Goal: Task Accomplishment & Management: Use online tool/utility

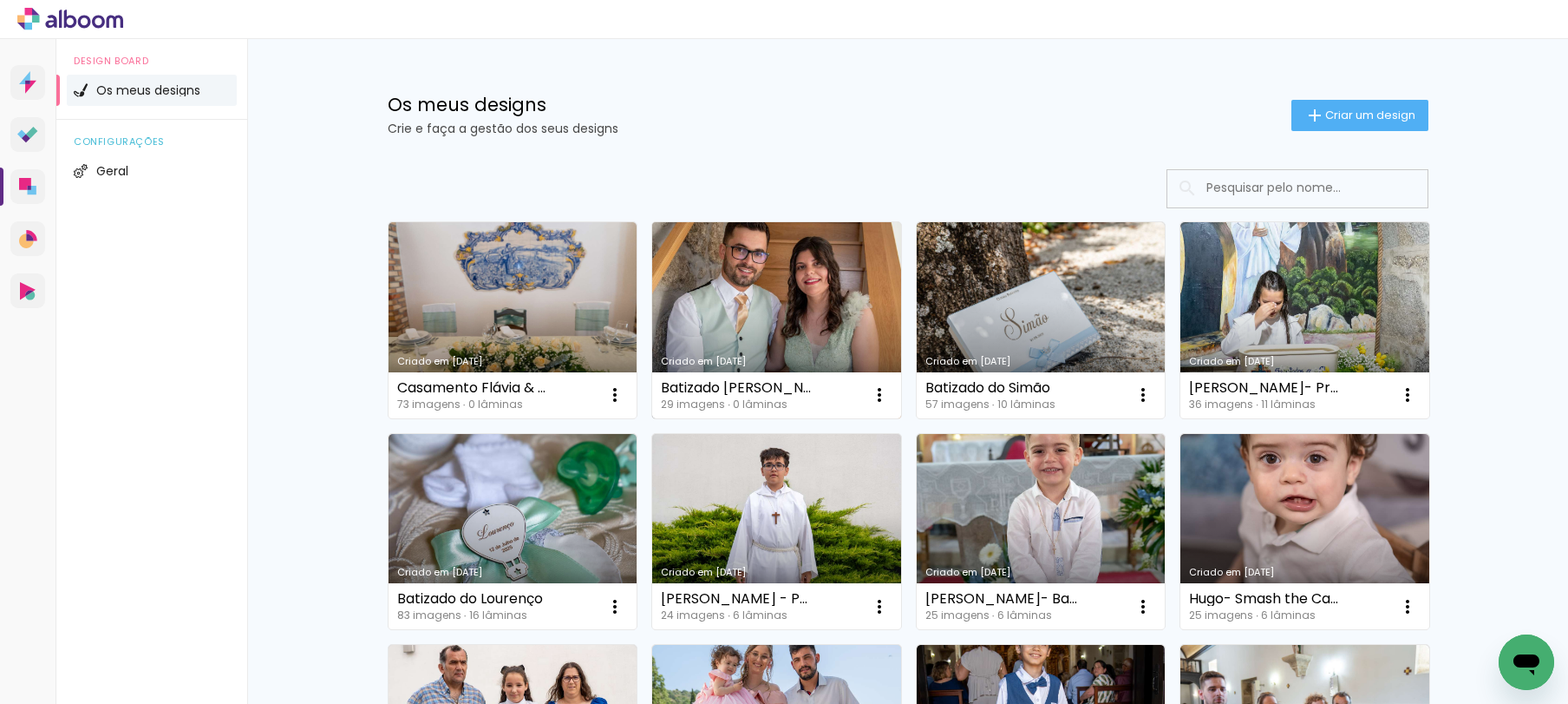
click at [735, 255] on link "Criado em [DATE]" at bounding box center [777, 320] width 249 height 196
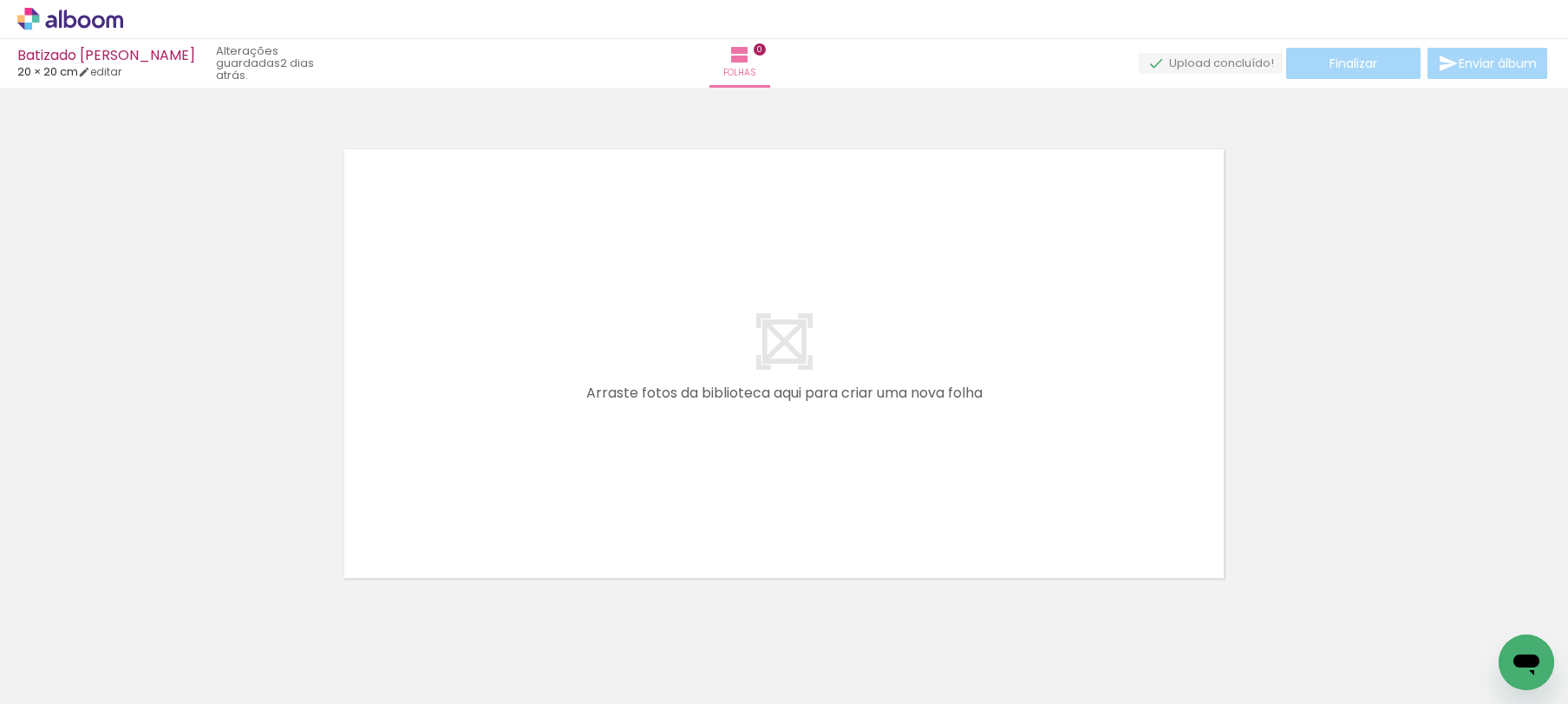
scroll to position [0, 328]
drag, startPoint x: 936, startPoint y: 658, endPoint x: 816, endPoint y: 446, distance: 243.6
click at [816, 445] on quentale-workspace at bounding box center [784, 352] width 1568 height 704
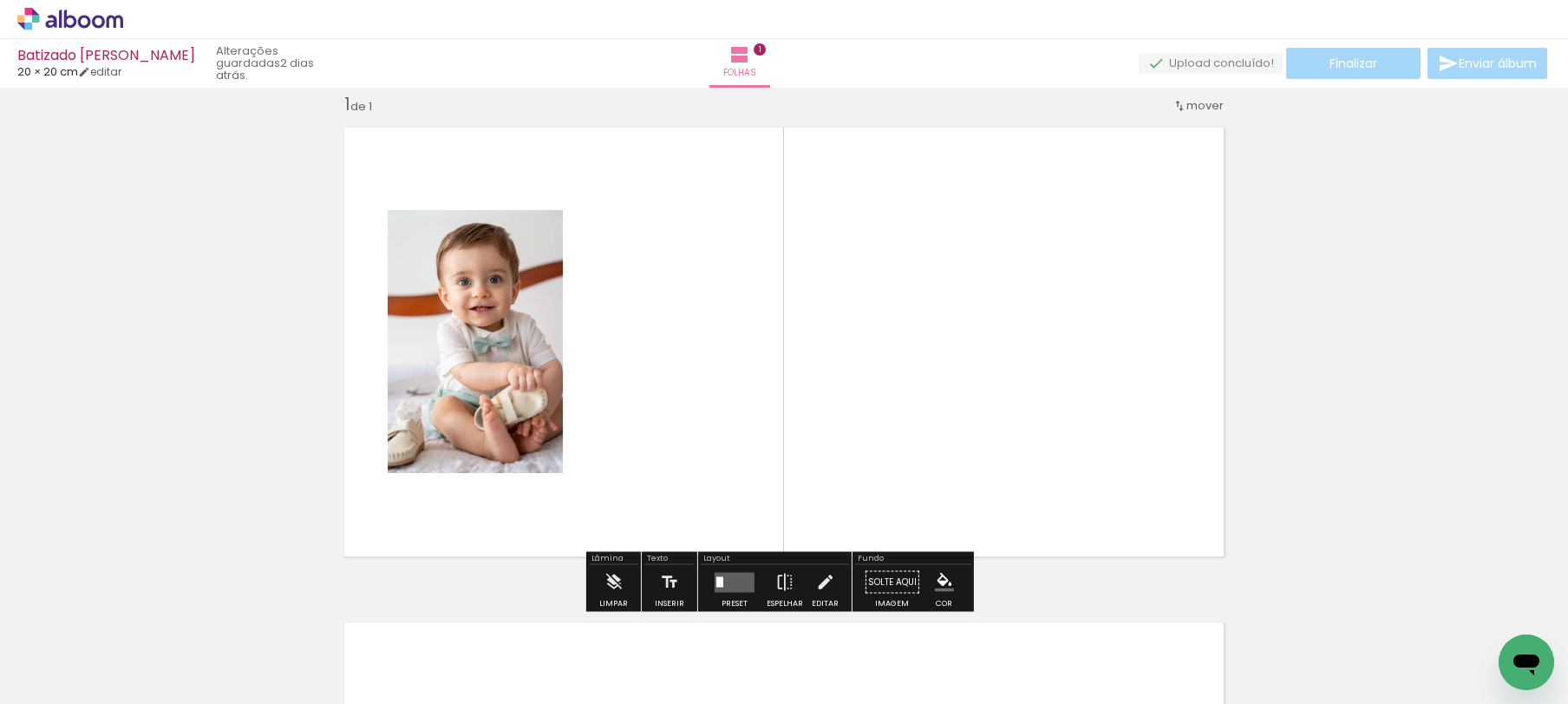
scroll to position [22, 0]
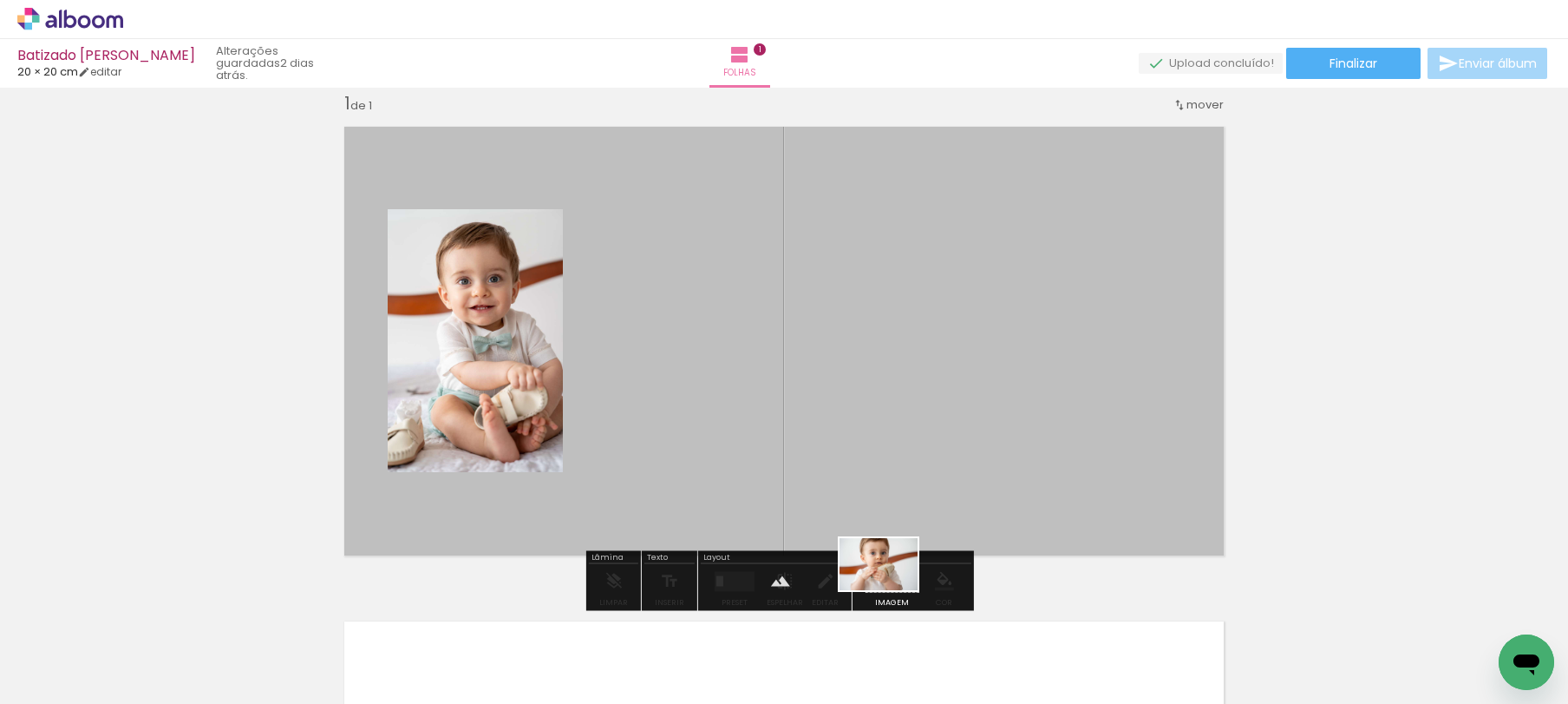
drag, startPoint x: 740, startPoint y: 629, endPoint x: 891, endPoint y: 590, distance: 156.0
click at [891, 590] on quentale-workspace at bounding box center [784, 352] width 1568 height 704
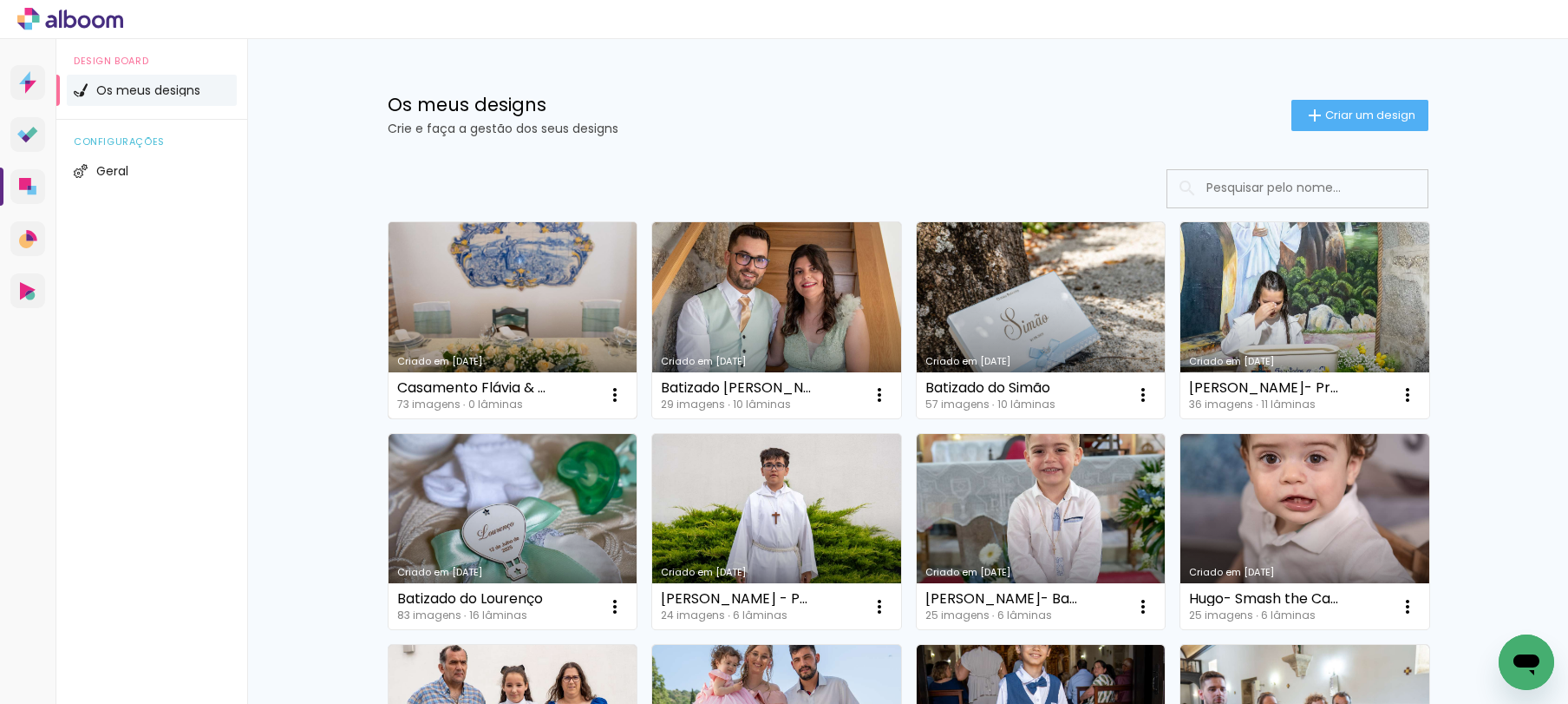
click at [514, 305] on link "Criado em [DATE]" at bounding box center [514, 320] width 249 height 196
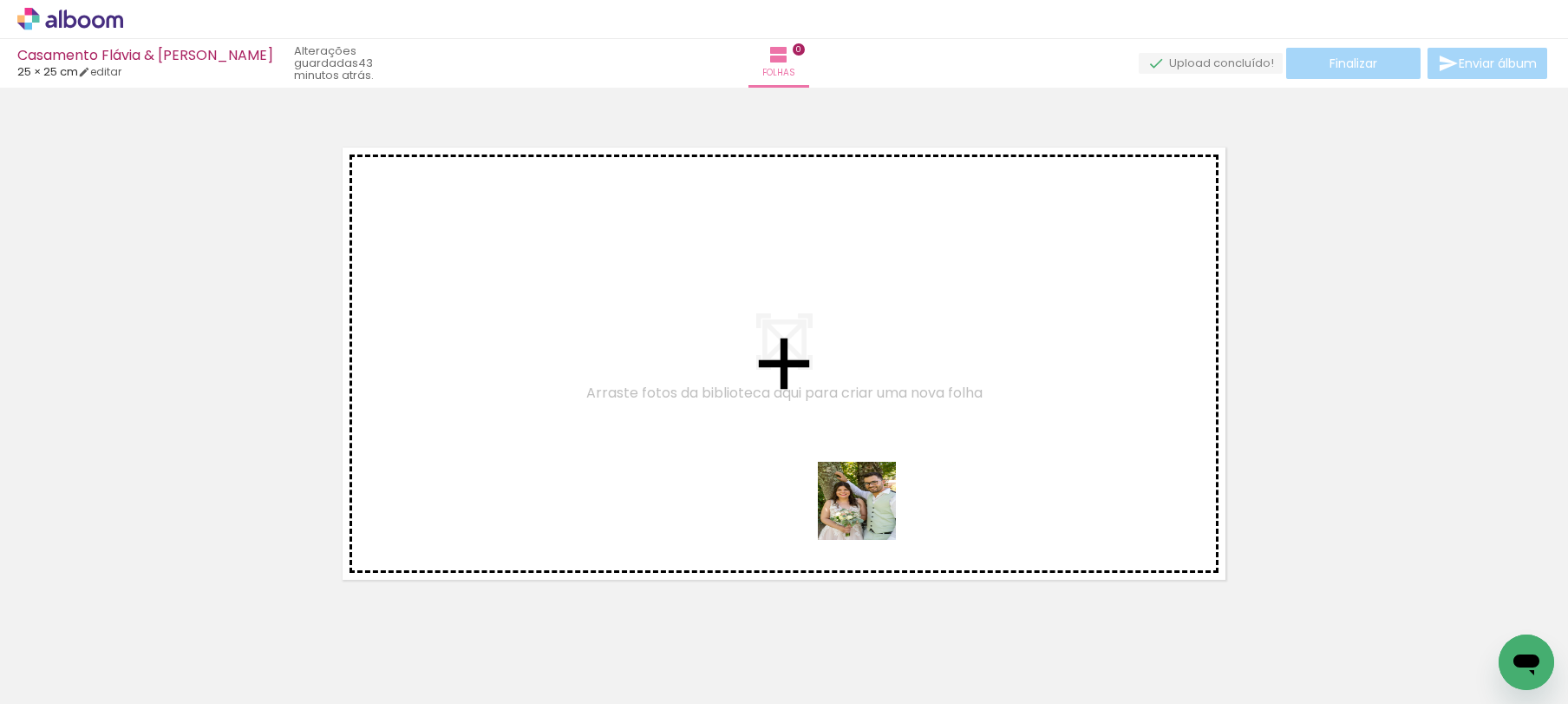
drag, startPoint x: 876, startPoint y: 565, endPoint x: 864, endPoint y: 469, distance: 96.7
click at [866, 479] on quentale-workspace at bounding box center [784, 352] width 1568 height 704
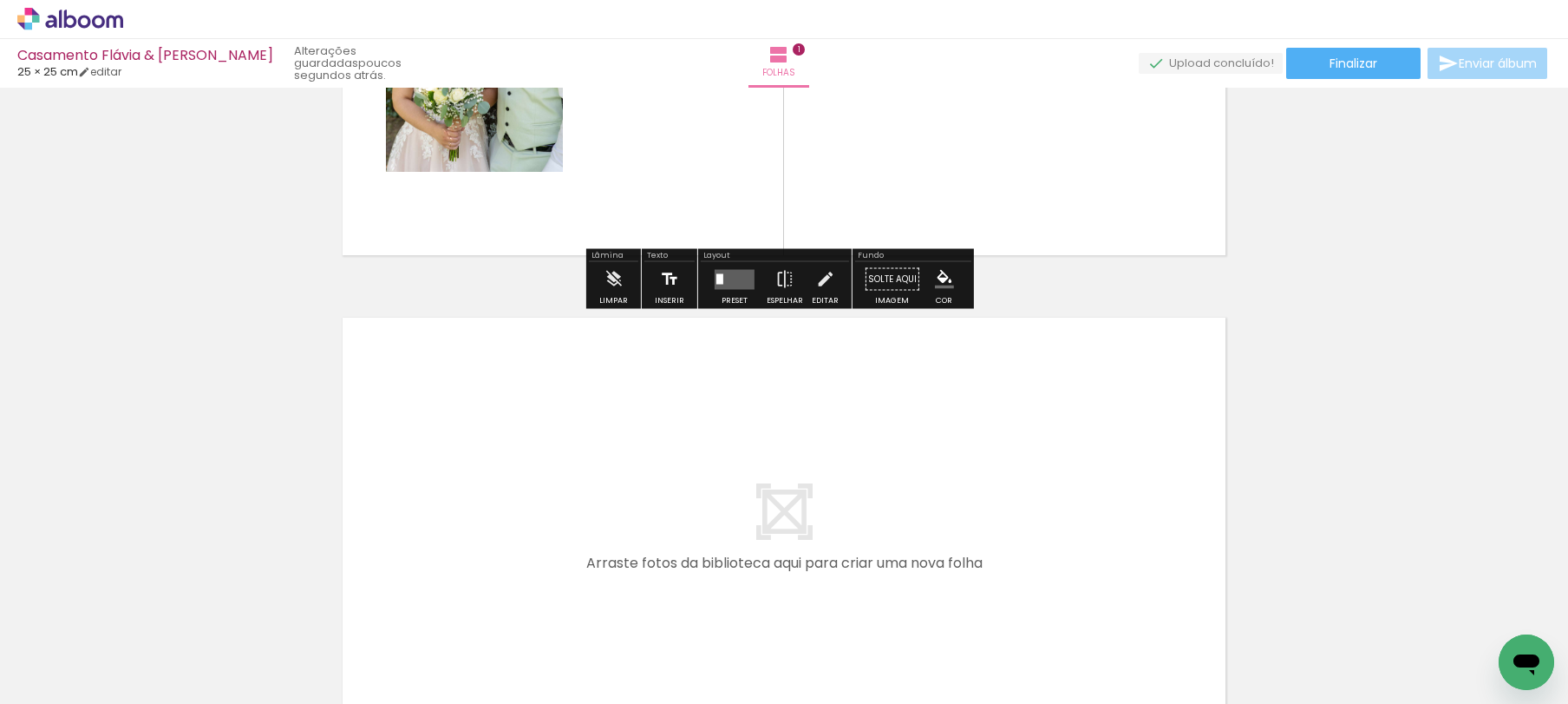
scroll to position [334, 0]
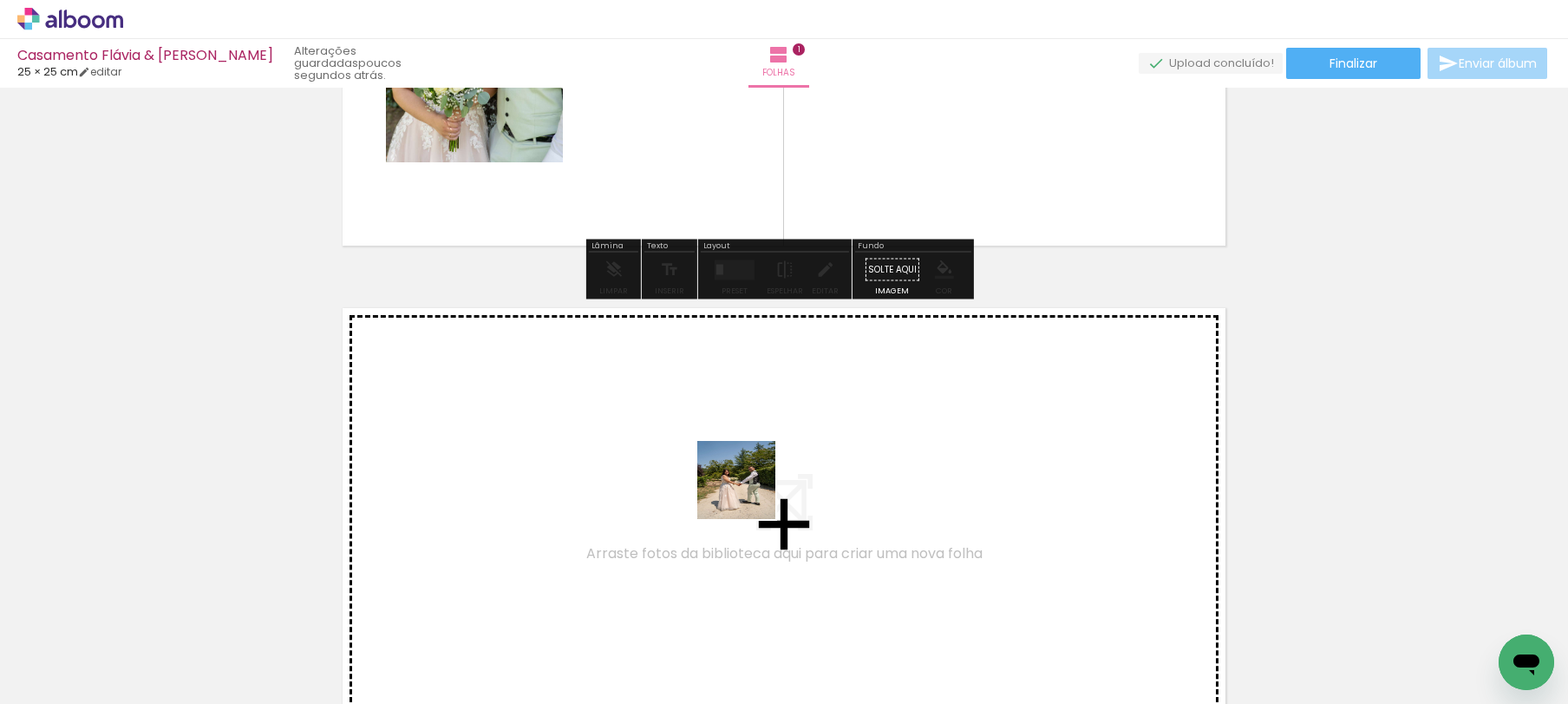
drag, startPoint x: 679, startPoint y: 645, endPoint x: 750, endPoint y: 492, distance: 168.7
click at [750, 492] on quentale-workspace at bounding box center [784, 352] width 1568 height 704
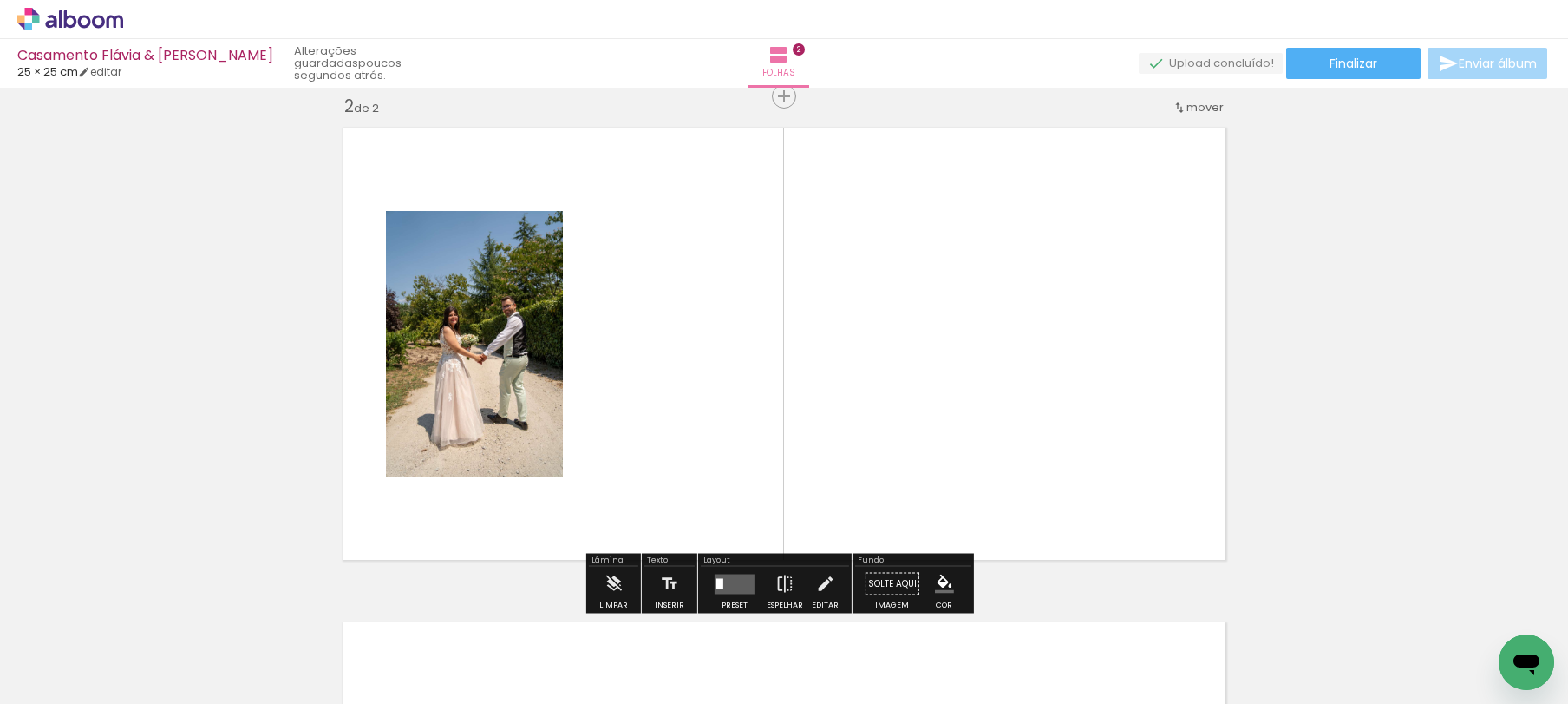
scroll to position [514, 0]
click at [783, 102] on span "Inserir folha" at bounding box center [792, 98] width 68 height 11
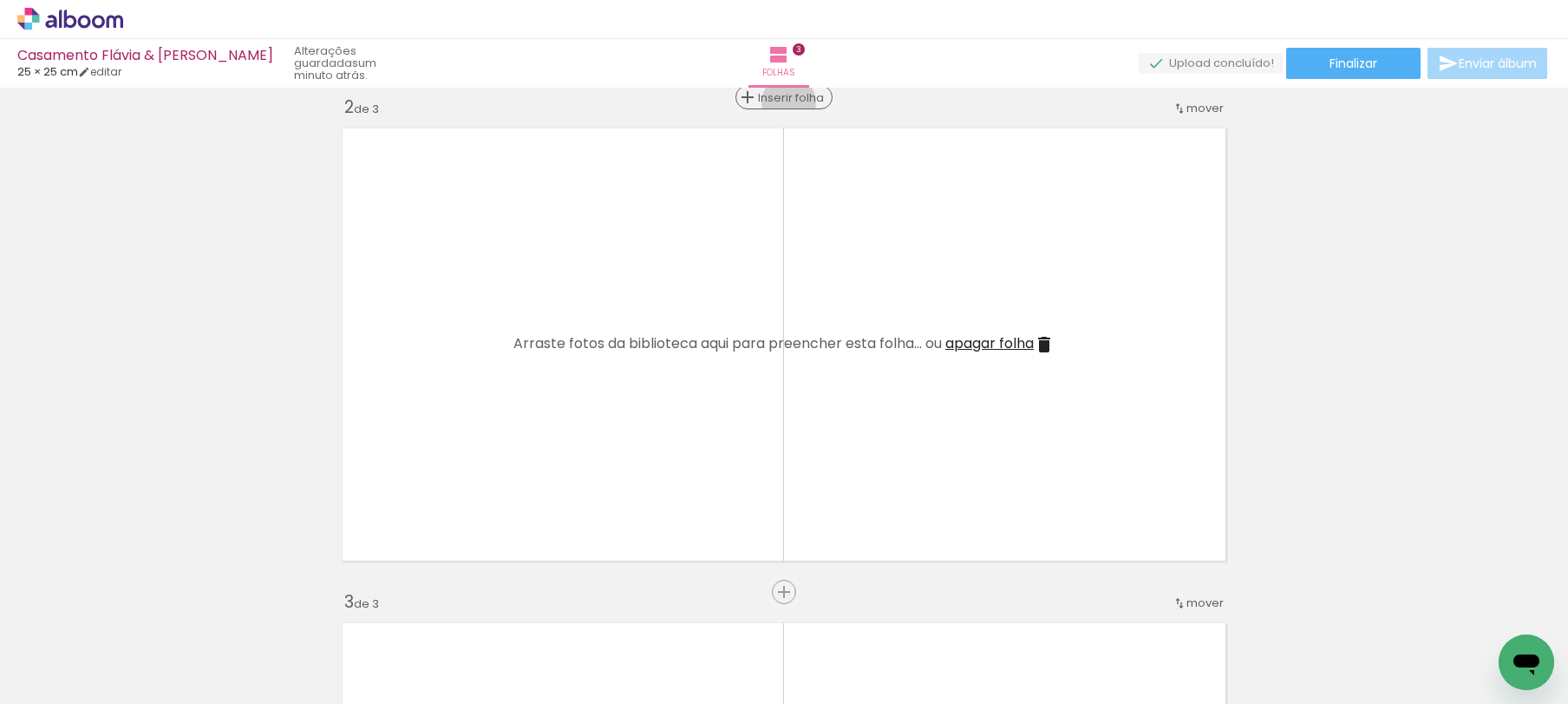
click at [783, 102] on span "Inserir folha" at bounding box center [792, 98] width 68 height 11
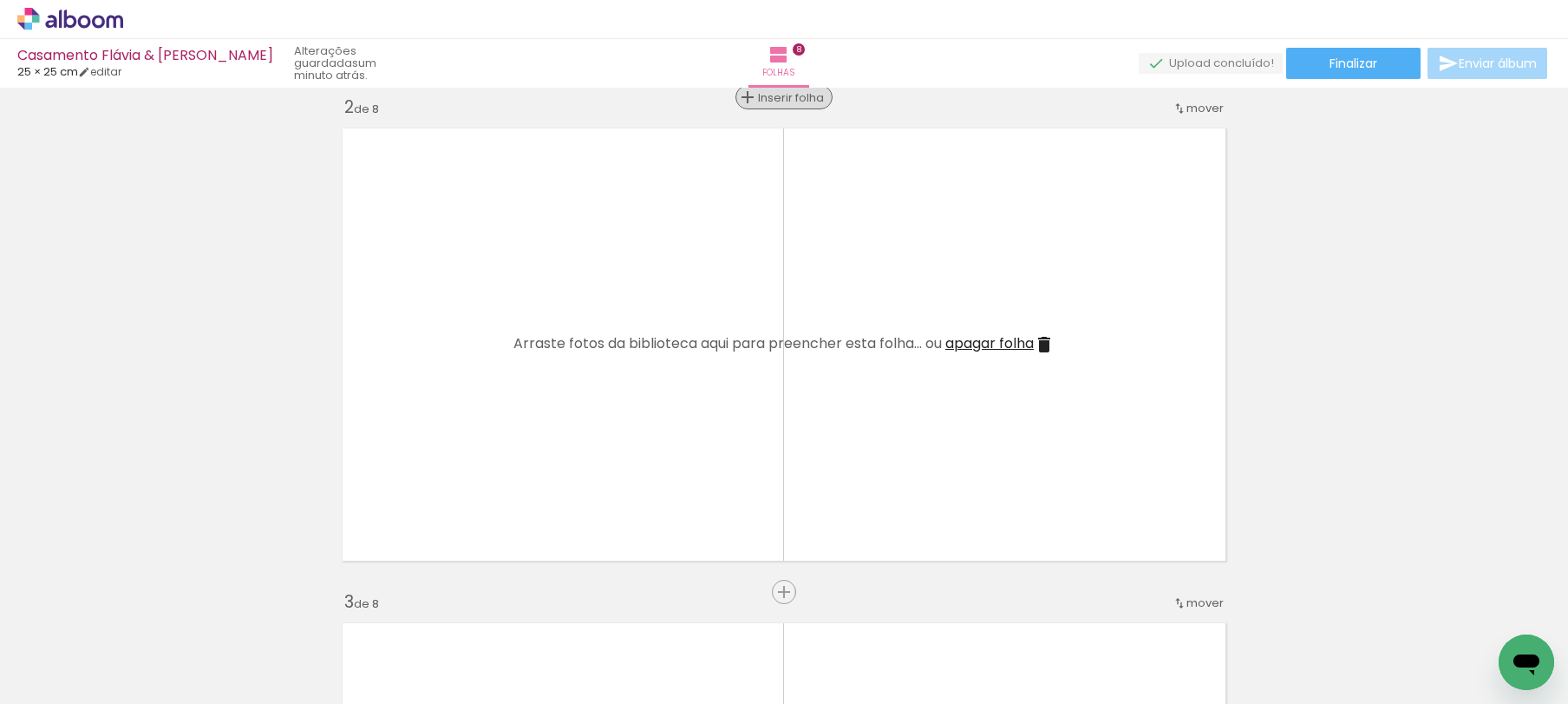
click at [783, 102] on span "Inserir folha" at bounding box center [792, 98] width 68 height 11
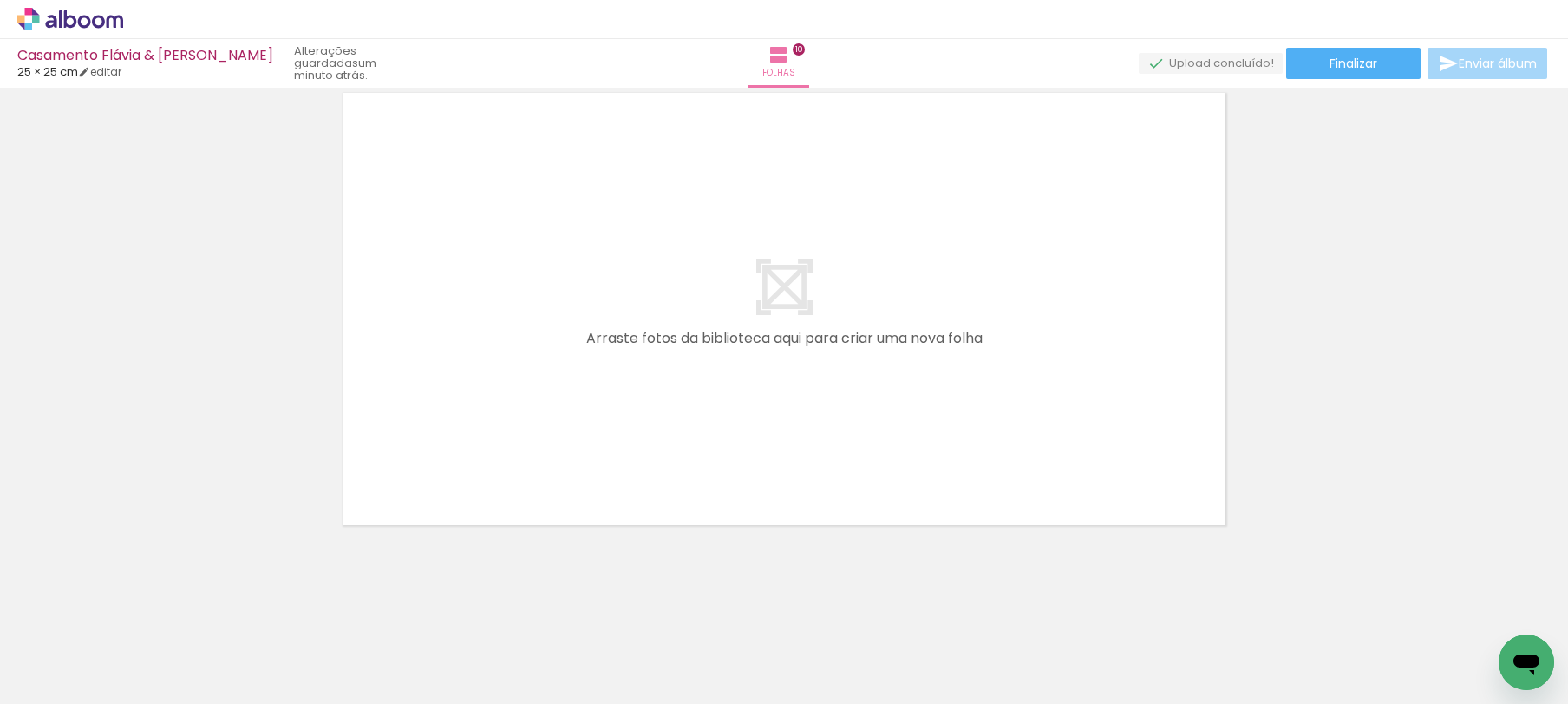
scroll to position [4387, 0]
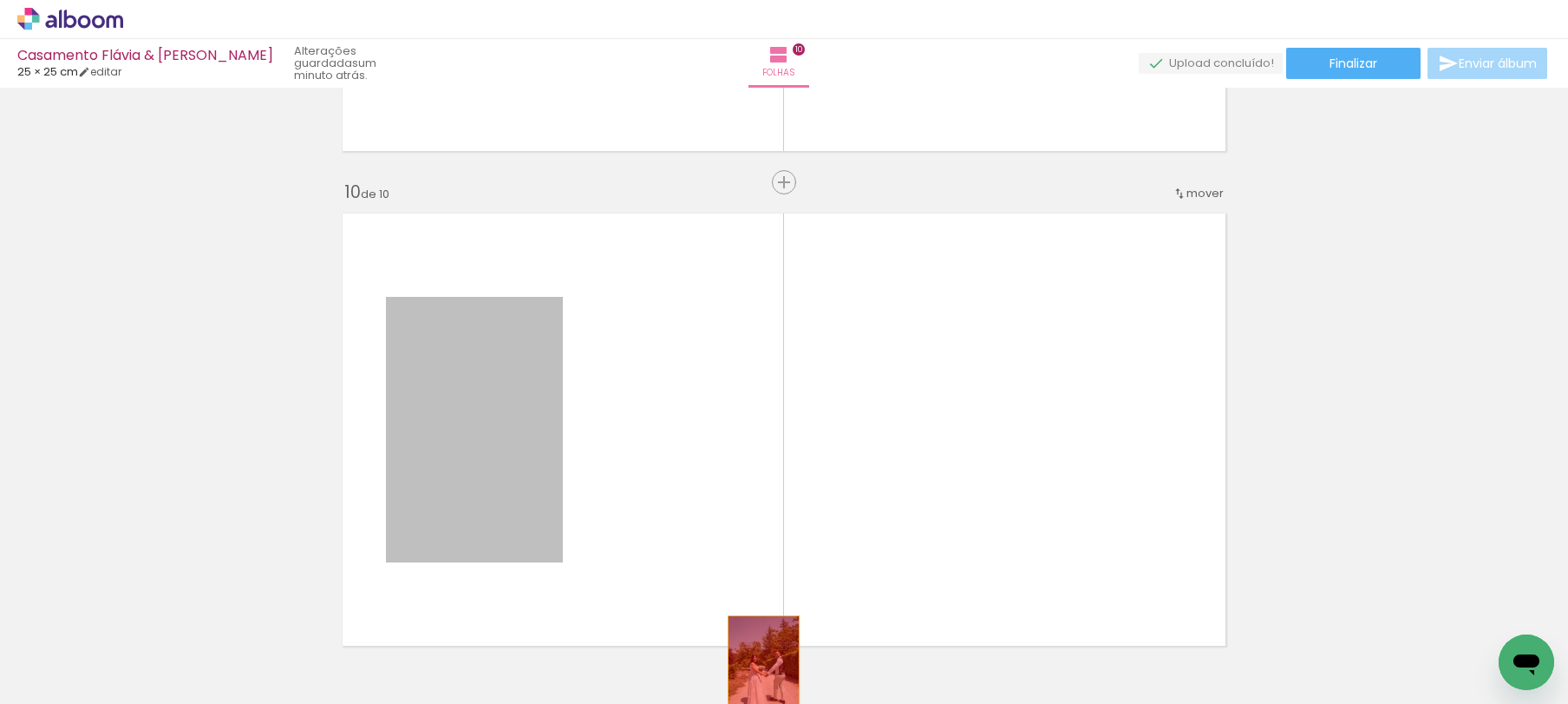
drag, startPoint x: 466, startPoint y: 370, endPoint x: 758, endPoint y: 670, distance: 418.6
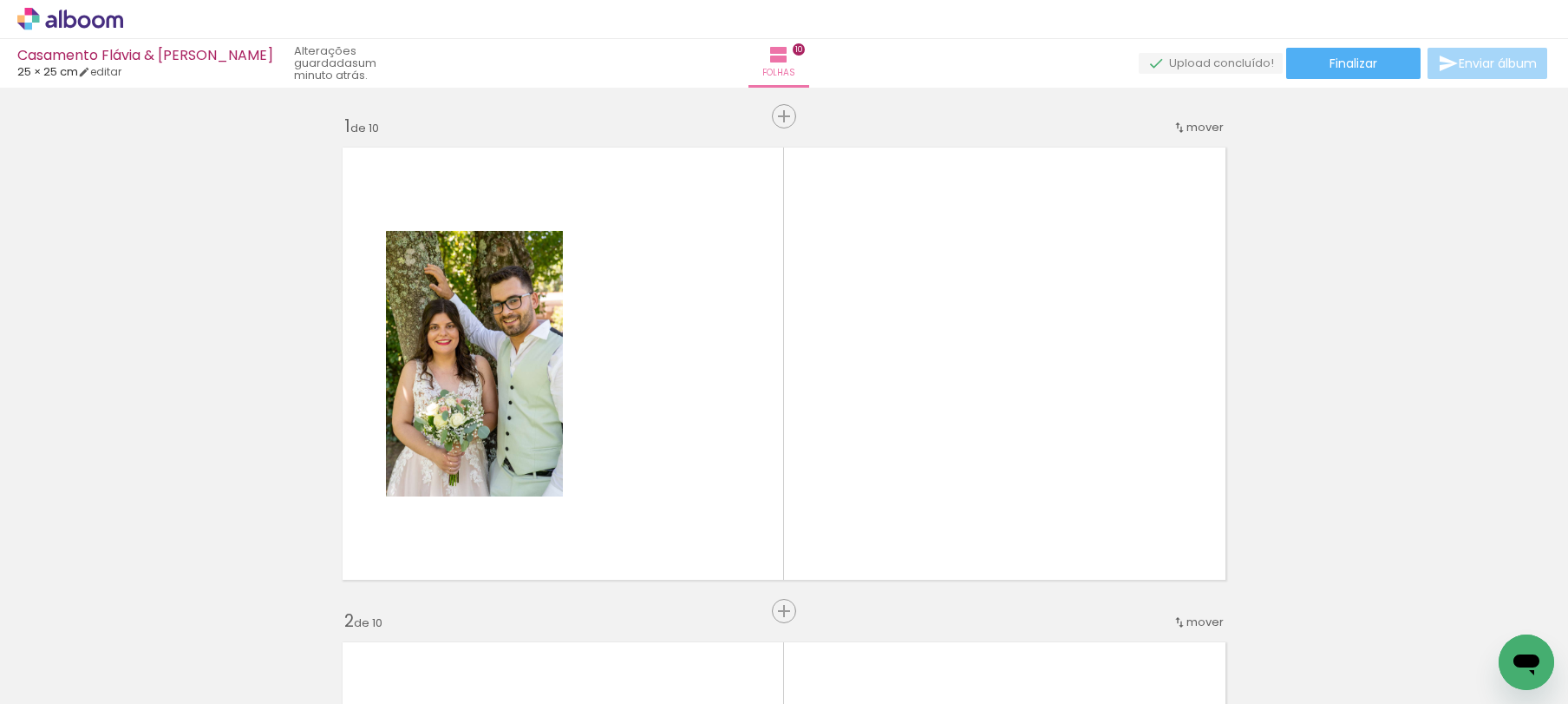
scroll to position [0, 5671]
drag, startPoint x: 1306, startPoint y: 653, endPoint x: 1191, endPoint y: 558, distance: 149.2
click at [1191, 558] on quentale-workspace at bounding box center [784, 352] width 1568 height 704
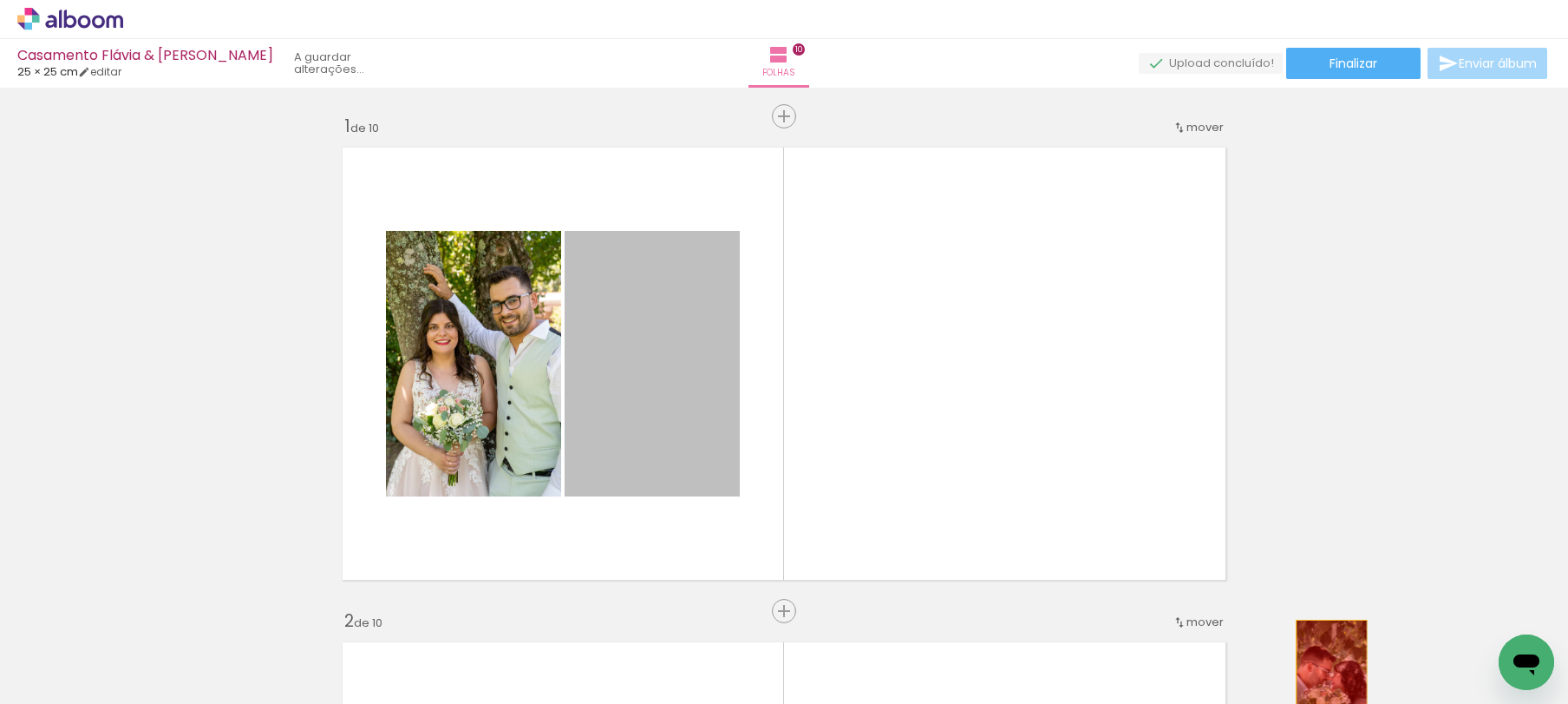
drag, startPoint x: 657, startPoint y: 377, endPoint x: 1325, endPoint y: 673, distance: 730.6
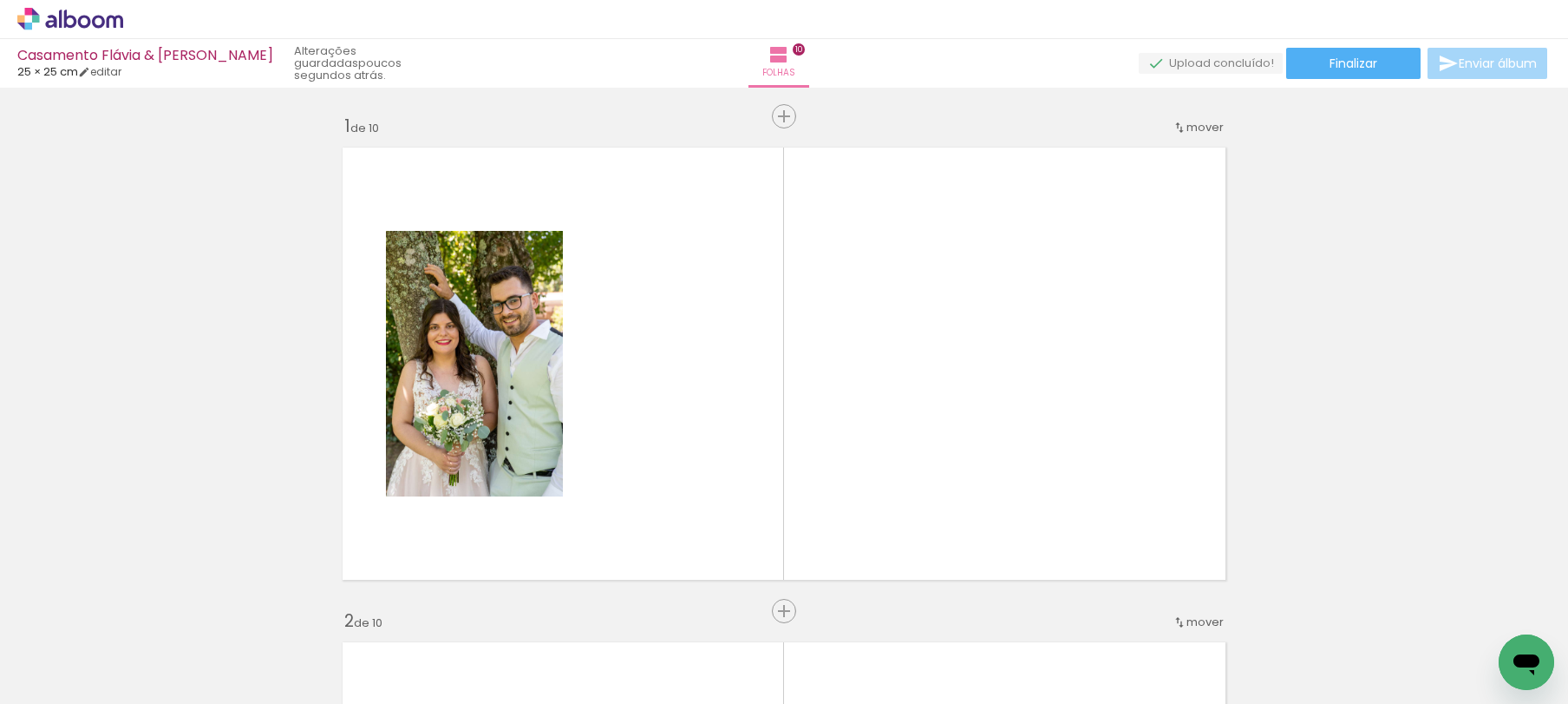
scroll to position [0, 2088]
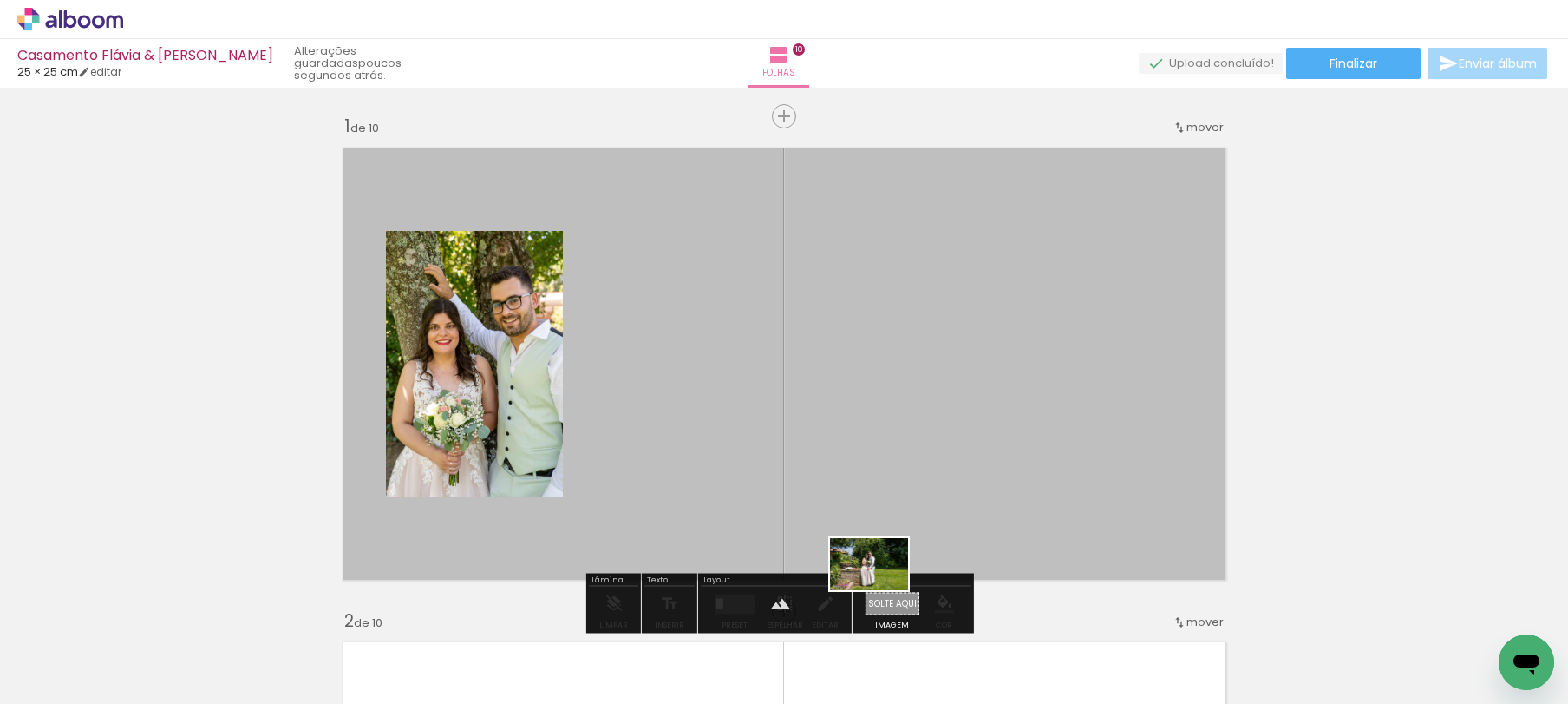
drag, startPoint x: 602, startPoint y: 628, endPoint x: 882, endPoint y: 590, distance: 282.6
click at [882, 590] on quentale-workspace at bounding box center [784, 352] width 1568 height 704
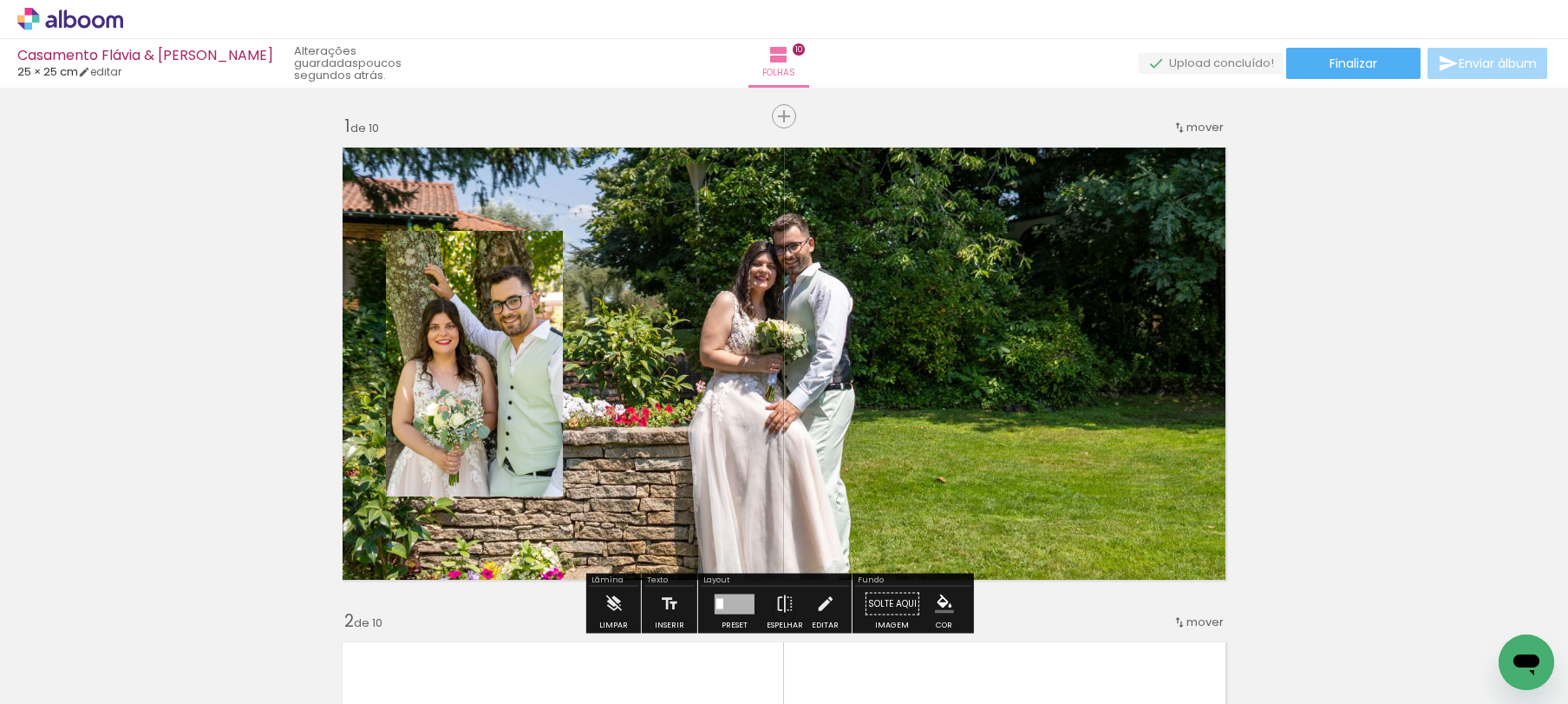
click at [892, 465] on quentale-layouter at bounding box center [784, 363] width 902 height 452
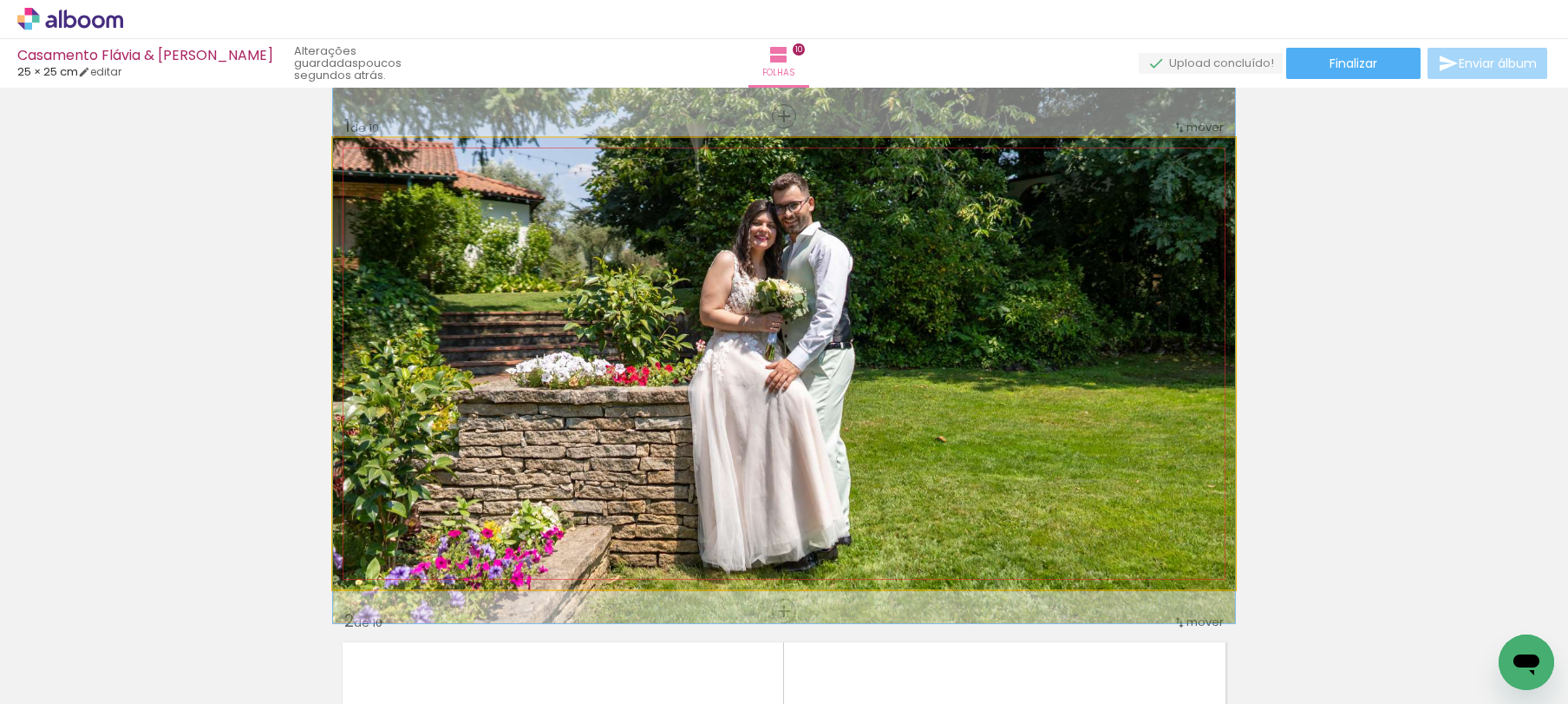
drag, startPoint x: 867, startPoint y: 465, endPoint x: 872, endPoint y: 424, distance: 41.3
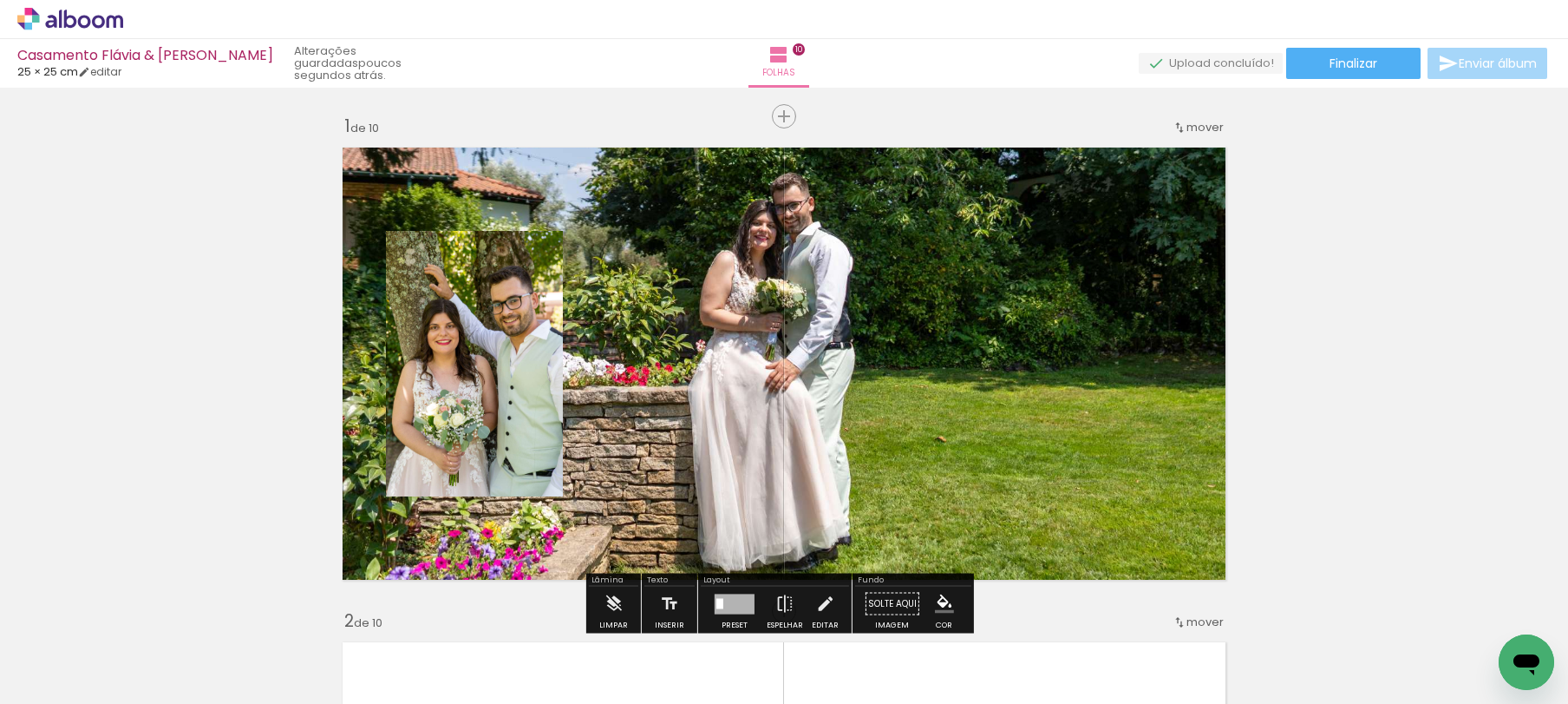
click at [932, 358] on quentale-layouter at bounding box center [784, 363] width 902 height 452
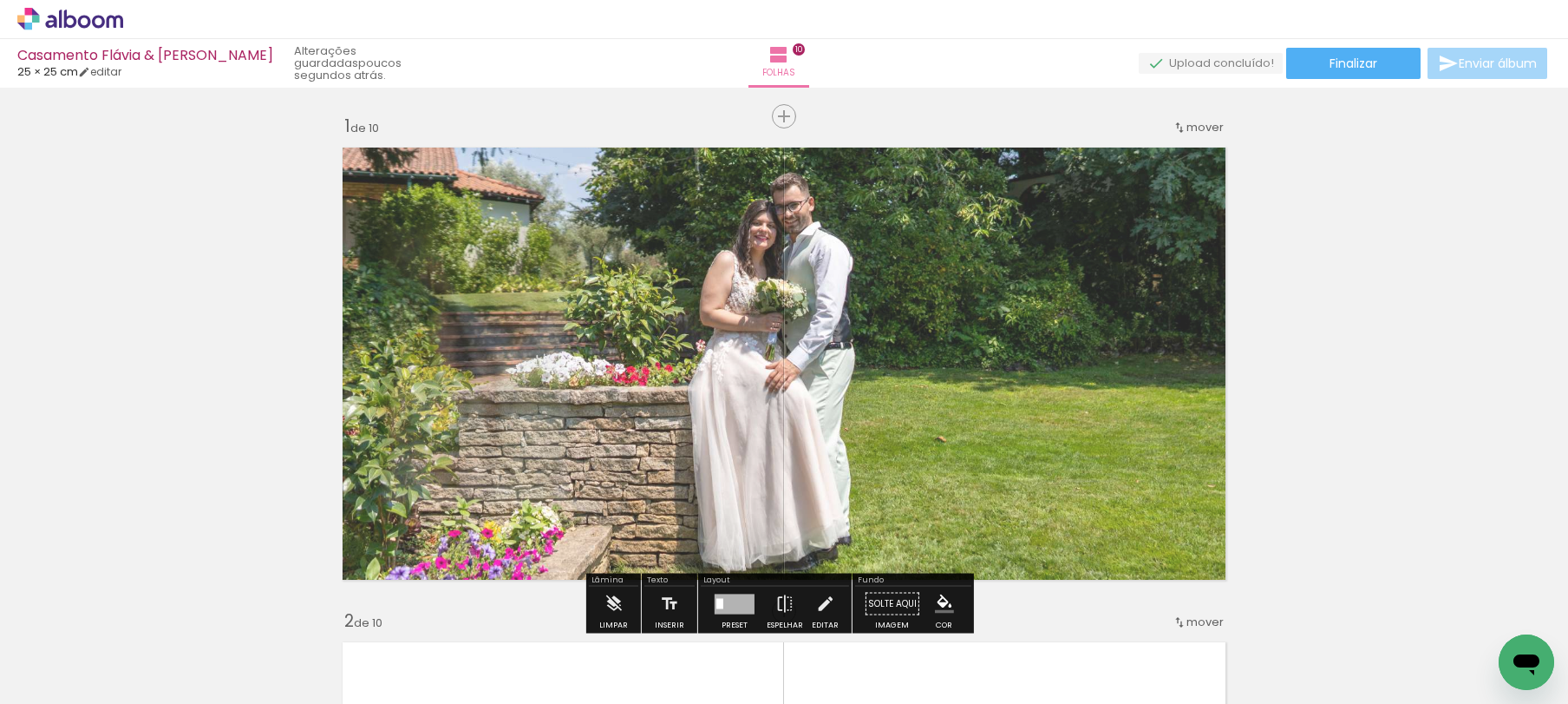
drag, startPoint x: 578, startPoint y: 186, endPoint x: 569, endPoint y: 193, distance: 11.4
type paper-slider "85"
click at [569, 193] on div at bounding box center [579, 183] width 28 height 28
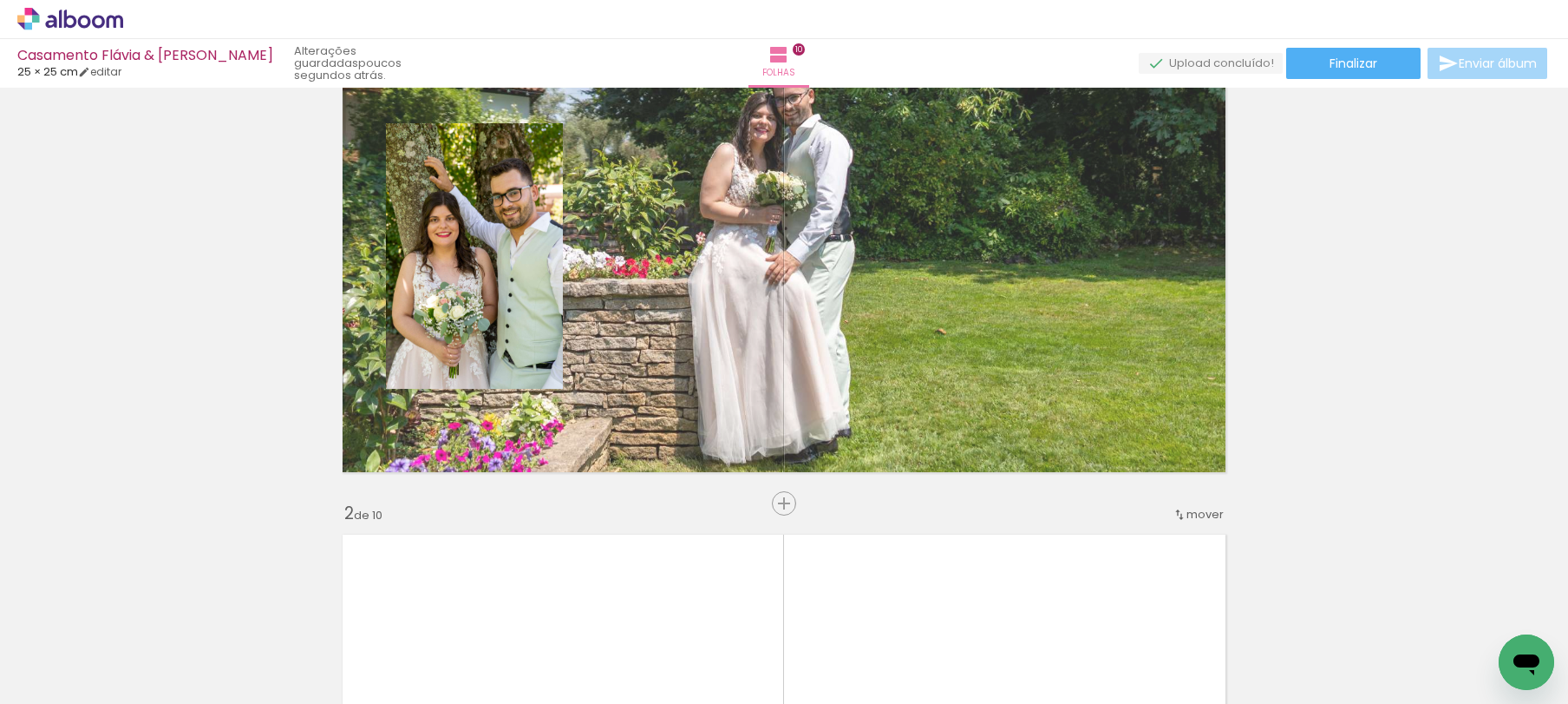
scroll to position [126, 0]
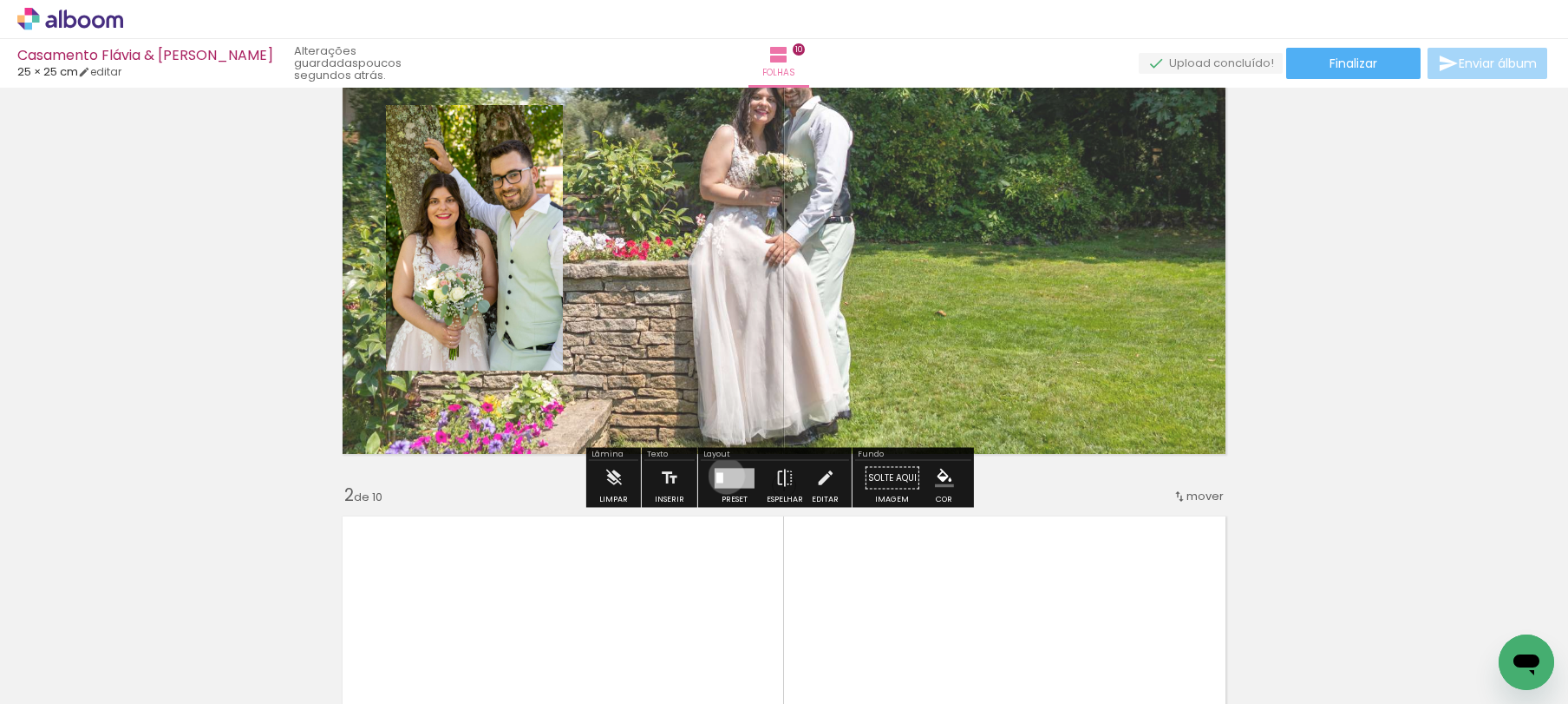
click at [722, 476] on div at bounding box center [734, 477] width 40 height 20
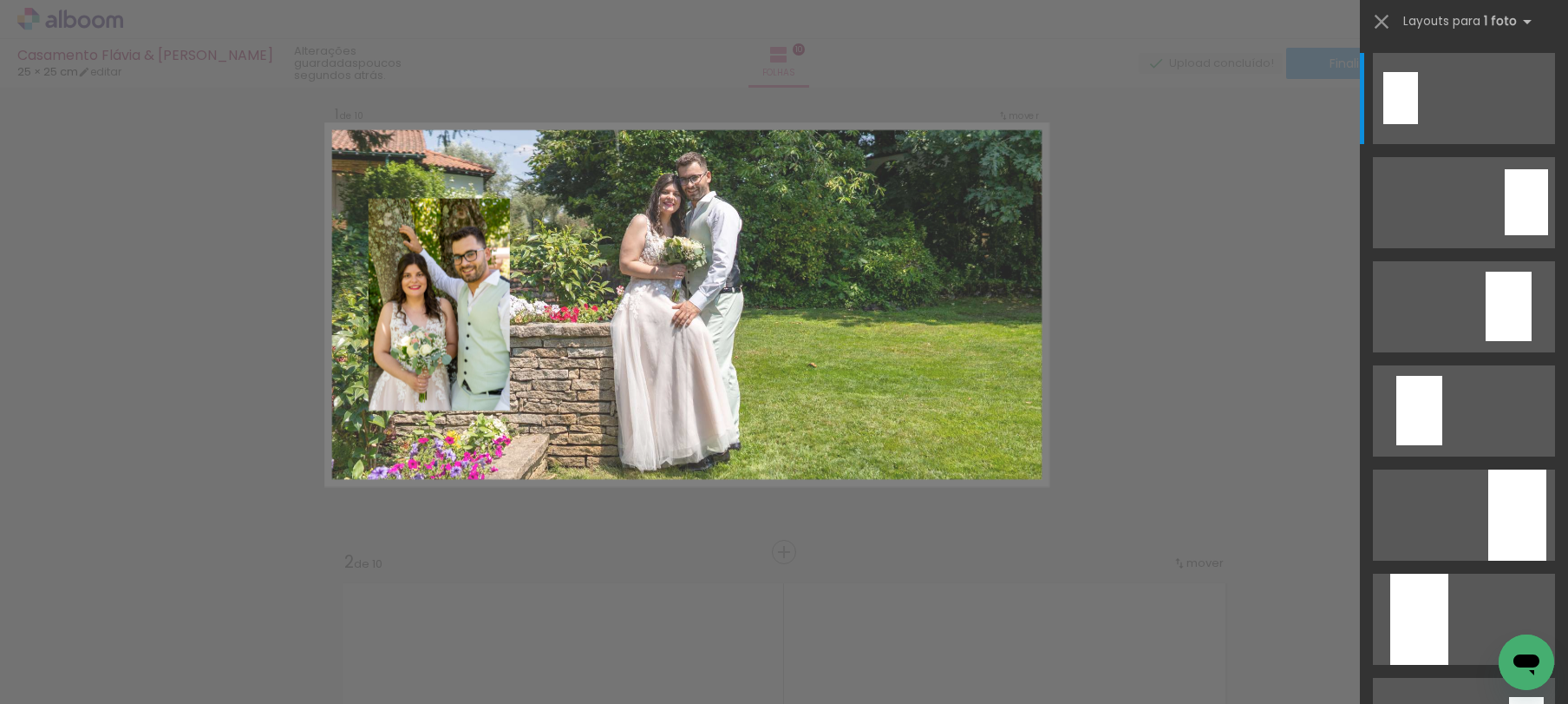
scroll to position [22, 0]
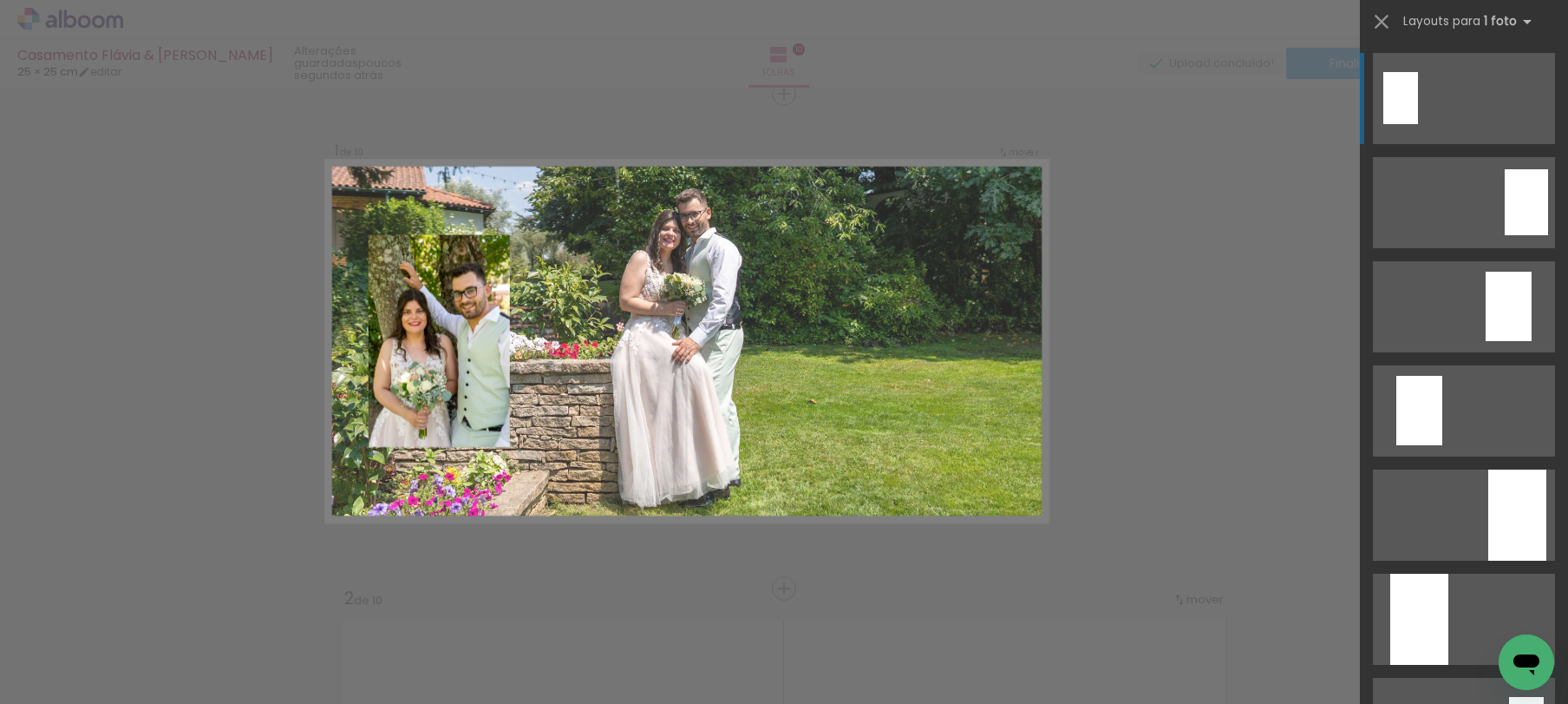
click at [1407, 82] on div at bounding box center [1400, 98] width 34 height 52
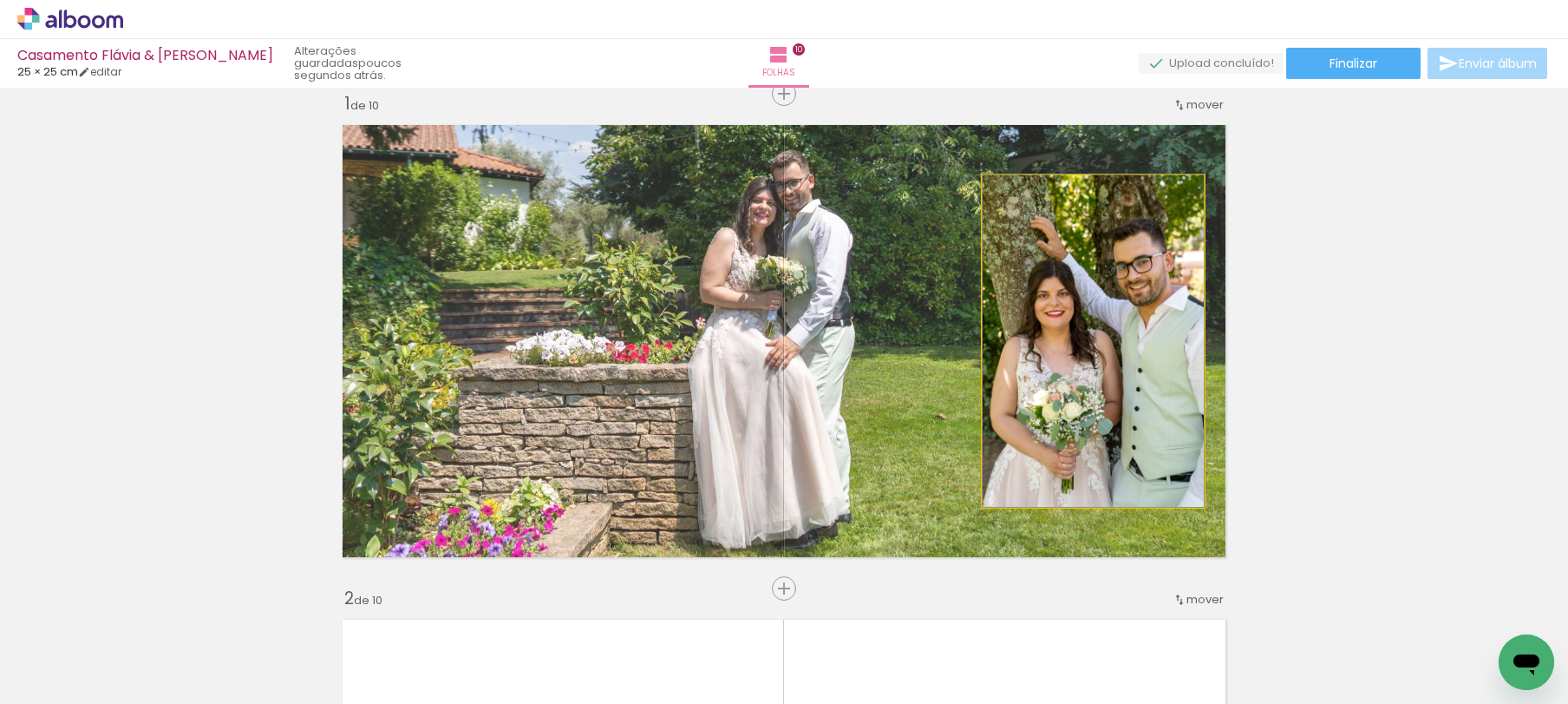
click at [1135, 359] on quentale-photo at bounding box center [1093, 341] width 221 height 332
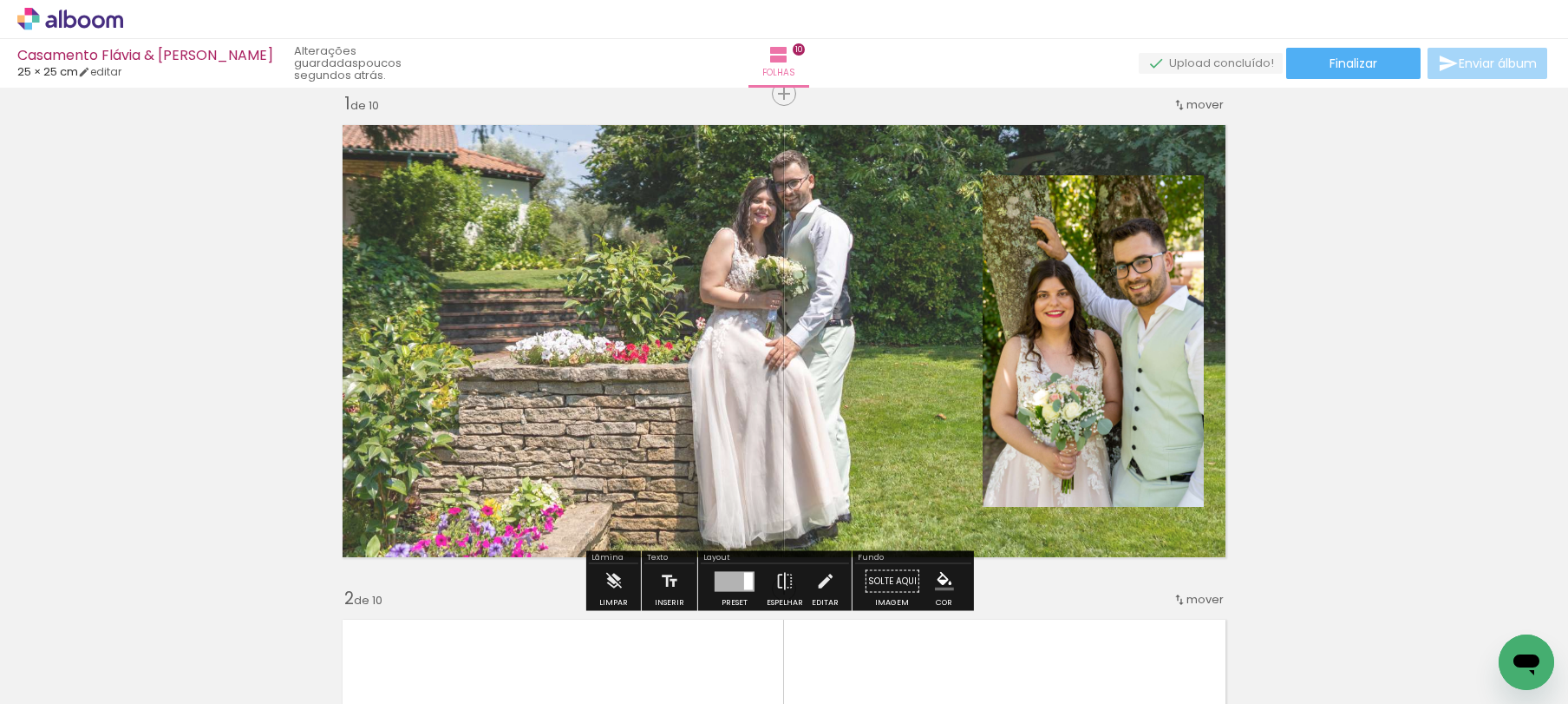
drag, startPoint x: 715, startPoint y: 690, endPoint x: 885, endPoint y: 691, distance: 170.0
click at [142, 691] on iron-horizontal-list at bounding box center [125, 649] width 34 height 109
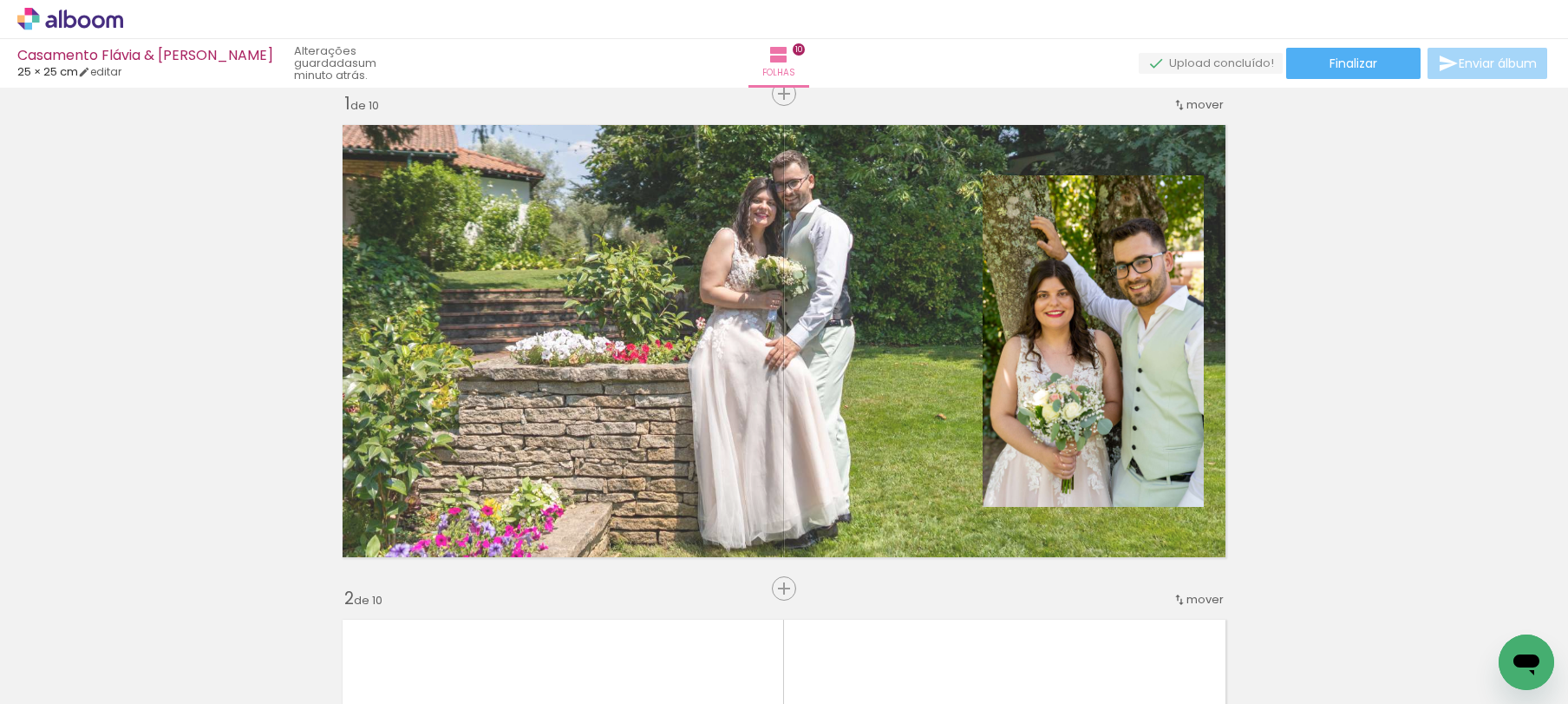
scroll to position [0, 5671]
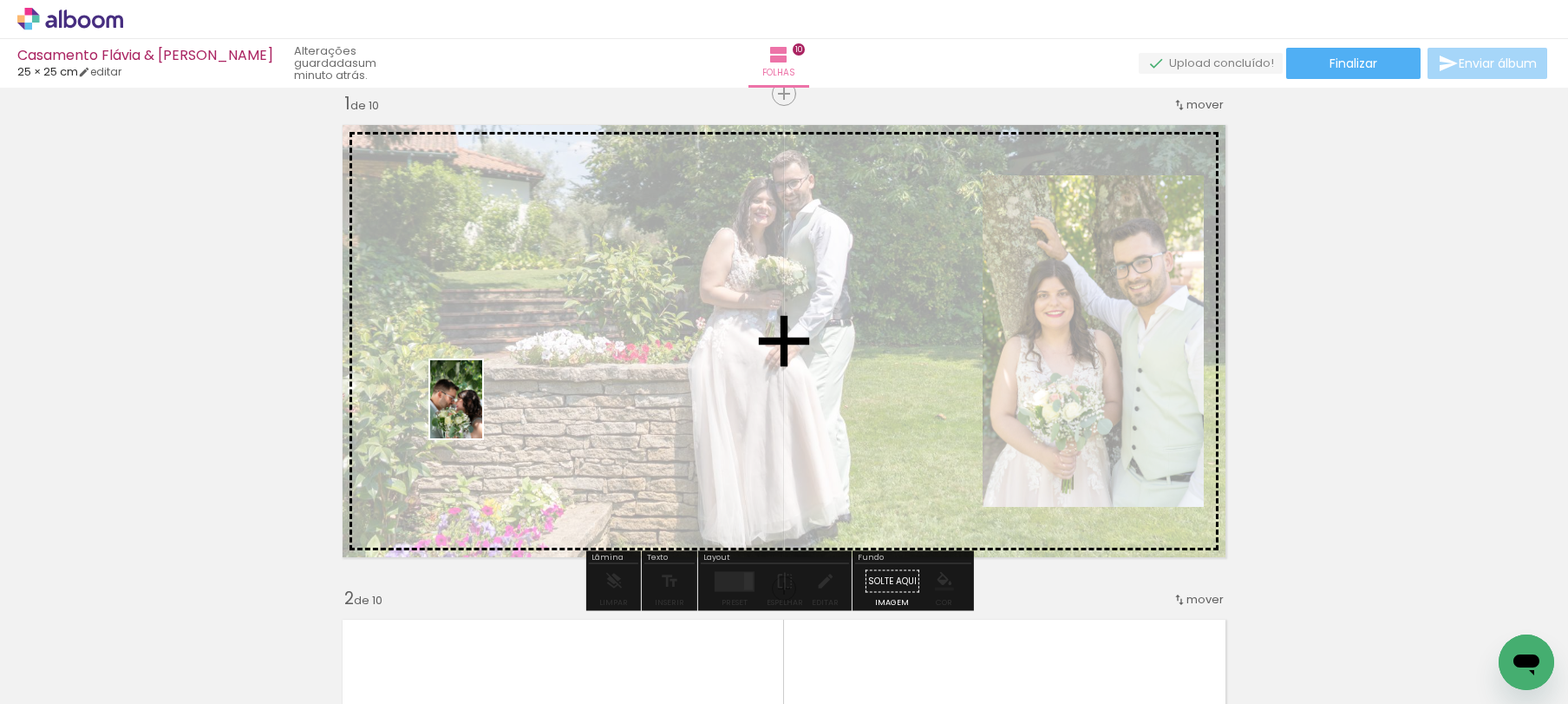
drag, startPoint x: 1308, startPoint y: 649, endPoint x: 482, endPoint y: 413, distance: 859.1
click at [480, 413] on quentale-workspace at bounding box center [784, 352] width 1568 height 704
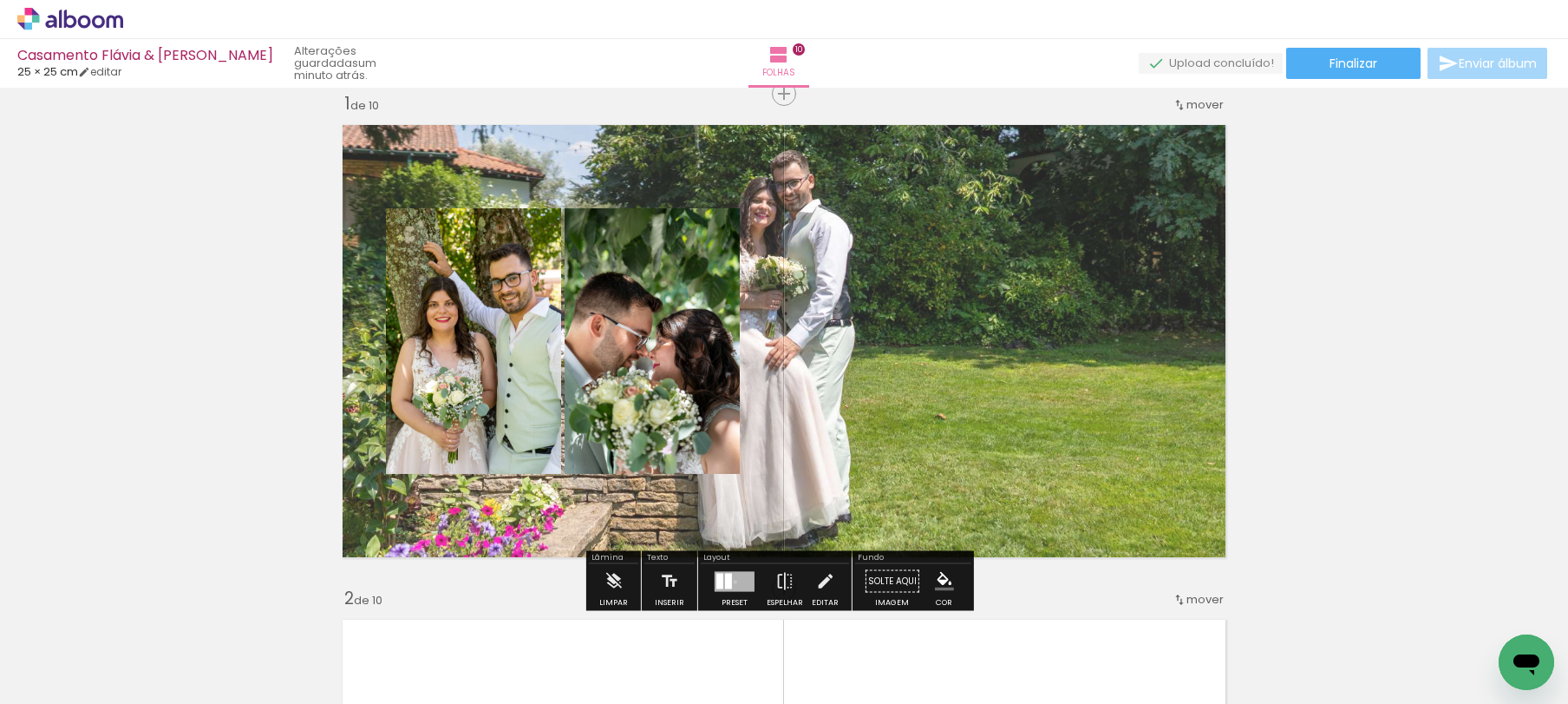
click at [731, 582] on div at bounding box center [734, 580] width 40 height 20
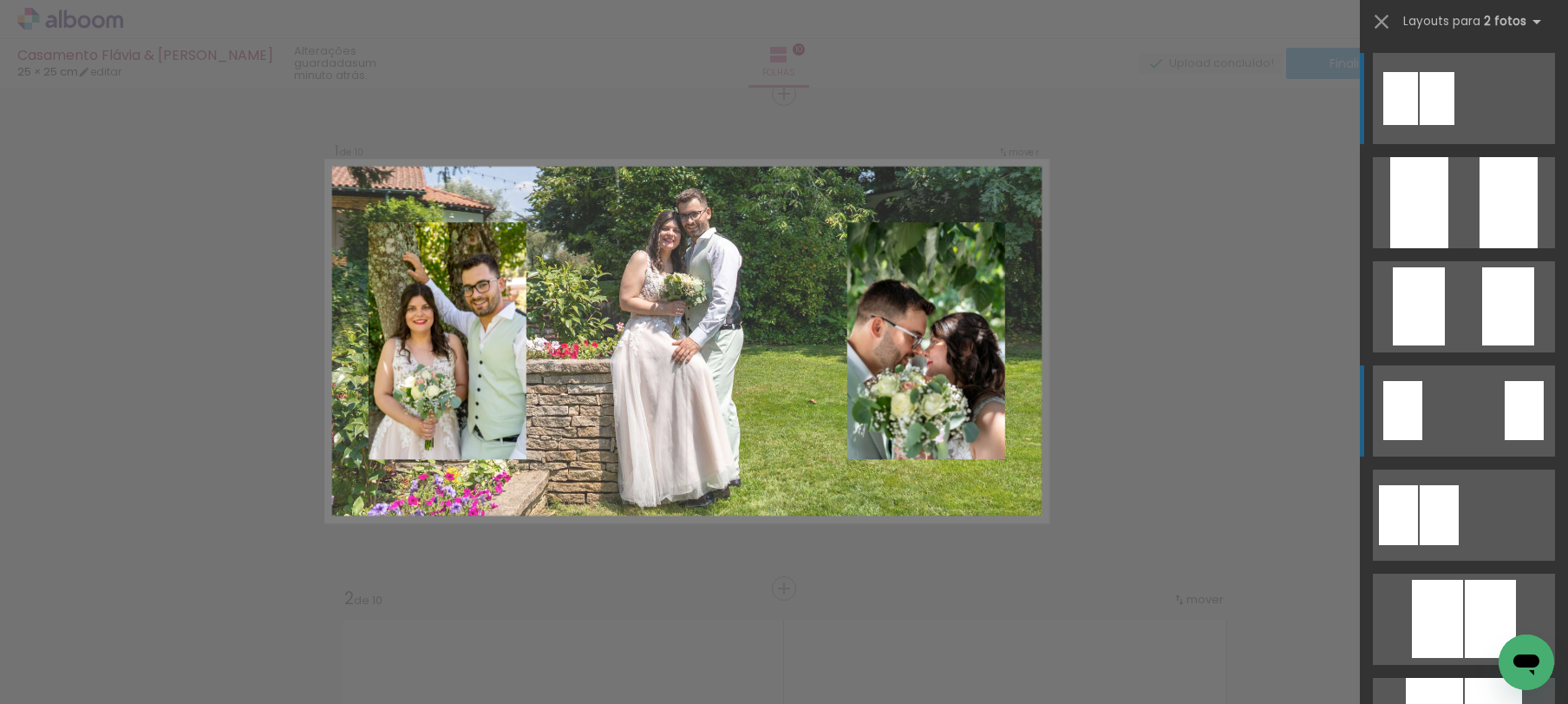
click at [1482, 144] on quentale-layouter at bounding box center [1465, 99] width 182 height 91
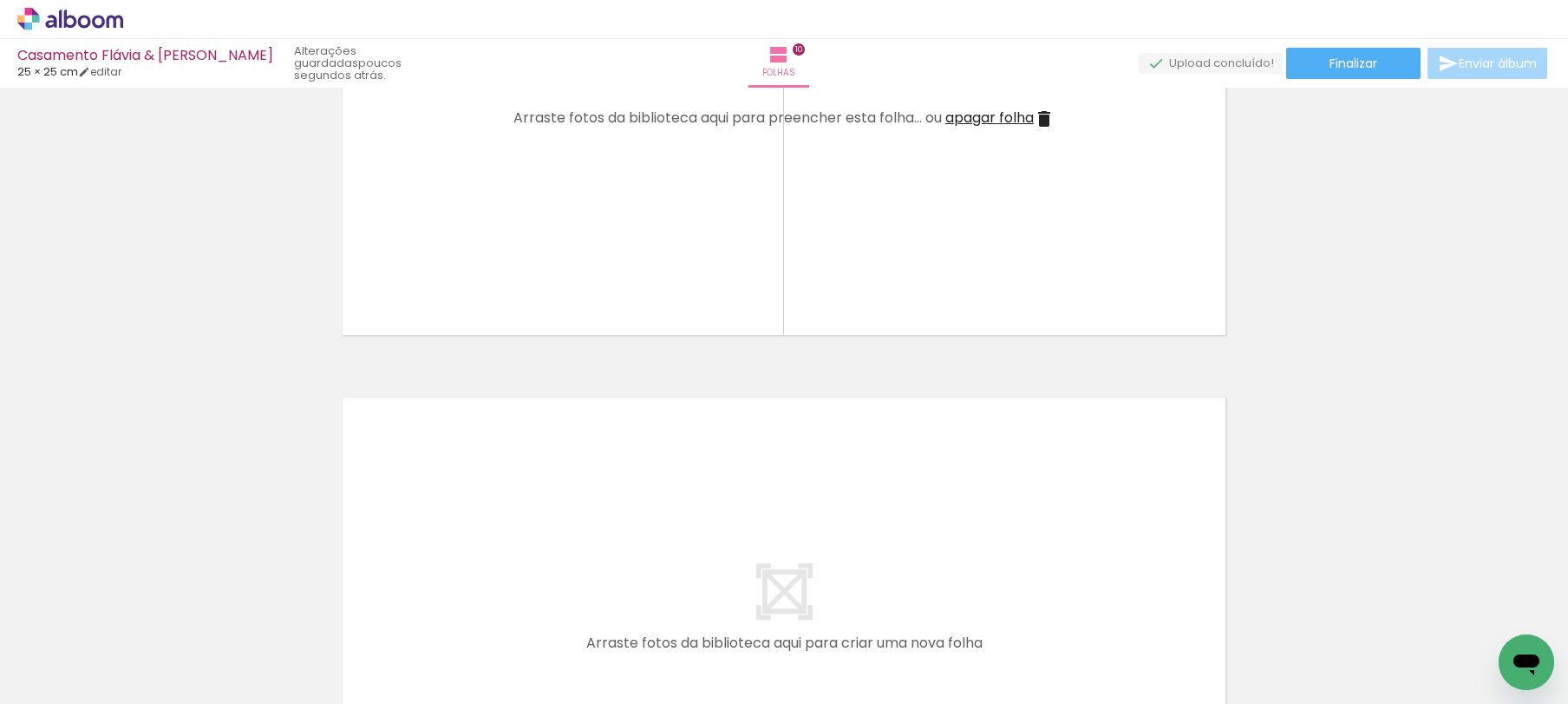
scroll to position [4683, 0]
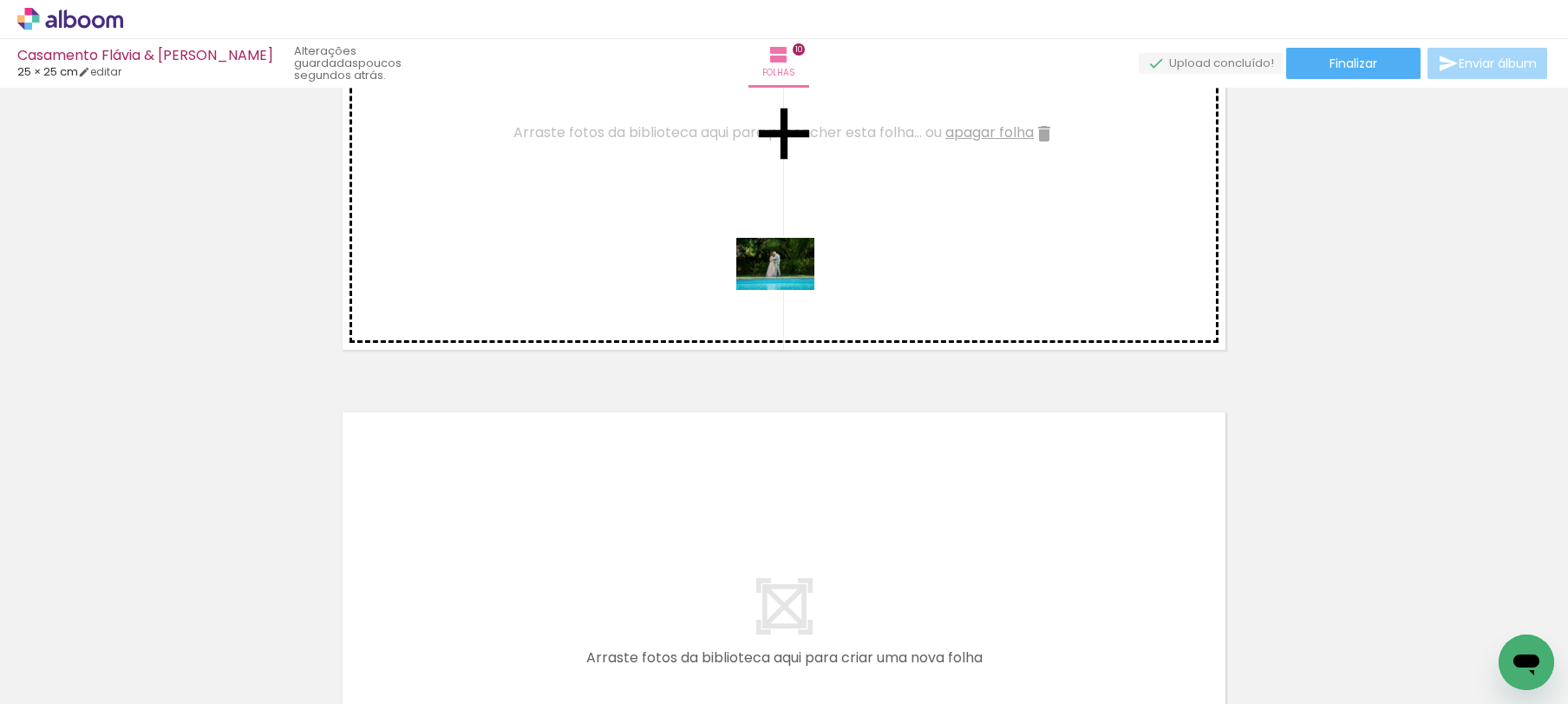
drag, startPoint x: 942, startPoint y: 637, endPoint x: 788, endPoint y: 290, distance: 379.6
click at [788, 290] on quentale-workspace at bounding box center [784, 352] width 1568 height 704
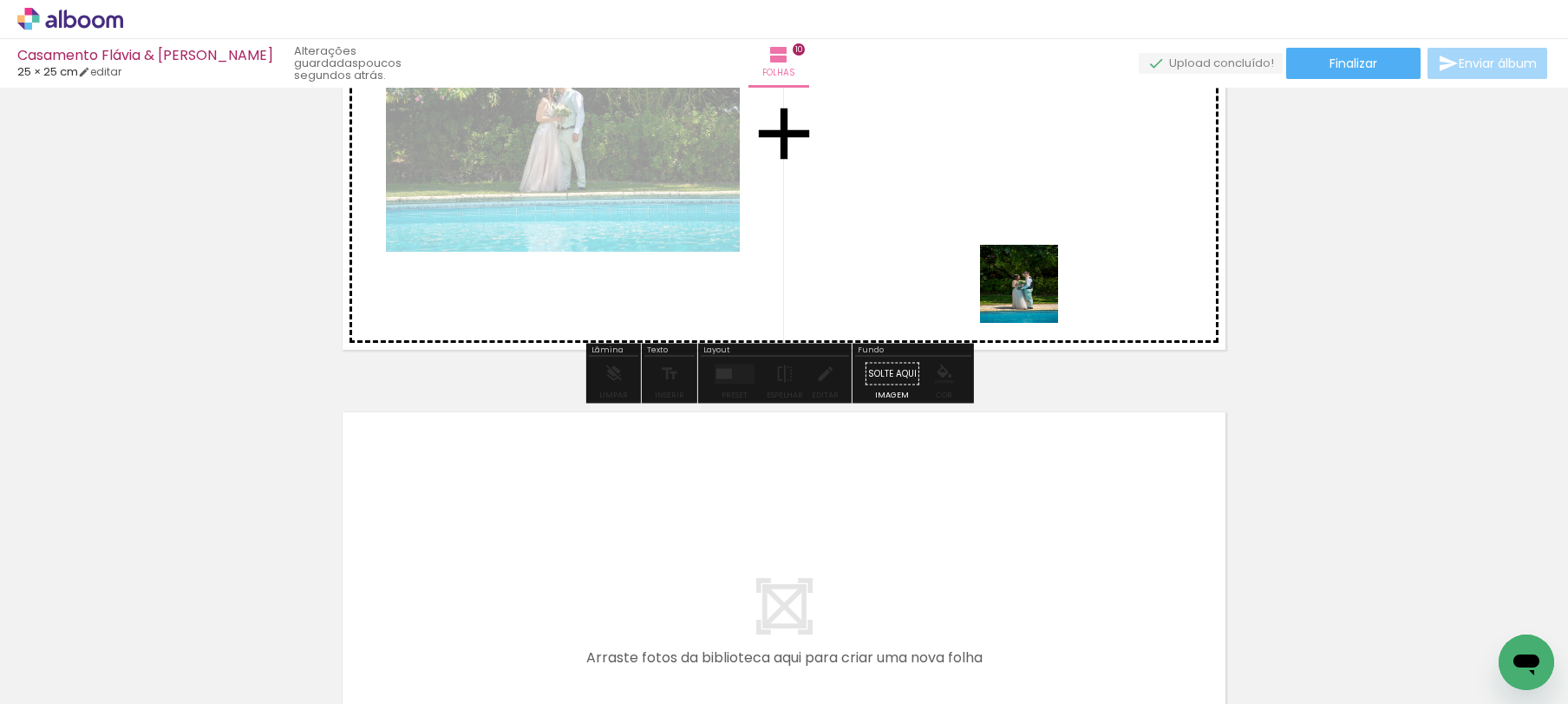
drag, startPoint x: 1054, startPoint y: 542, endPoint x: 1048, endPoint y: 289, distance: 253.1
click at [1029, 273] on quentale-workspace at bounding box center [784, 352] width 1568 height 704
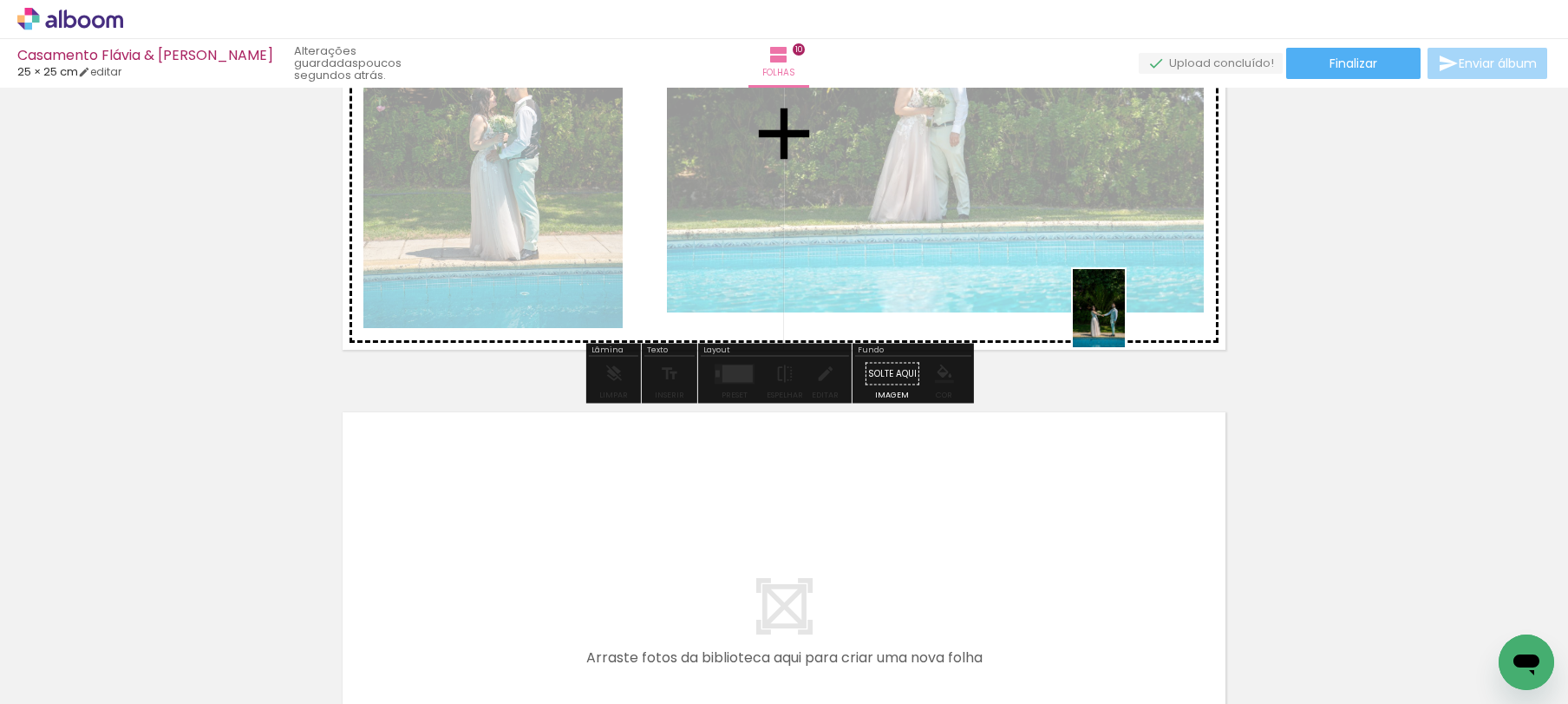
drag, startPoint x: 1137, startPoint y: 688, endPoint x: 1125, endPoint y: 321, distance: 367.2
click at [1125, 321] on quentale-workspace at bounding box center [784, 352] width 1568 height 704
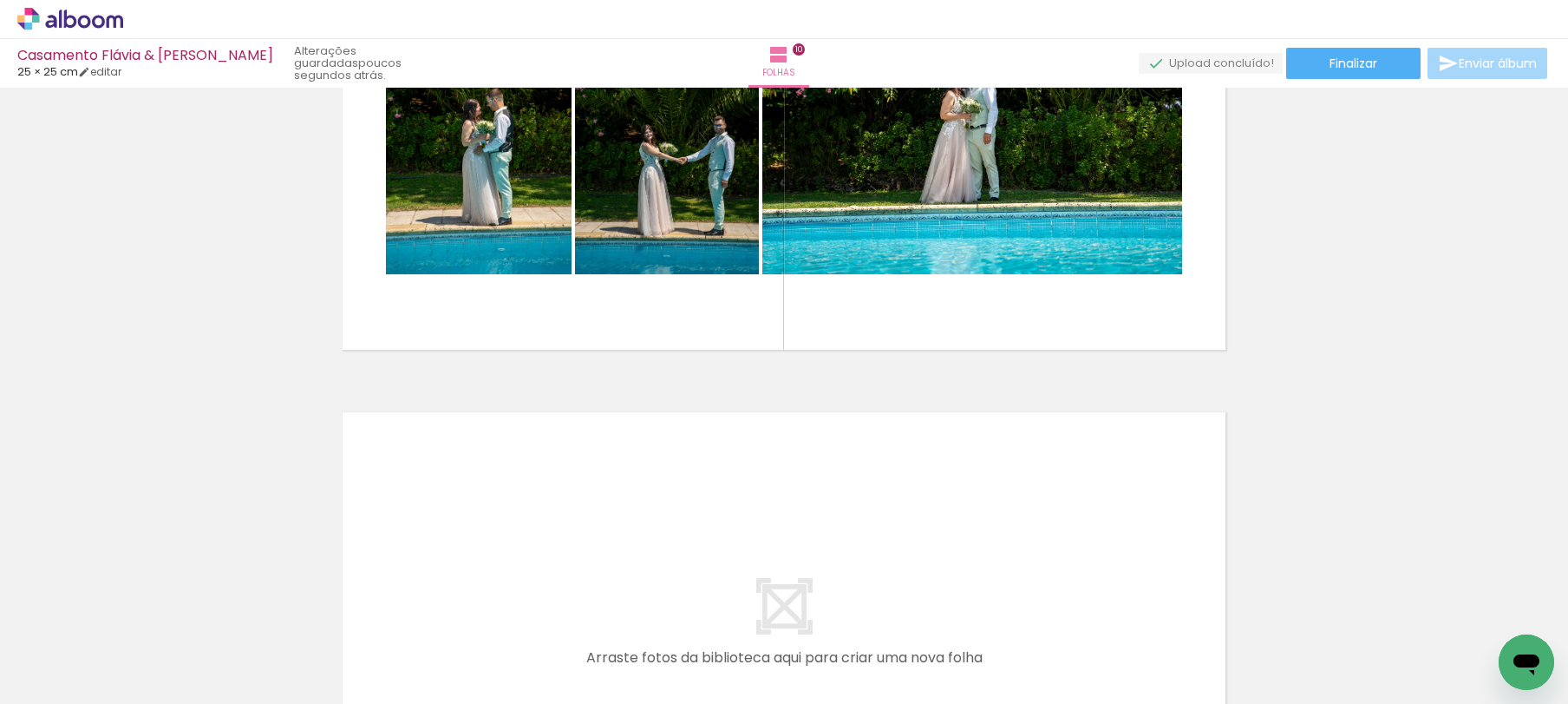
scroll to position [0, 600]
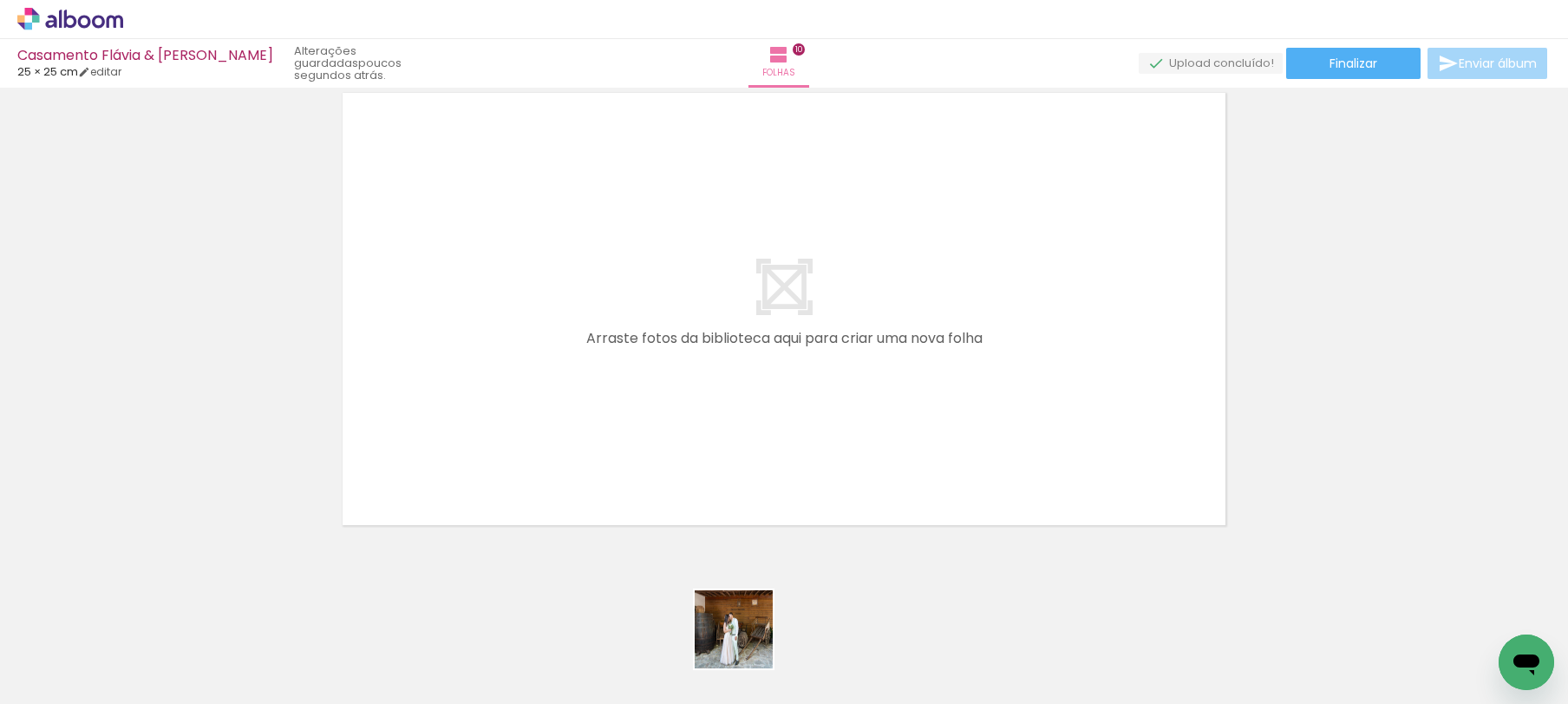
drag, startPoint x: 747, startPoint y: 643, endPoint x: 797, endPoint y: 416, distance: 232.4
click at [771, 288] on quentale-workspace at bounding box center [784, 352] width 1568 height 704
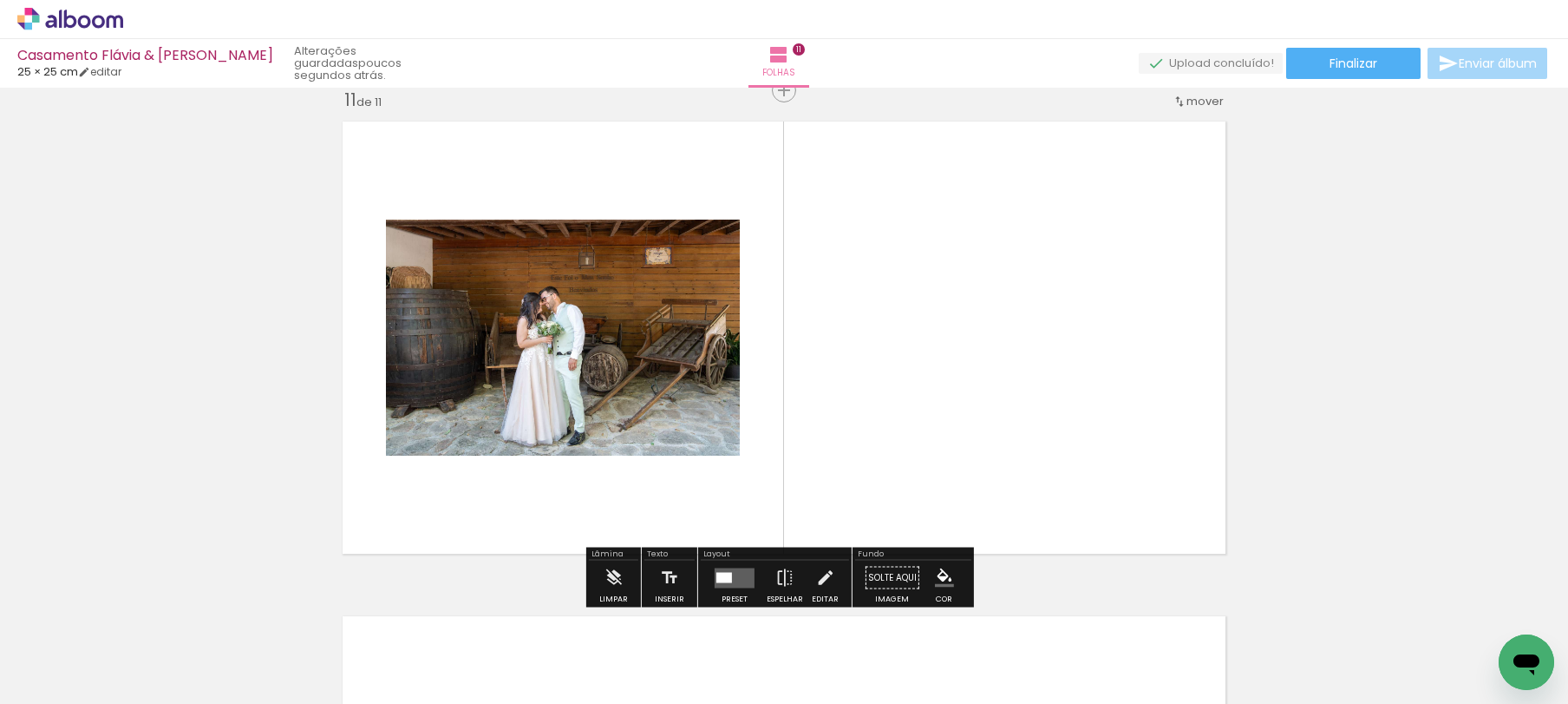
scroll to position [4970, 0]
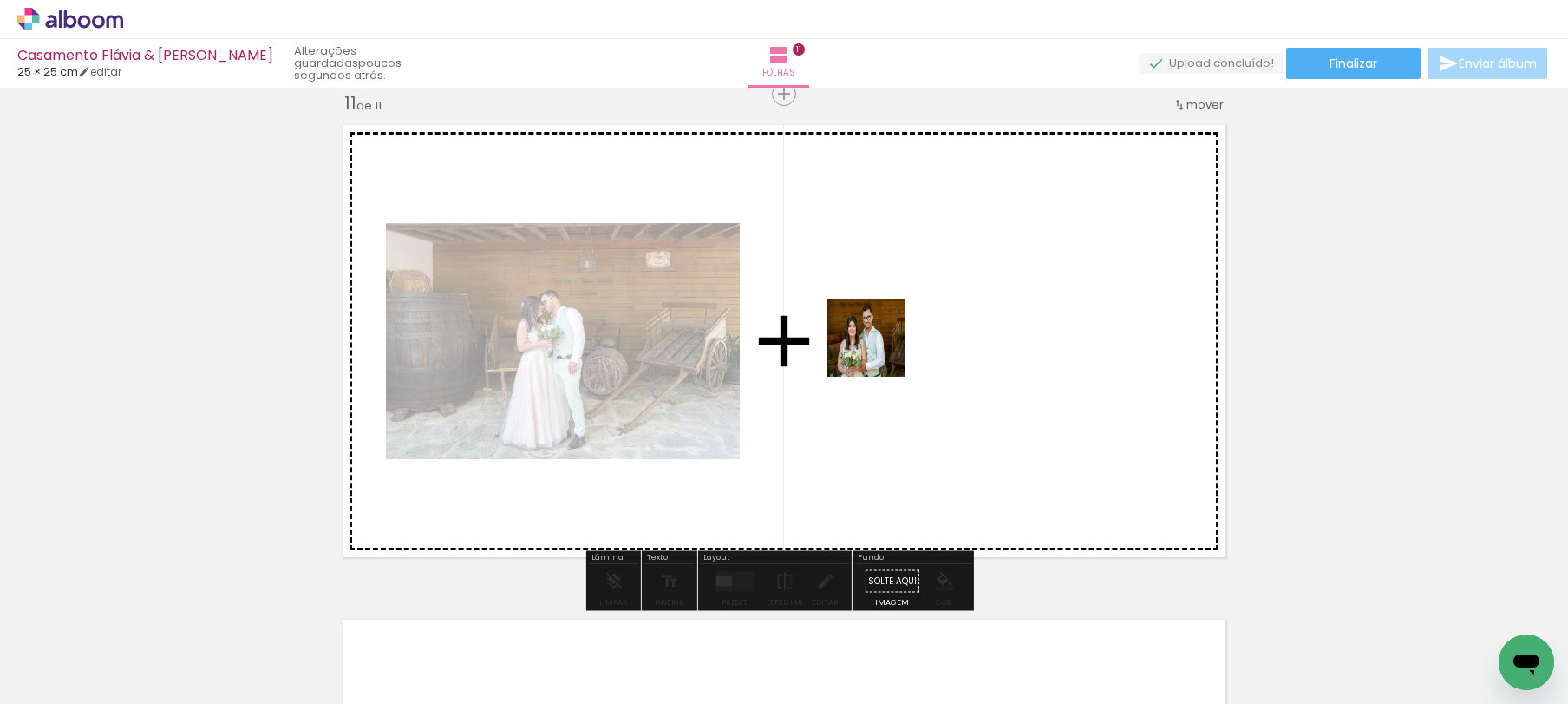
drag, startPoint x: 831, startPoint y: 639, endPoint x: 879, endPoint y: 351, distance: 292.0
click at [879, 351] on quentale-workspace at bounding box center [784, 352] width 1568 height 704
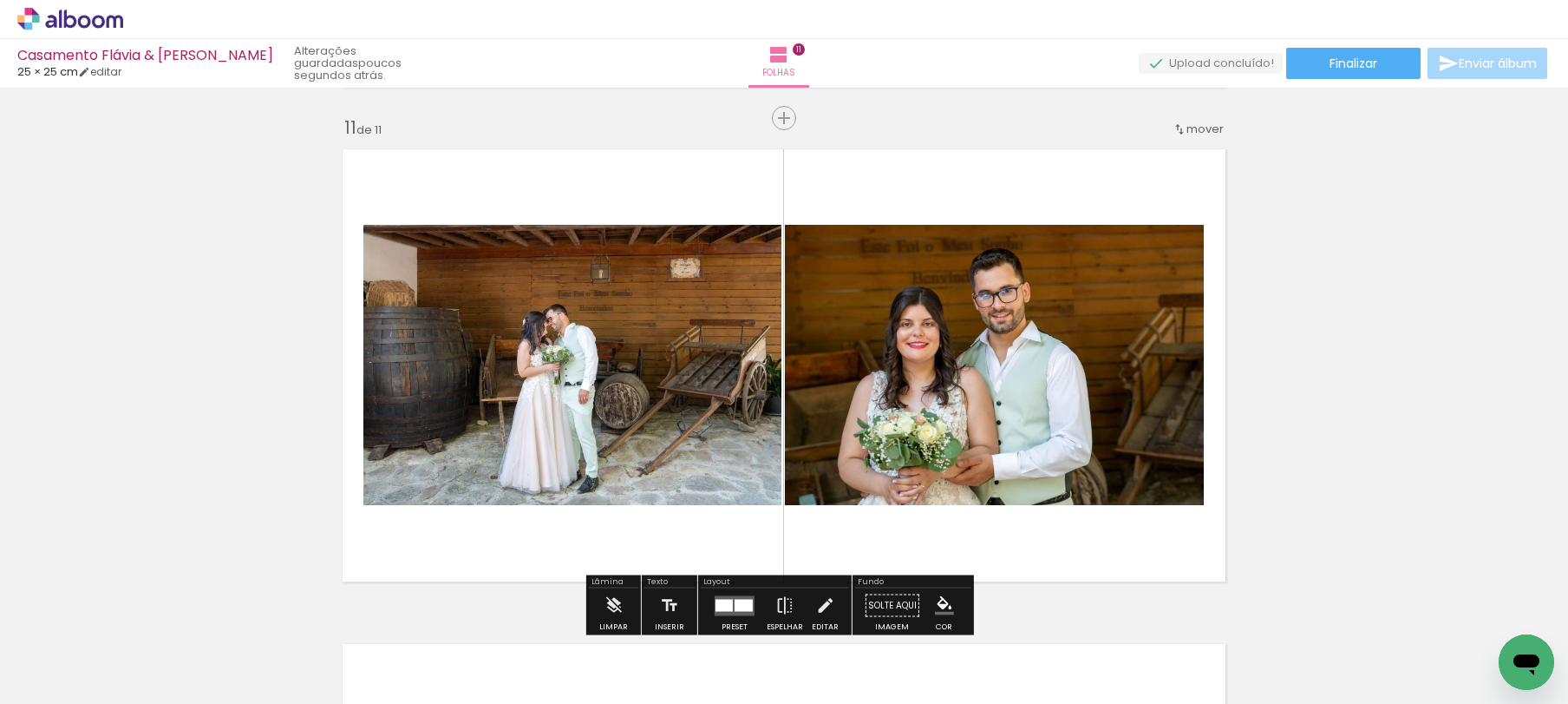
scroll to position [4965, 0]
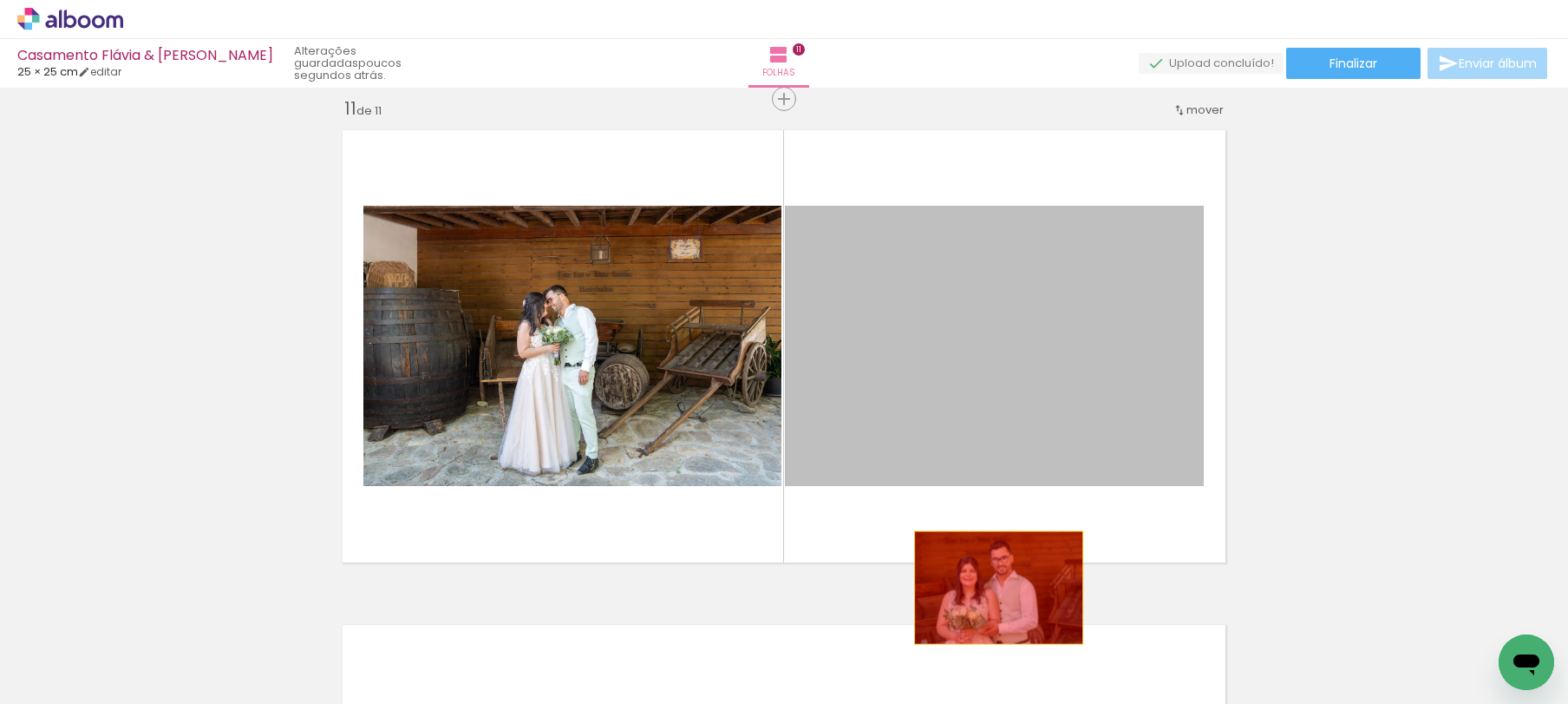
drag, startPoint x: 975, startPoint y: 308, endPoint x: 978, endPoint y: 622, distance: 314.0
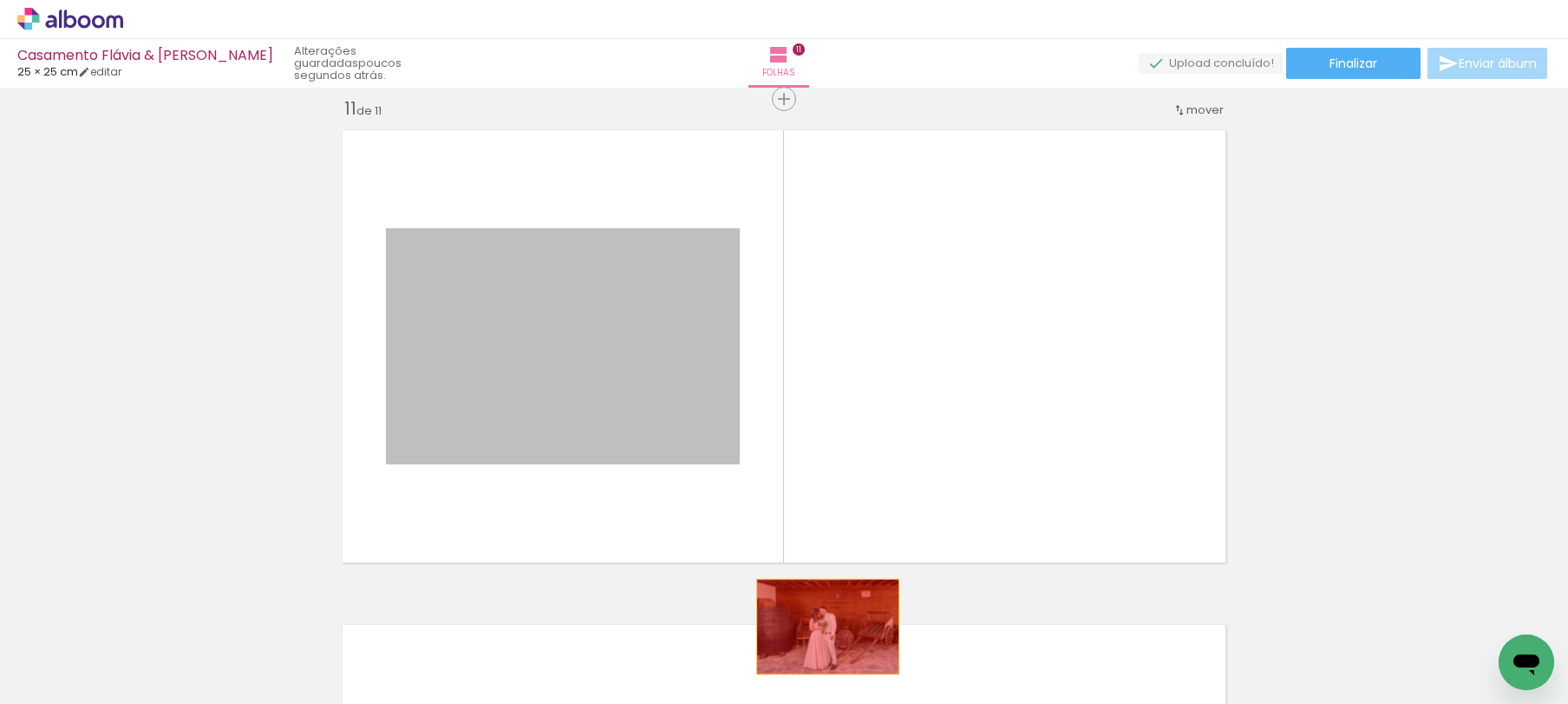
drag, startPoint x: 765, startPoint y: 477, endPoint x: 821, endPoint y: 630, distance: 162.9
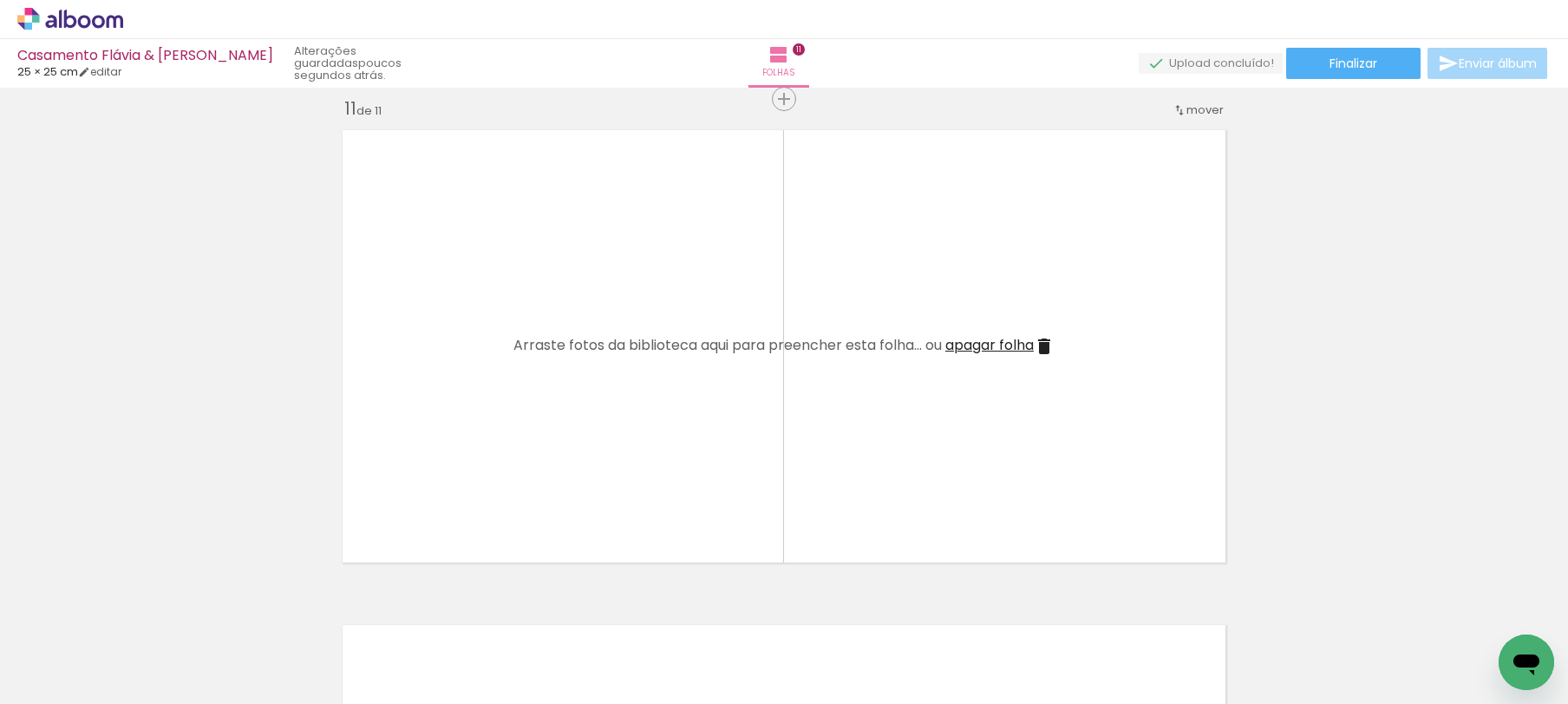
click at [995, 352] on span "apagar folha" at bounding box center [989, 345] width 88 height 20
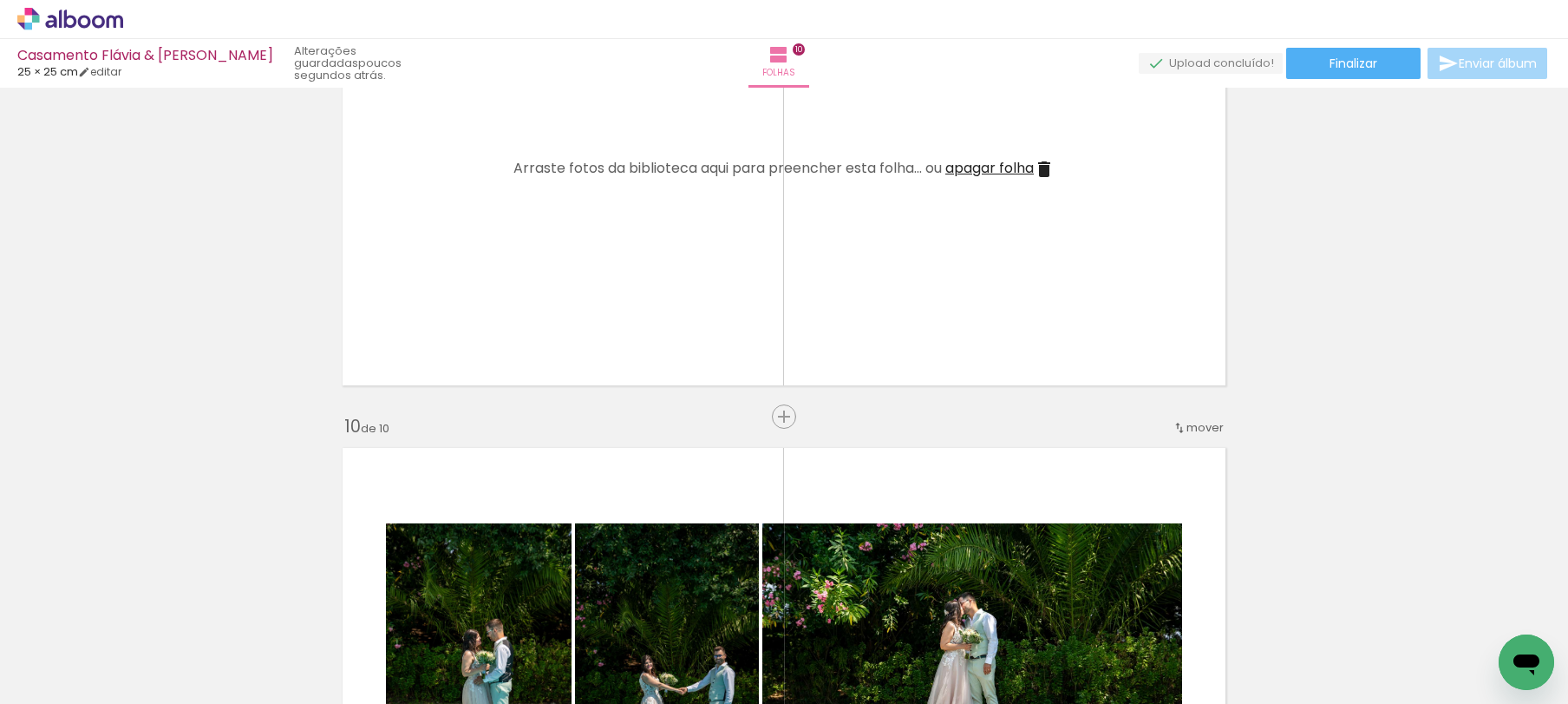
scroll to position [4151, 0]
click at [999, 166] on span "apagar folha" at bounding box center [989, 169] width 88 height 20
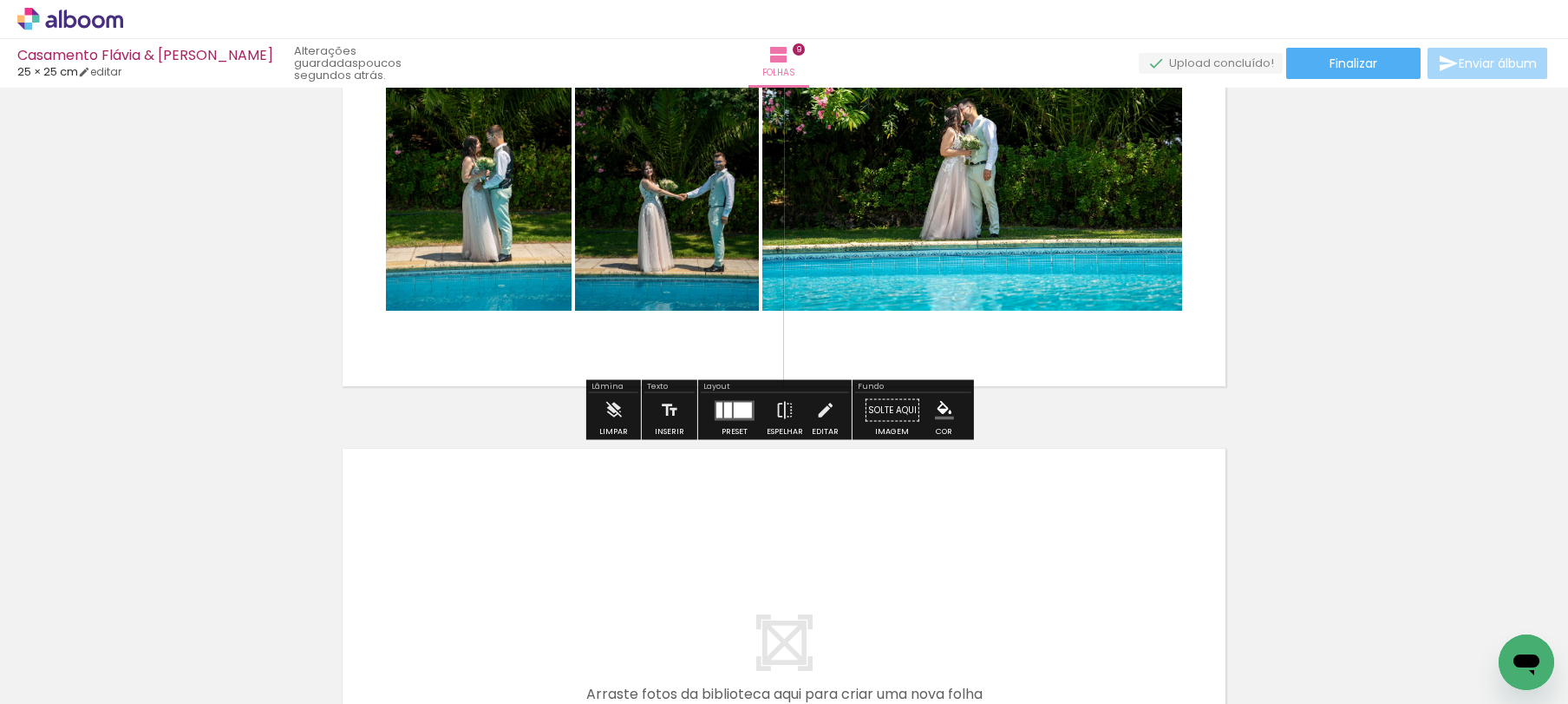
scroll to position [4507, 0]
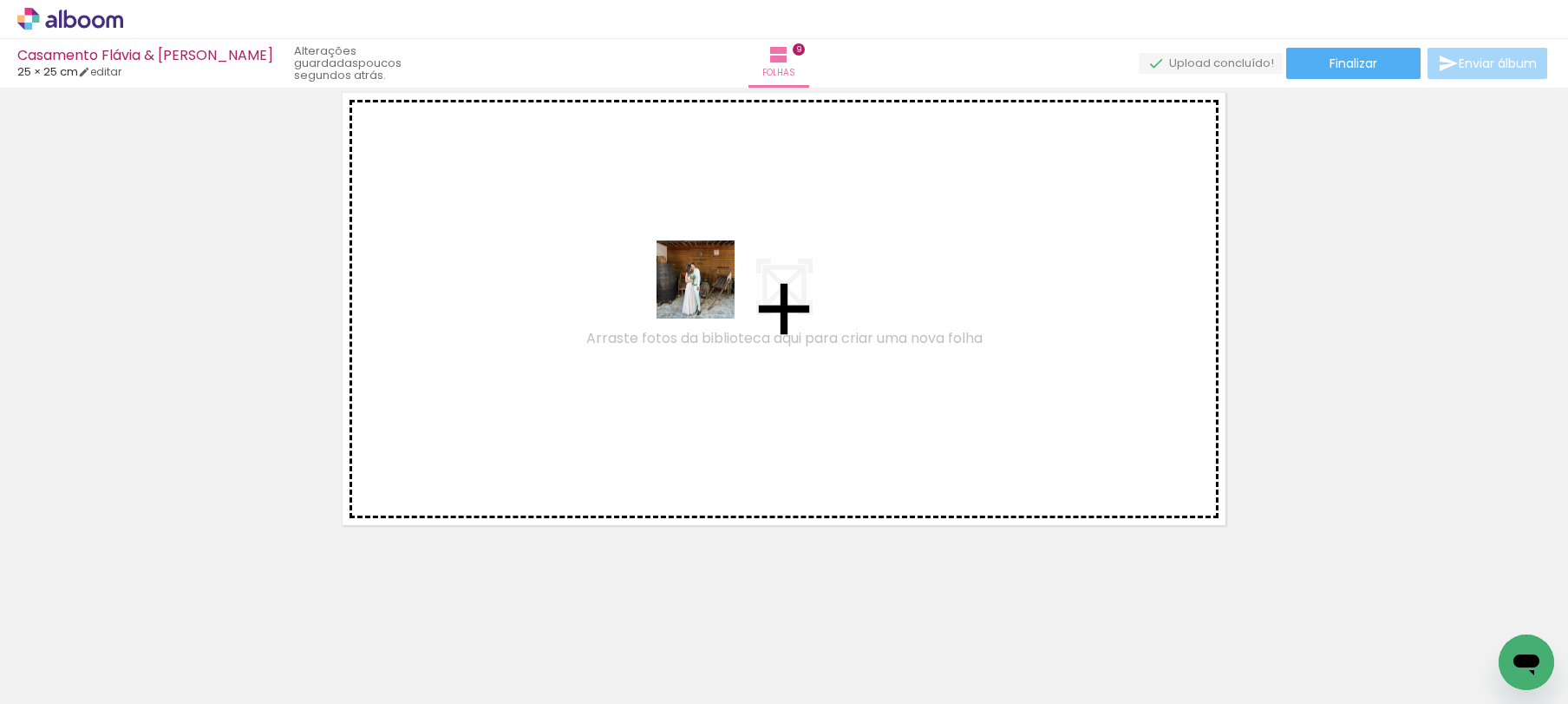
drag, startPoint x: 610, startPoint y: 633, endPoint x: 722, endPoint y: 413, distance: 246.9
click at [709, 289] on quentale-workspace at bounding box center [784, 352] width 1568 height 704
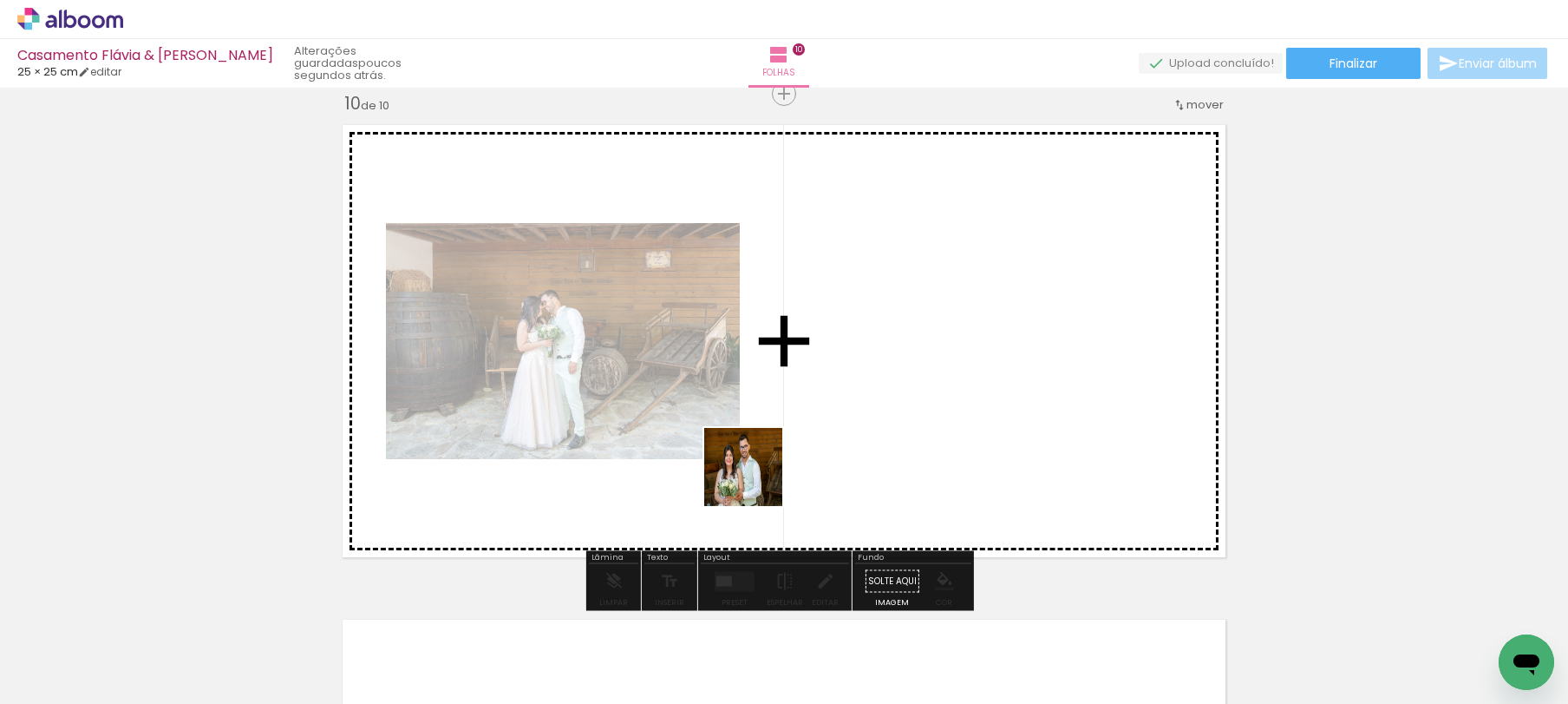
drag, startPoint x: 698, startPoint y: 607, endPoint x: 795, endPoint y: 379, distance: 247.8
click at [795, 379] on quentale-workspace at bounding box center [784, 352] width 1568 height 704
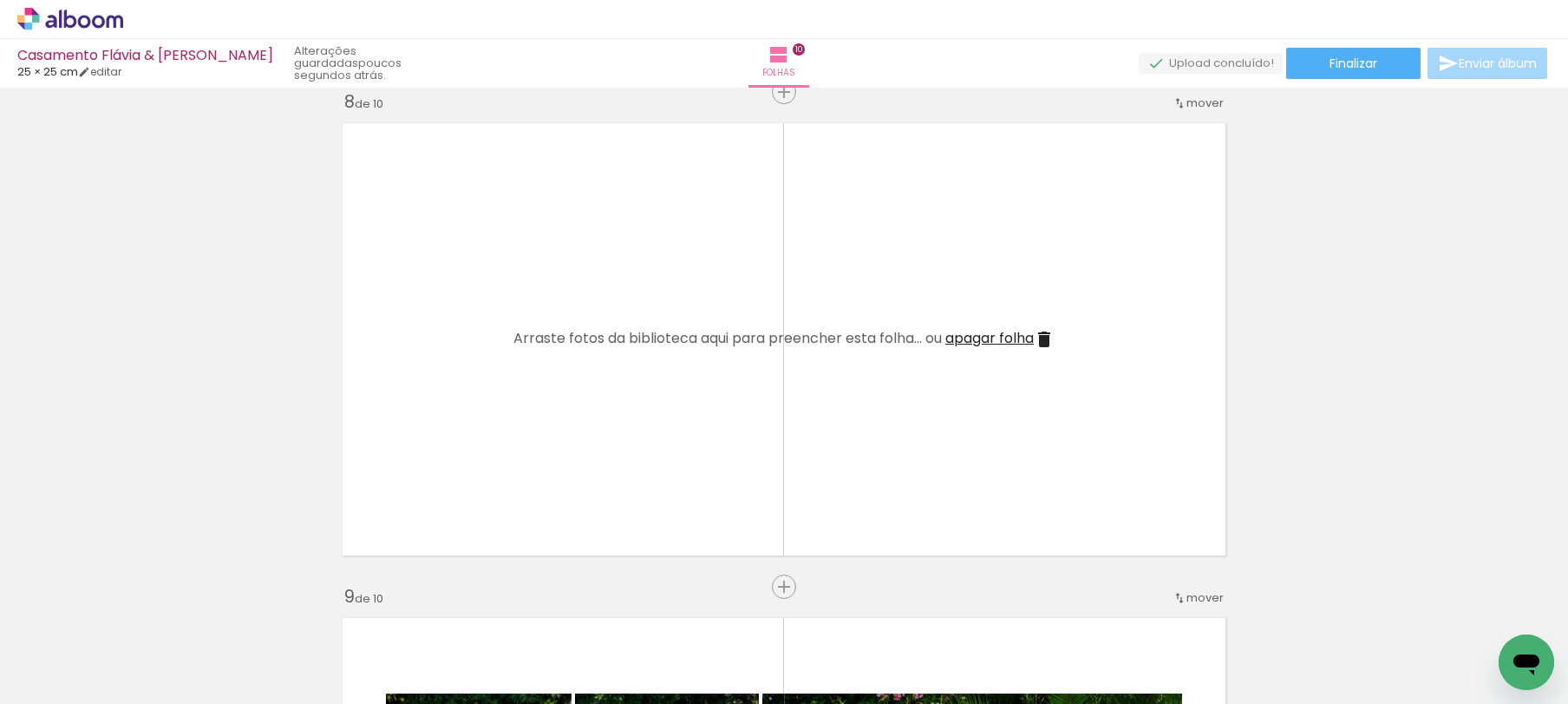
scroll to position [3486, 0]
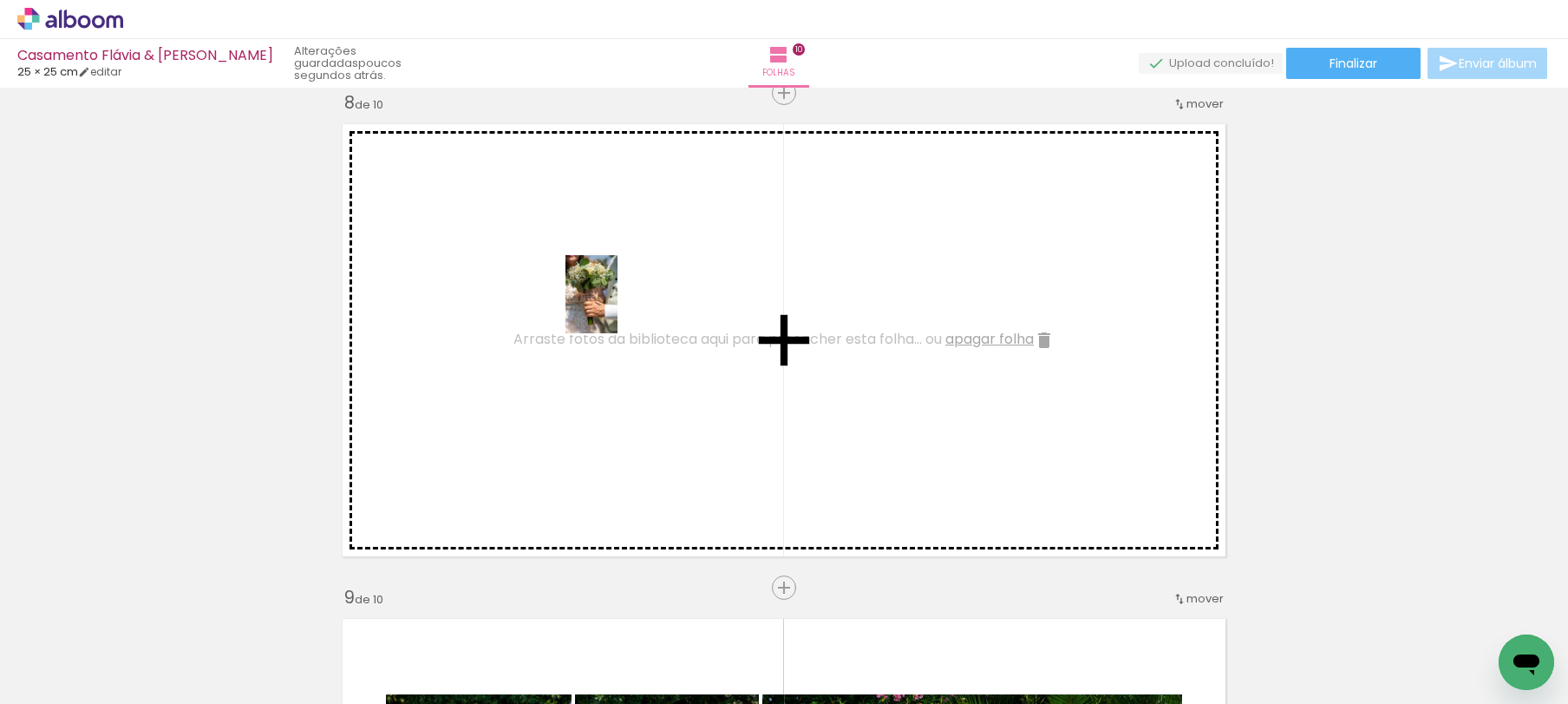
drag, startPoint x: 474, startPoint y: 661, endPoint x: 618, endPoint y: 307, distance: 382.2
click at [618, 307] on quentale-workspace at bounding box center [784, 352] width 1568 height 704
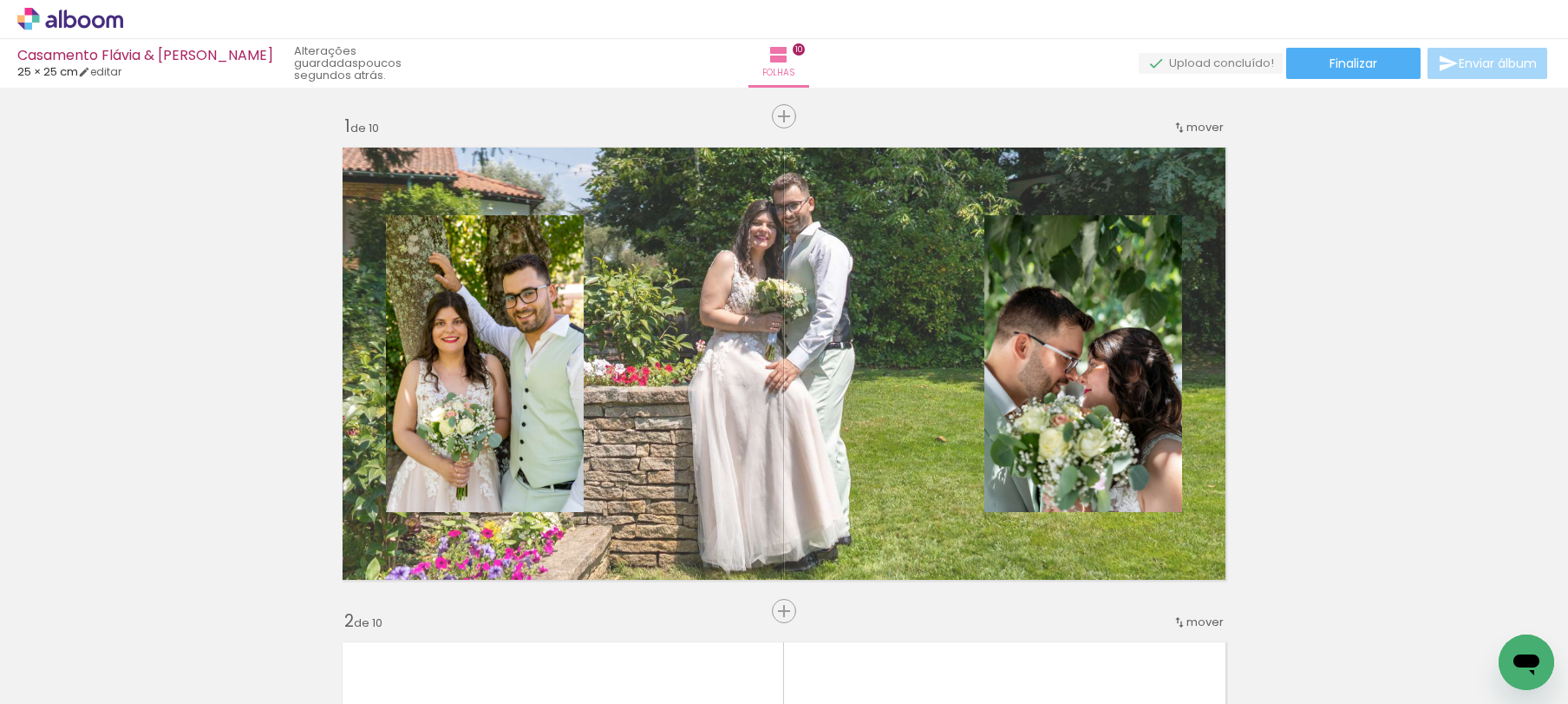
scroll to position [0, 4036]
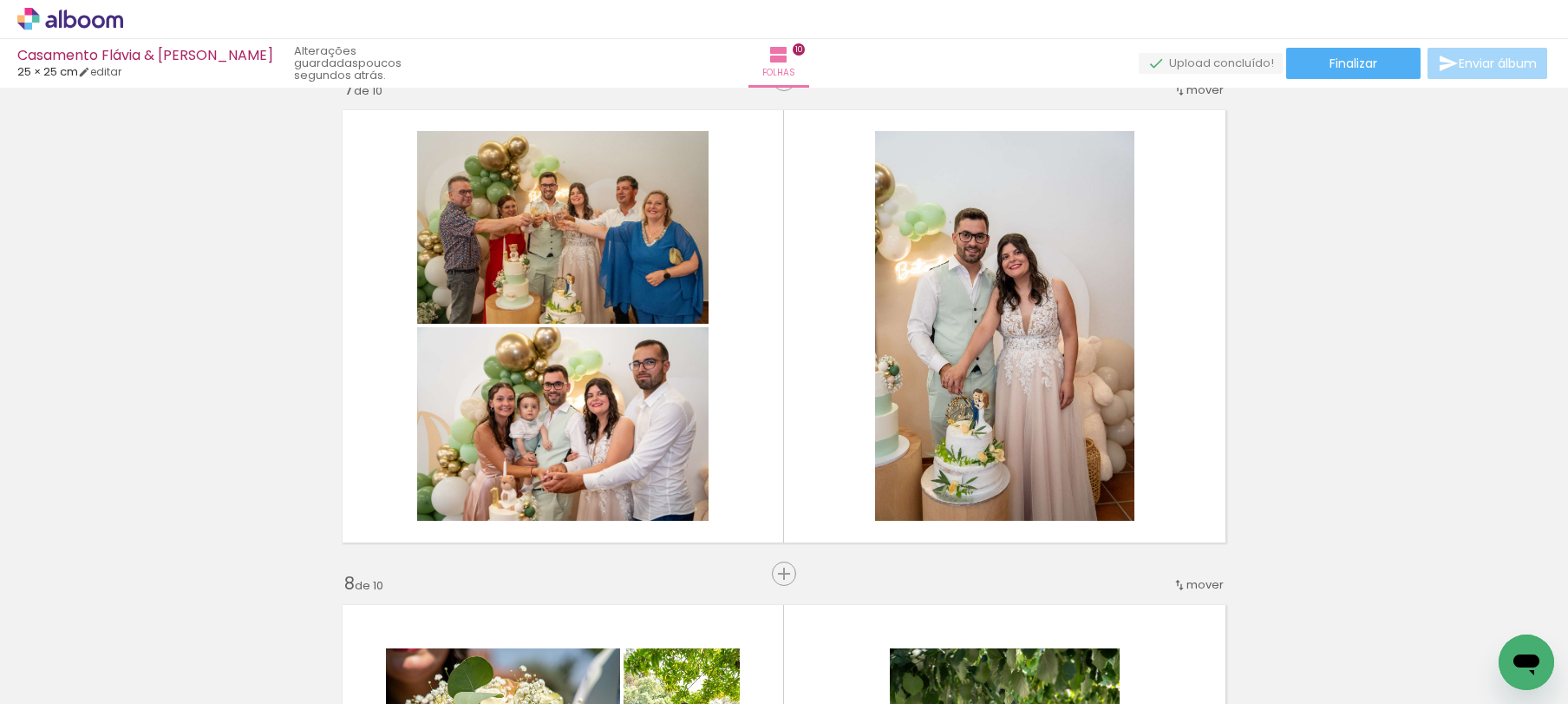
click at [1074, 684] on quentale-thumb at bounding box center [1092, 644] width 97 height 100
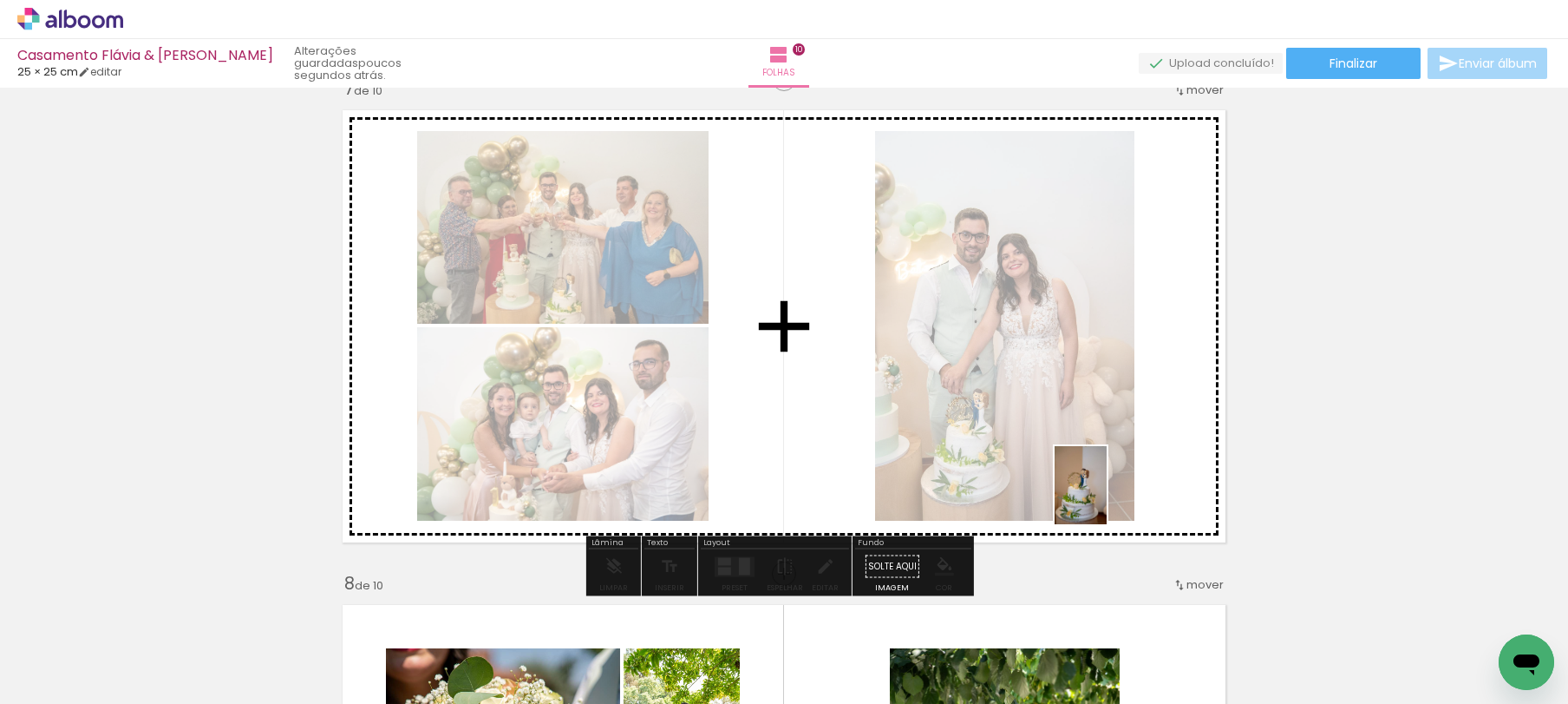
drag, startPoint x: 1494, startPoint y: 634, endPoint x: 1106, endPoint y: 498, distance: 411.1
click at [1106, 498] on quentale-workspace at bounding box center [784, 352] width 1568 height 704
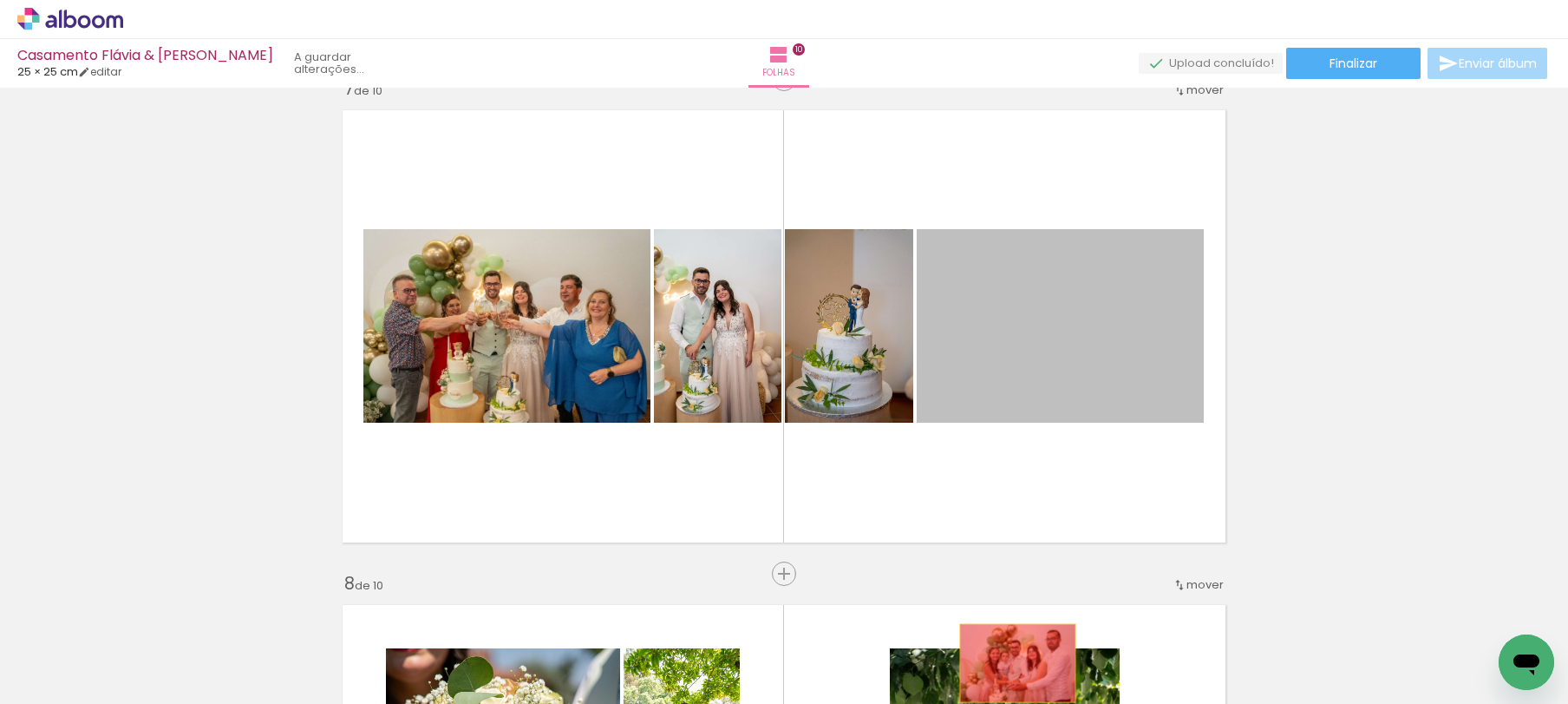
drag, startPoint x: 1048, startPoint y: 352, endPoint x: 1012, endPoint y: 663, distance: 313.1
click at [1012, 663] on quentale-workspace at bounding box center [784, 352] width 1568 height 704
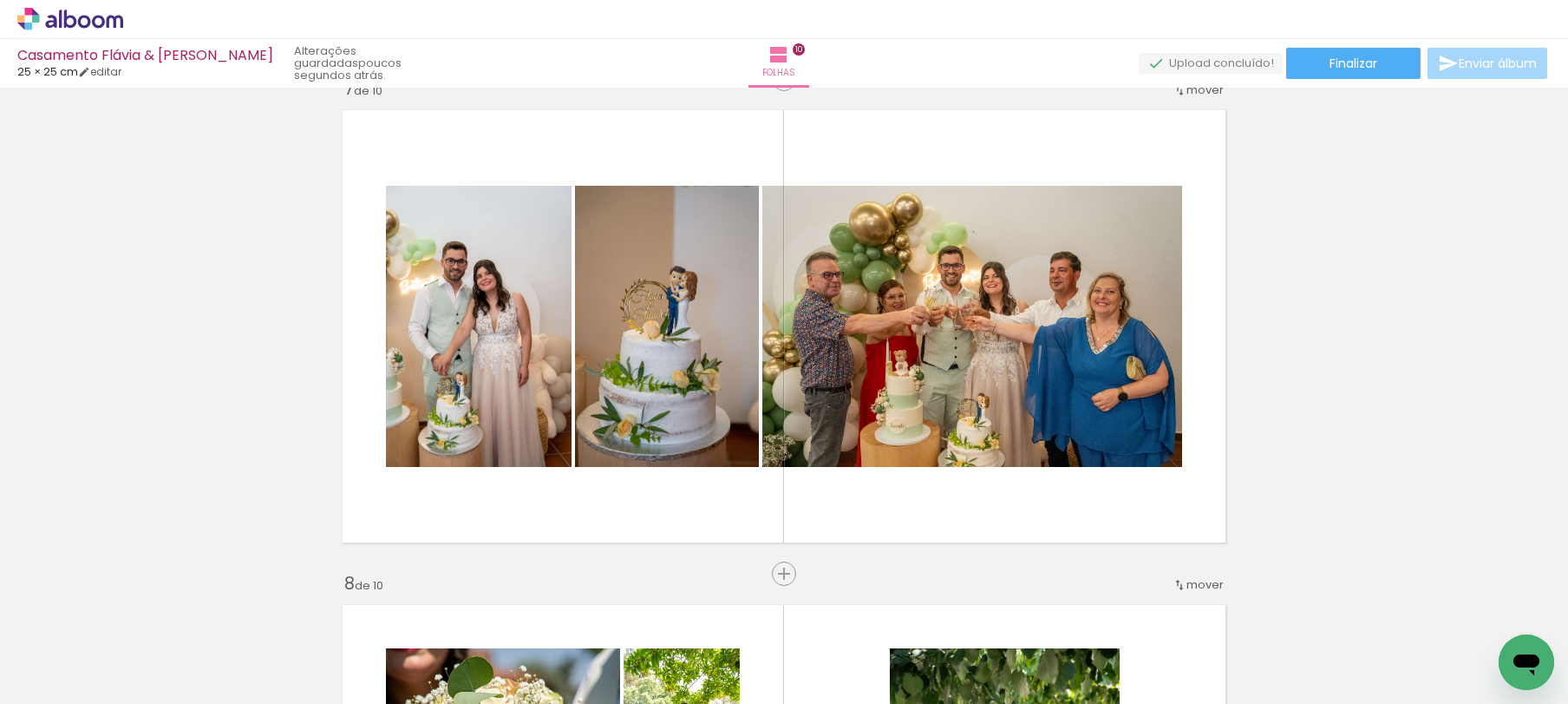
scroll to position [0, 1697]
drag, startPoint x: 716, startPoint y: 653, endPoint x: 731, endPoint y: 517, distance: 136.8
click at [729, 542] on quentale-workspace at bounding box center [784, 352] width 1568 height 704
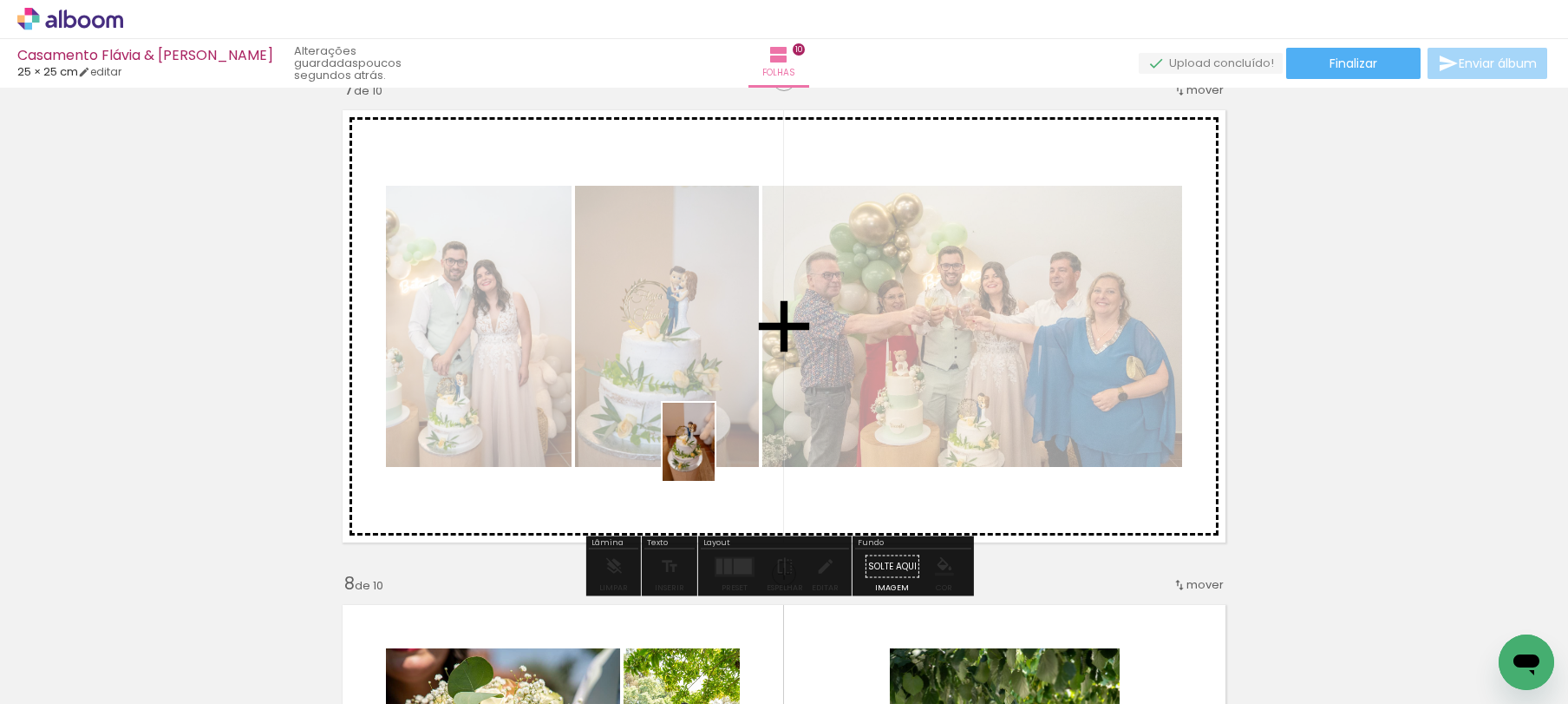
drag, startPoint x: 718, startPoint y: 621, endPoint x: 715, endPoint y: 454, distance: 167.0
click at [715, 454] on quentale-workspace at bounding box center [784, 352] width 1568 height 704
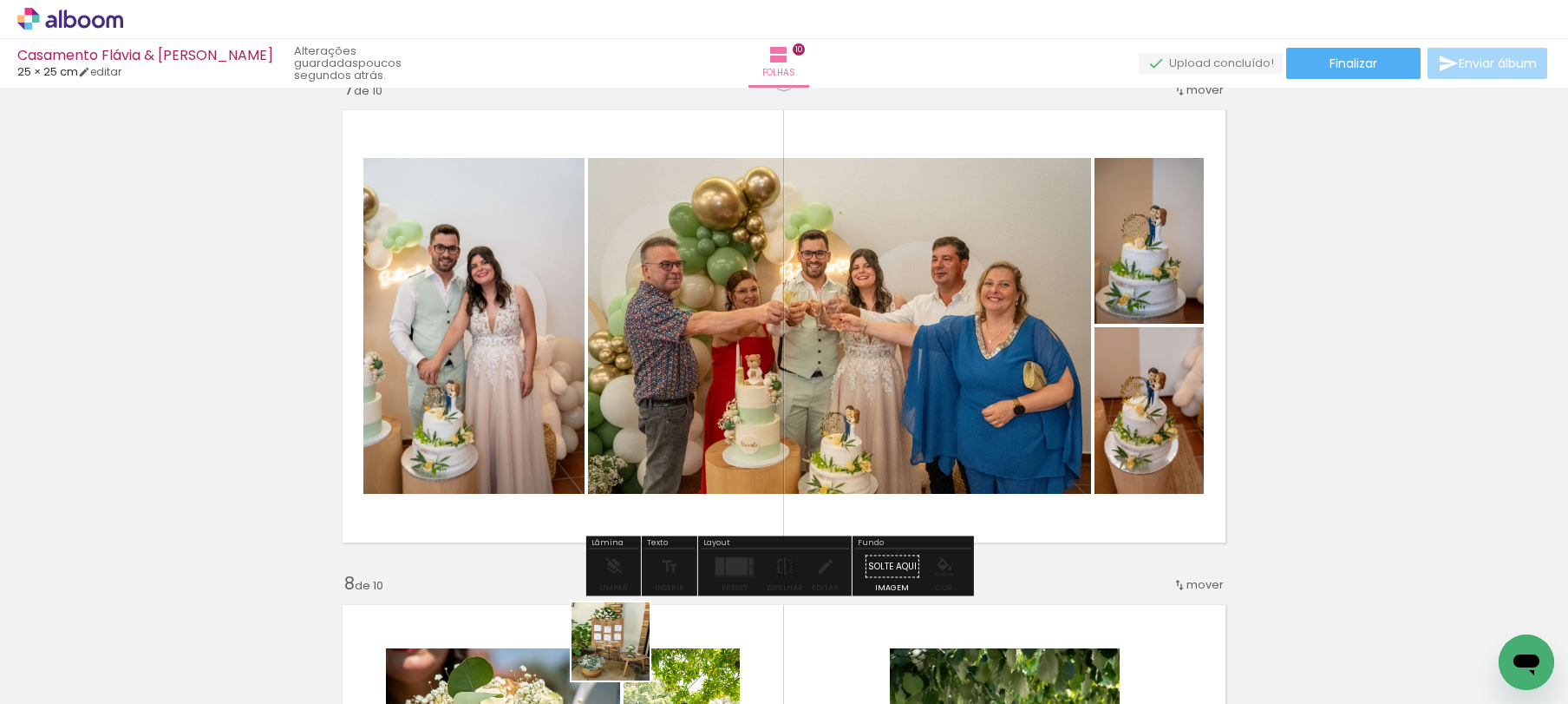
drag, startPoint x: 616, startPoint y: 671, endPoint x: 713, endPoint y: 444, distance: 246.9
click at [710, 450] on quentale-workspace at bounding box center [784, 352] width 1568 height 704
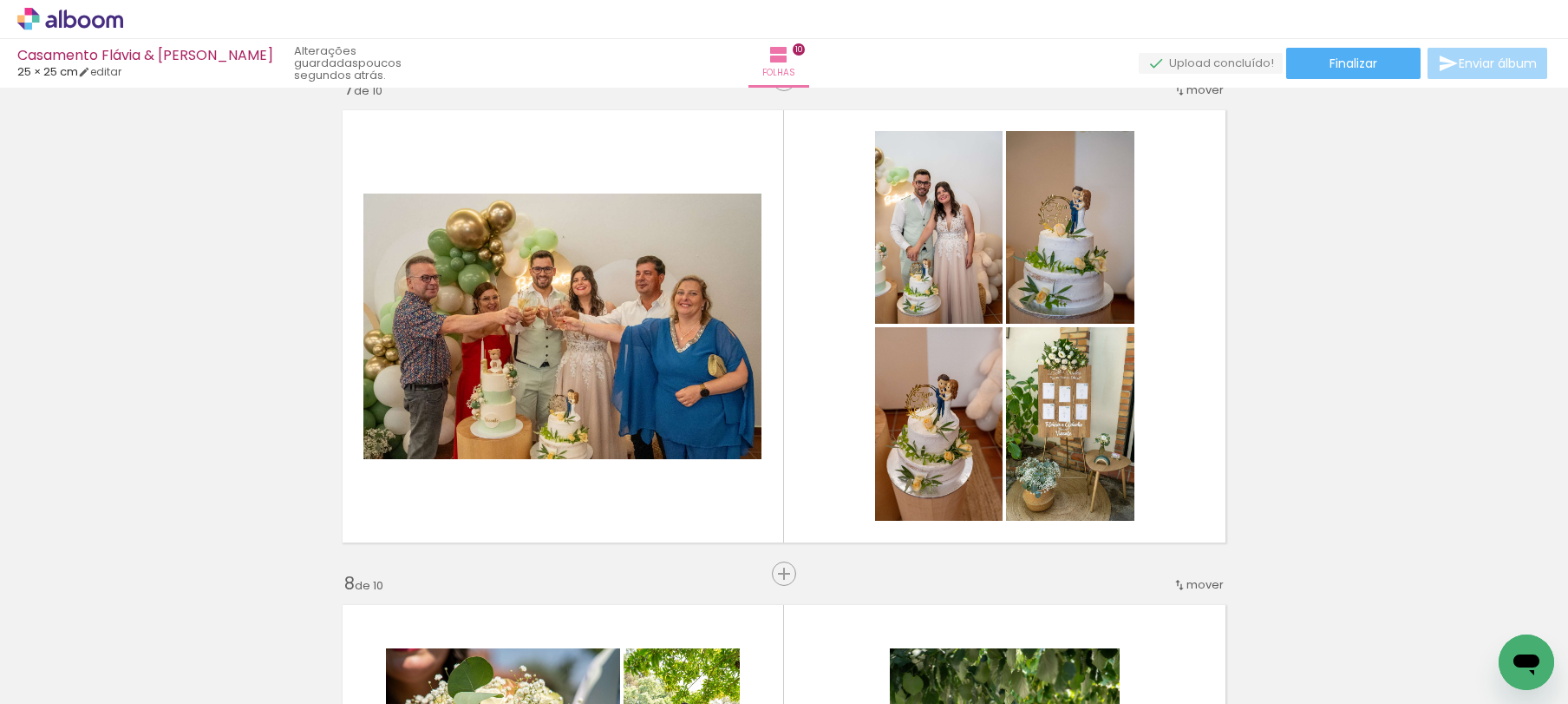
scroll to position [0, 0]
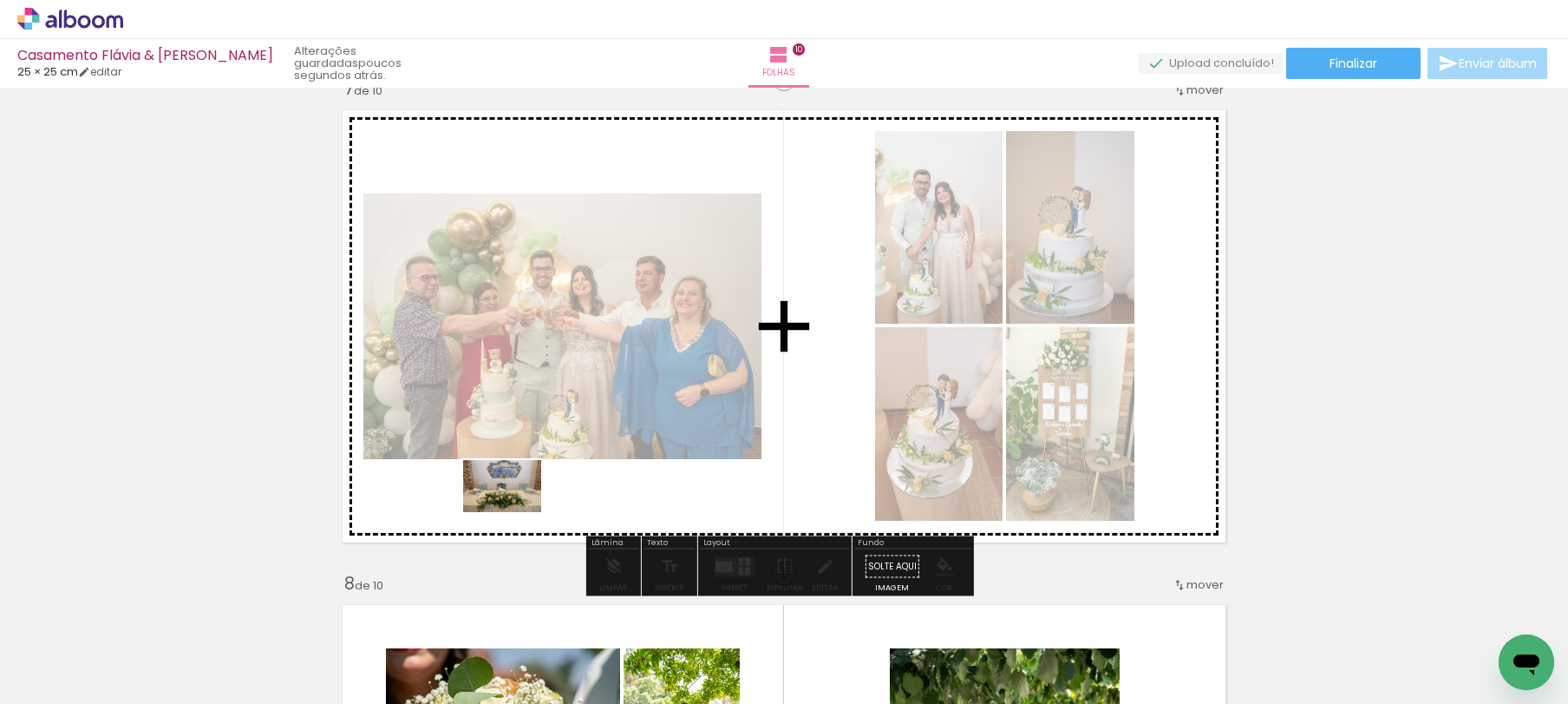
drag, startPoint x: 248, startPoint y: 648, endPoint x: 516, endPoint y: 512, distance: 300.5
click at [516, 512] on quentale-workspace at bounding box center [784, 352] width 1568 height 704
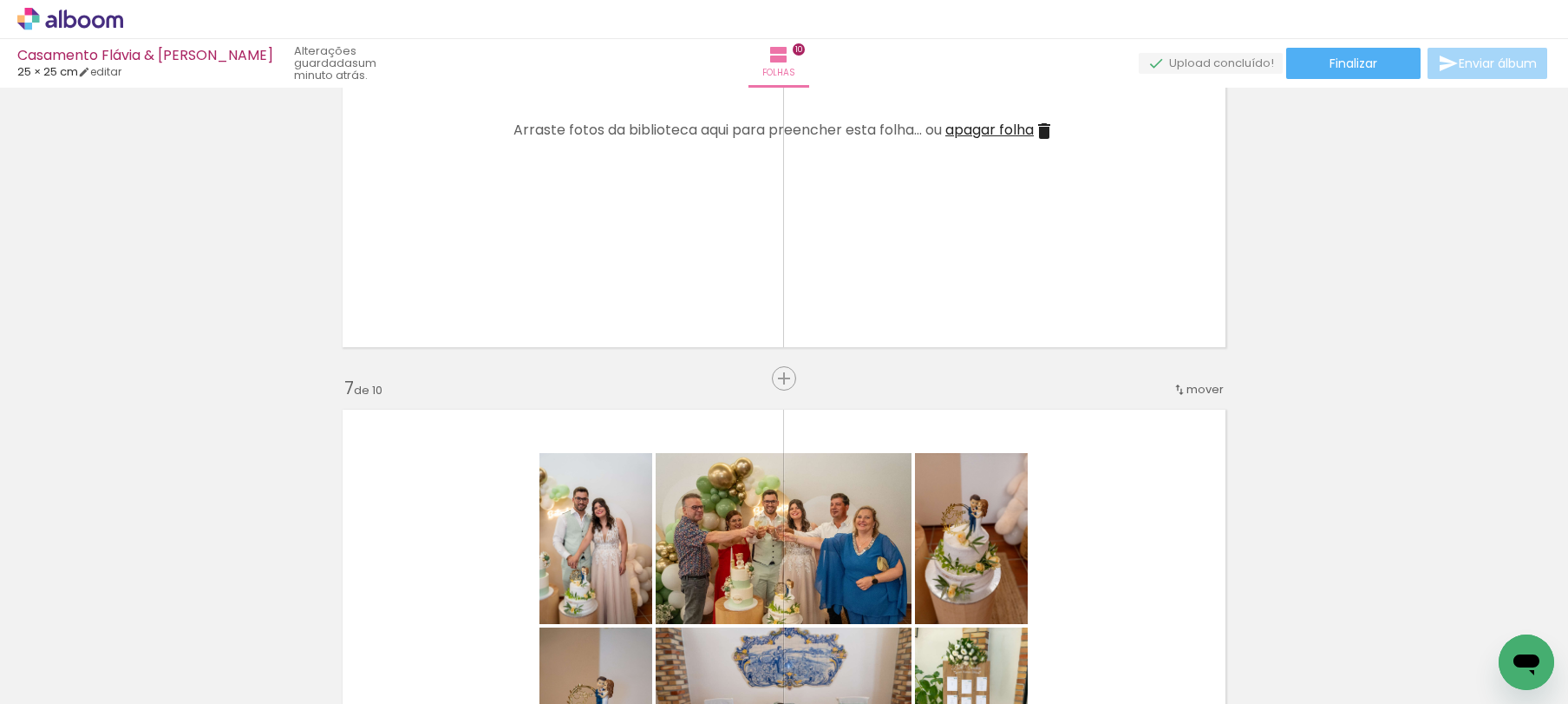
scroll to position [3170, 0]
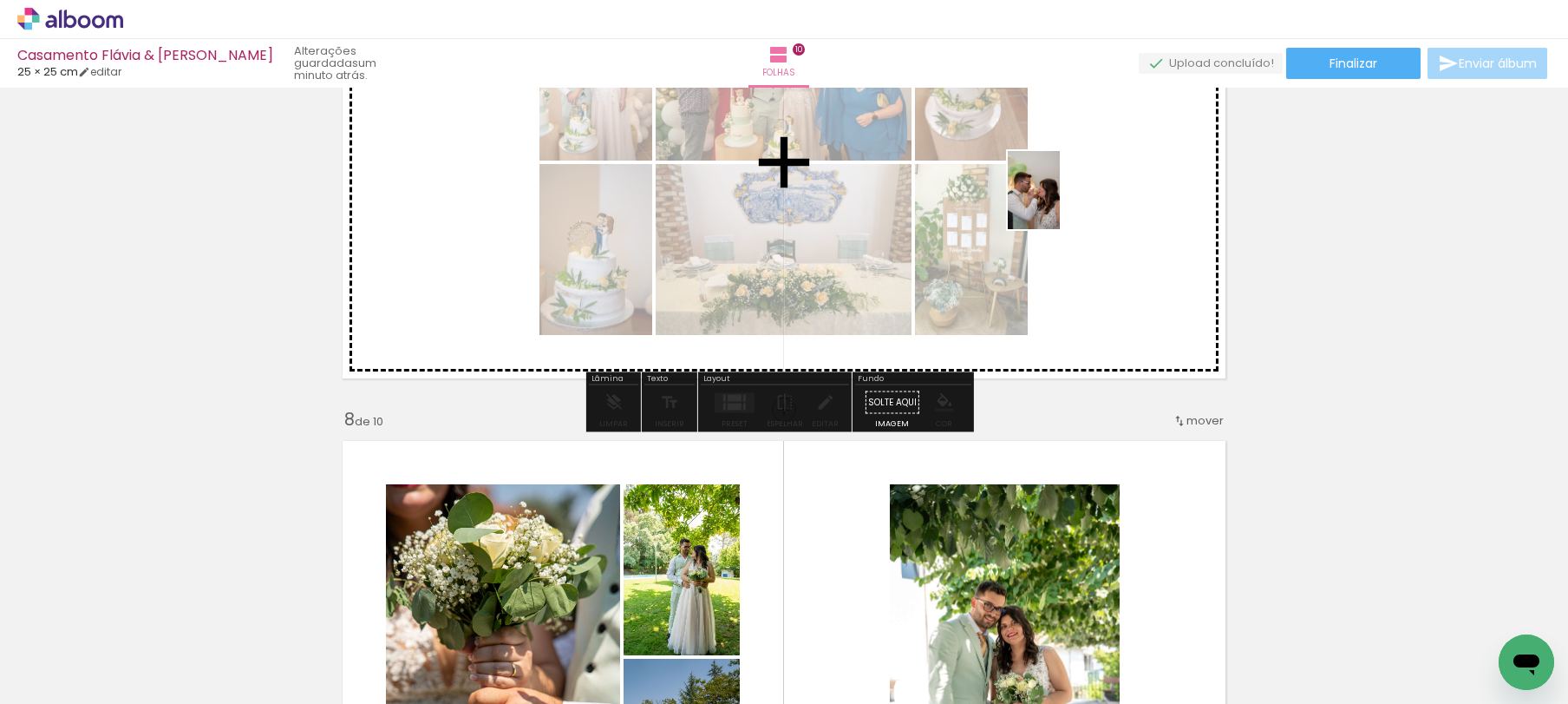
drag, startPoint x: 614, startPoint y: 553, endPoint x: 1072, endPoint y: 198, distance: 579.5
click at [1072, 198] on quentale-workspace at bounding box center [784, 352] width 1568 height 704
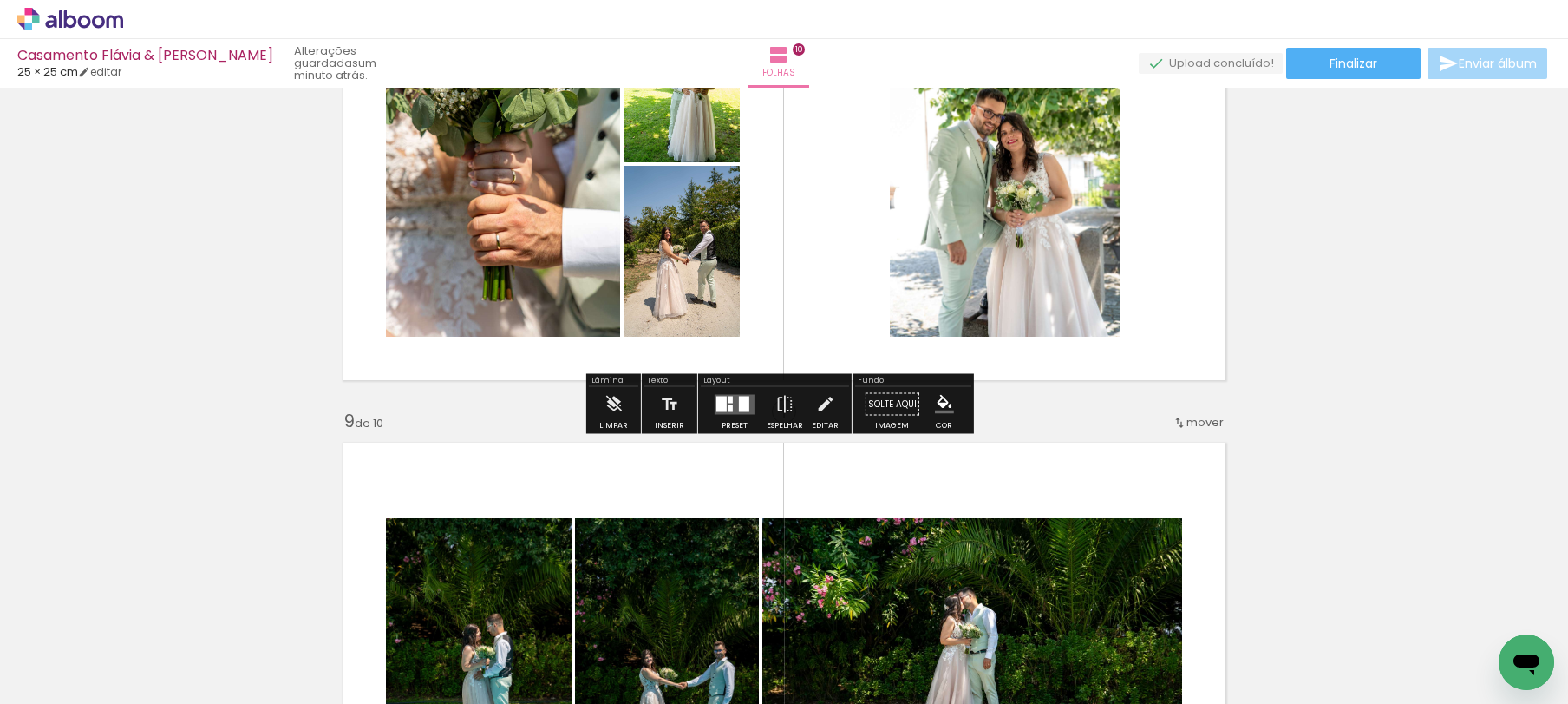
scroll to position [3408, 0]
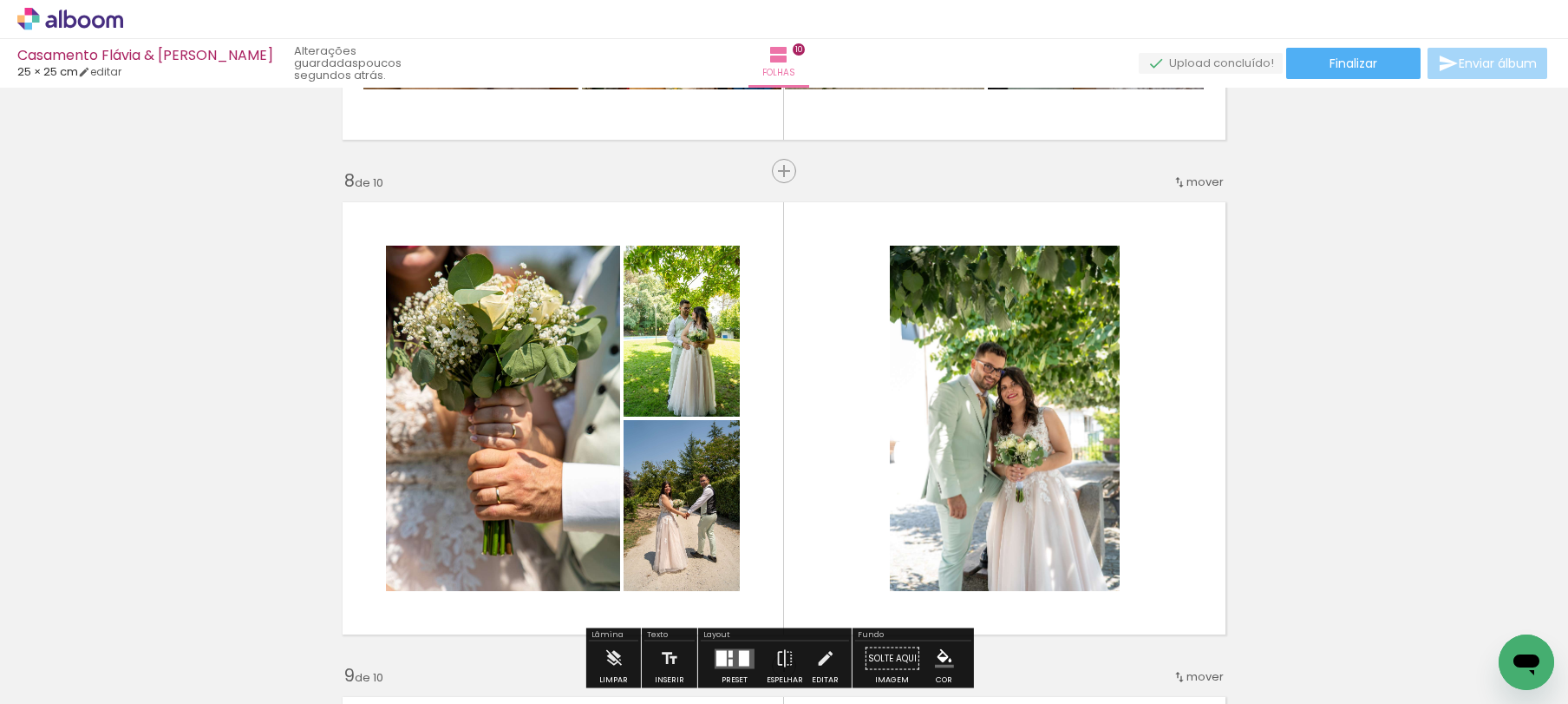
drag, startPoint x: 776, startPoint y: 646, endPoint x: 812, endPoint y: 458, distance: 191.4
click at [811, 461] on quentale-workspace at bounding box center [784, 352] width 1568 height 704
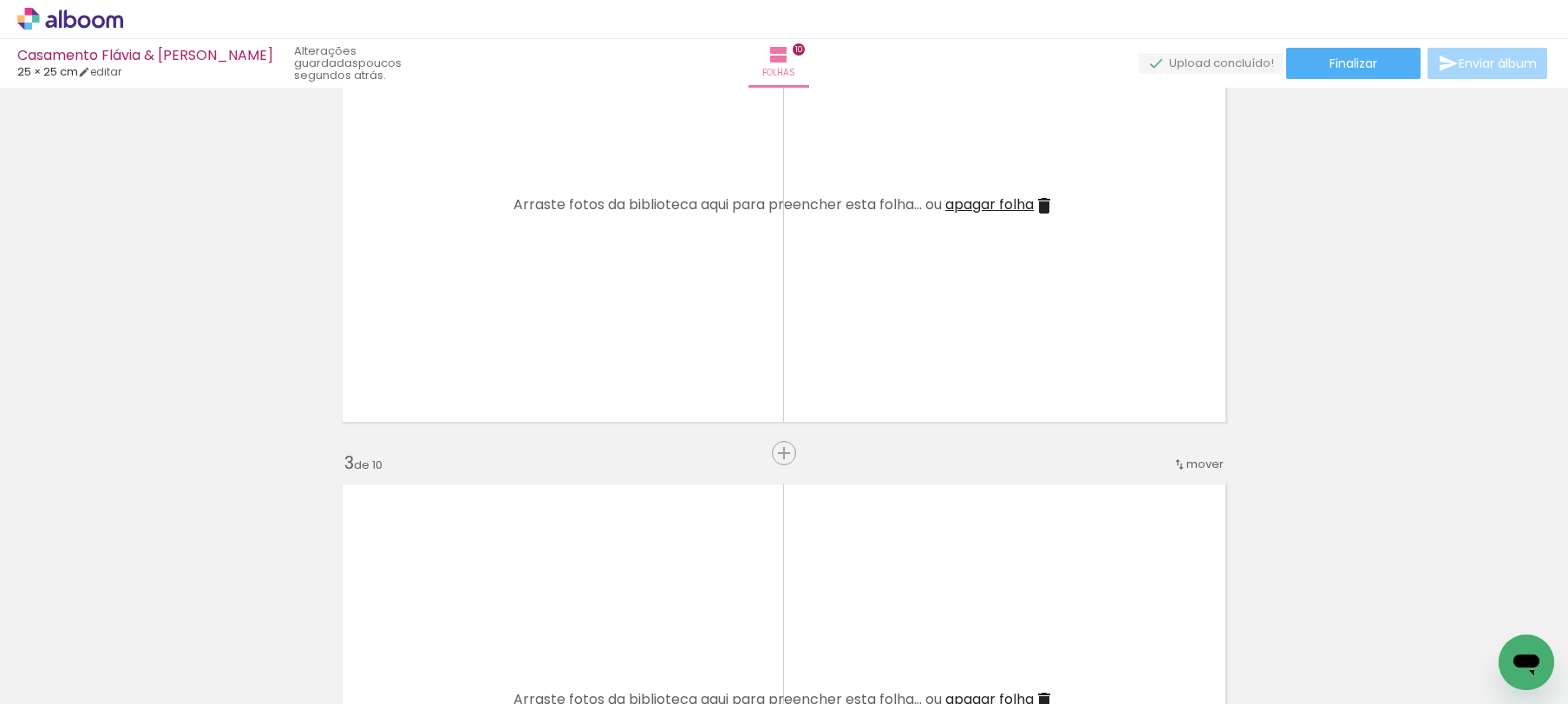
scroll to position [654, 0]
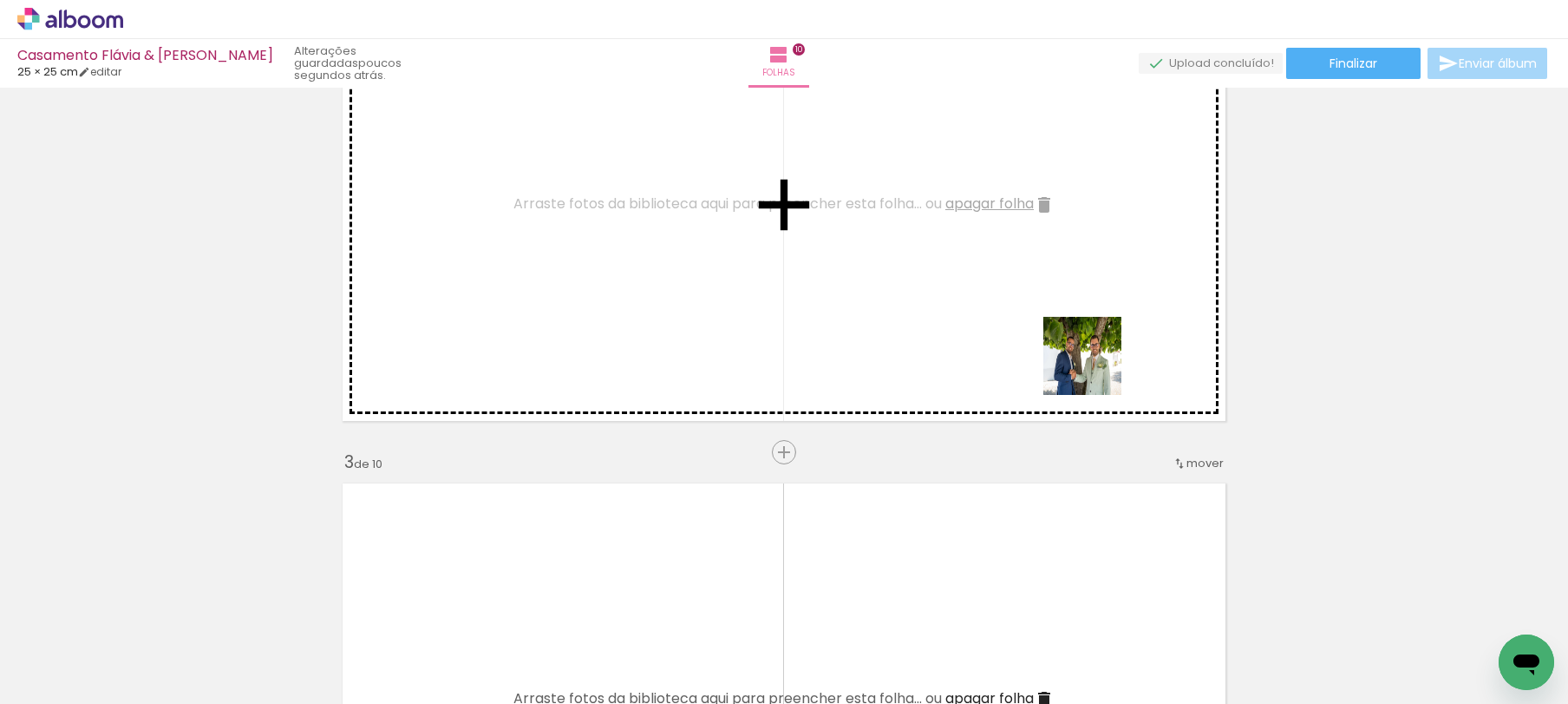
drag, startPoint x: 1098, startPoint y: 489, endPoint x: 1111, endPoint y: 313, distance: 176.5
click at [1088, 271] on quentale-workspace at bounding box center [784, 352] width 1568 height 704
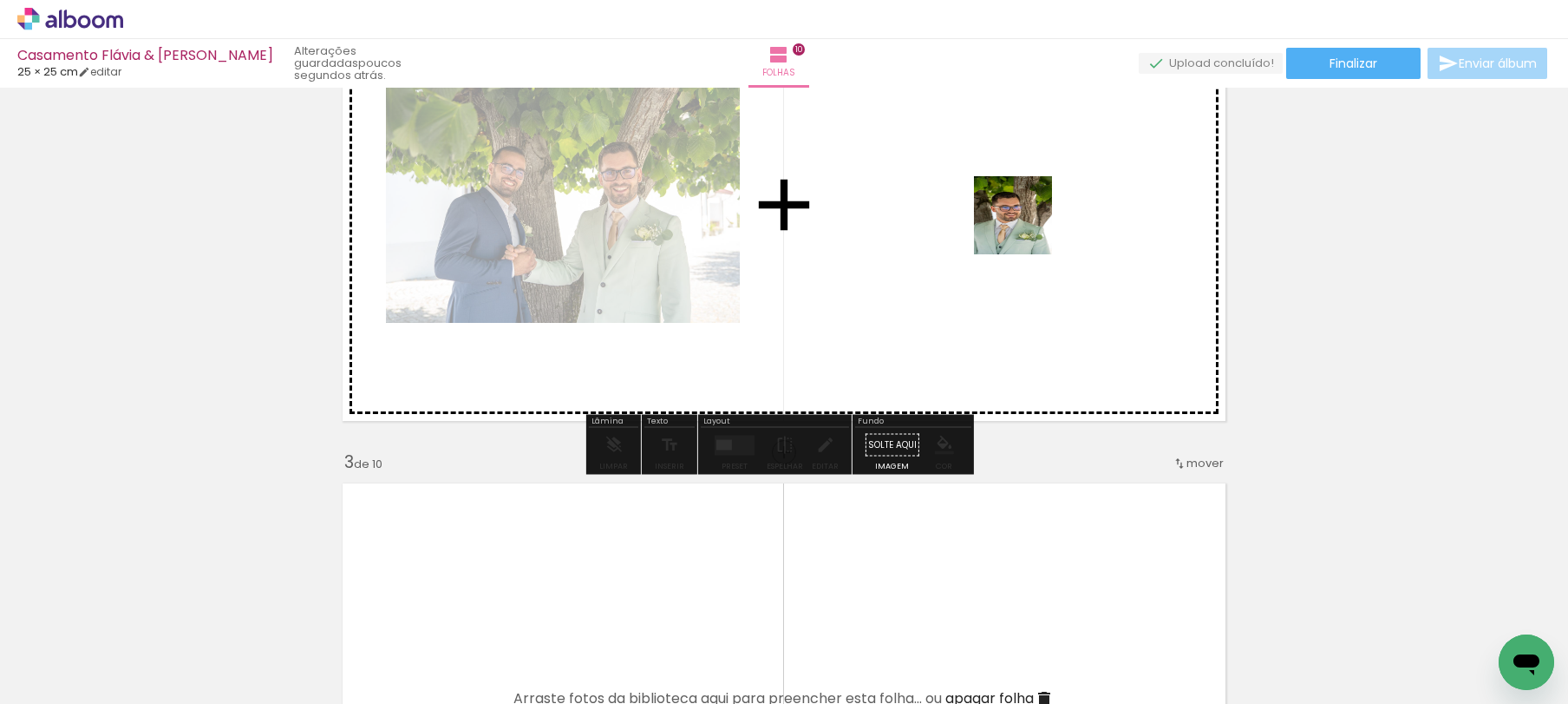
drag, startPoint x: 1158, startPoint y: 649, endPoint x: 1025, endPoint y: 222, distance: 447.2
click at [1024, 222] on quentale-workspace at bounding box center [784, 352] width 1568 height 704
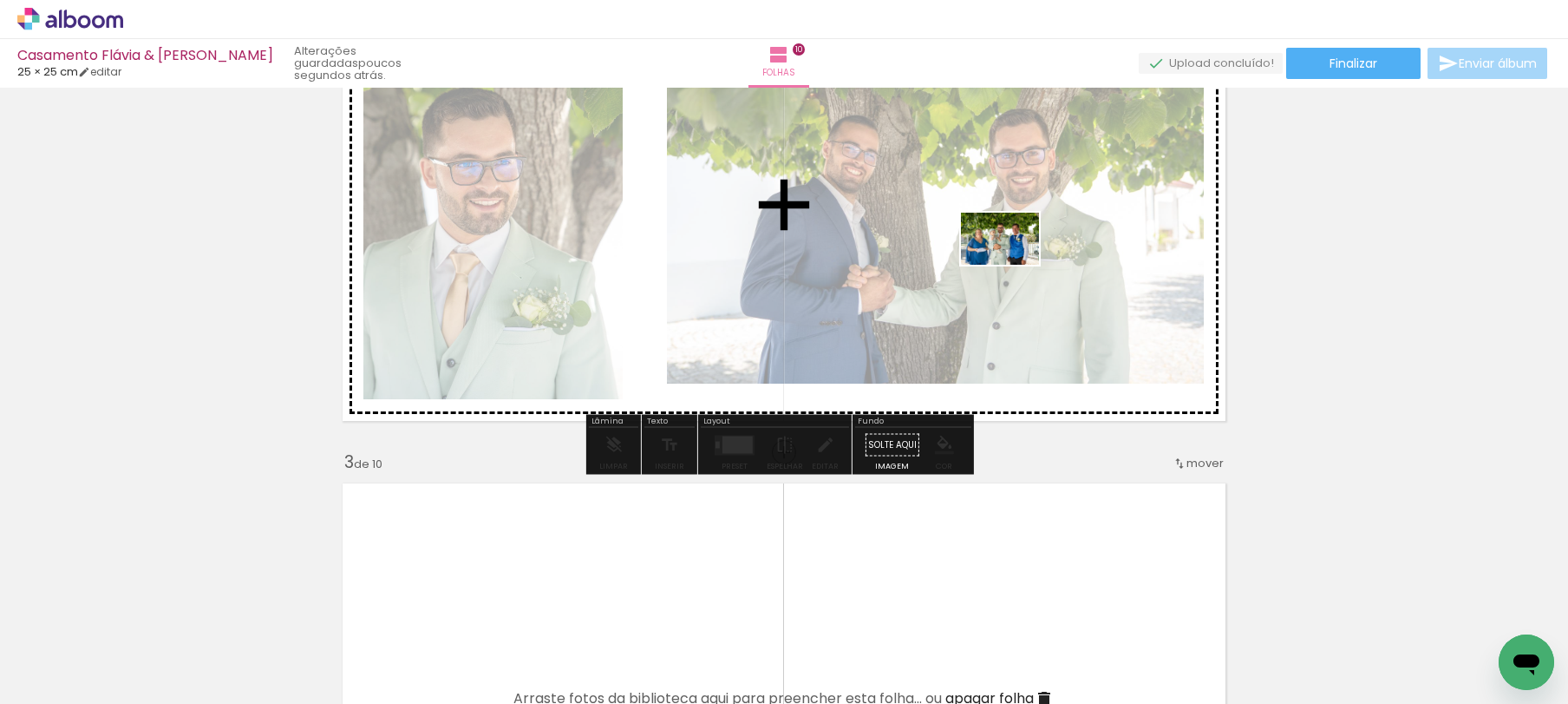
drag, startPoint x: 1369, startPoint y: 648, endPoint x: 1013, endPoint y: 264, distance: 523.6
click at [1013, 264] on quentale-workspace at bounding box center [784, 352] width 1568 height 704
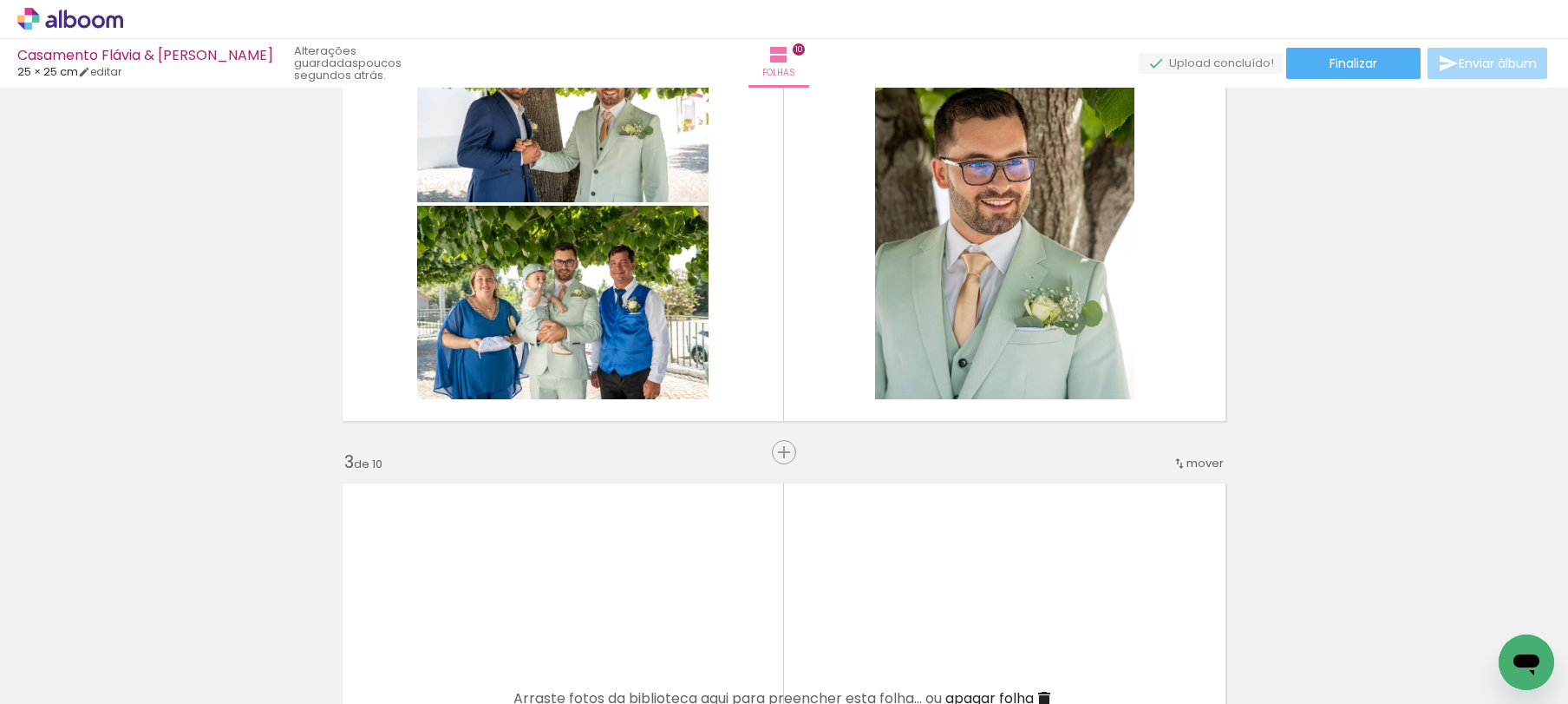
scroll to position [0, 2191]
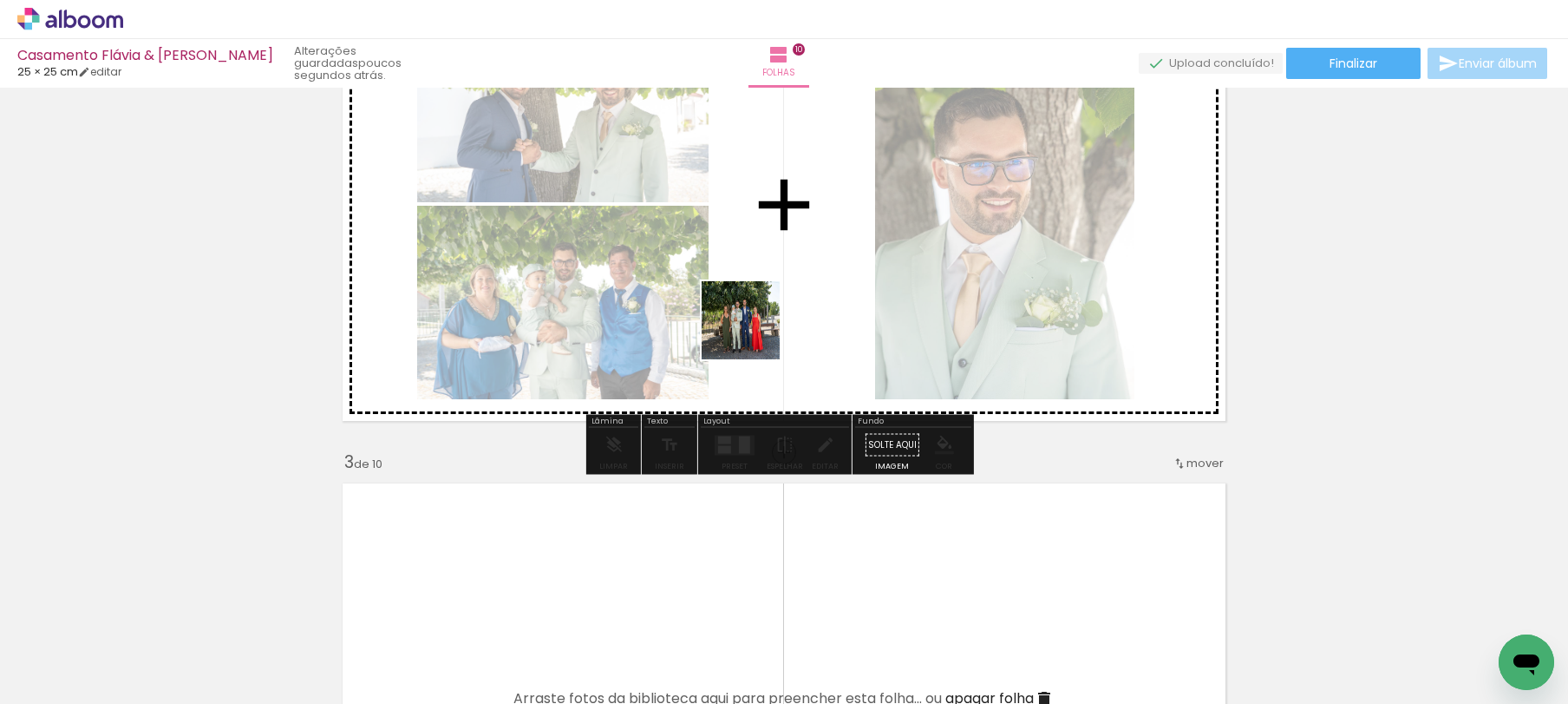
drag, startPoint x: 737, startPoint y: 582, endPoint x: 759, endPoint y: 245, distance: 337.7
click at [759, 245] on quentale-workspace at bounding box center [784, 352] width 1568 height 704
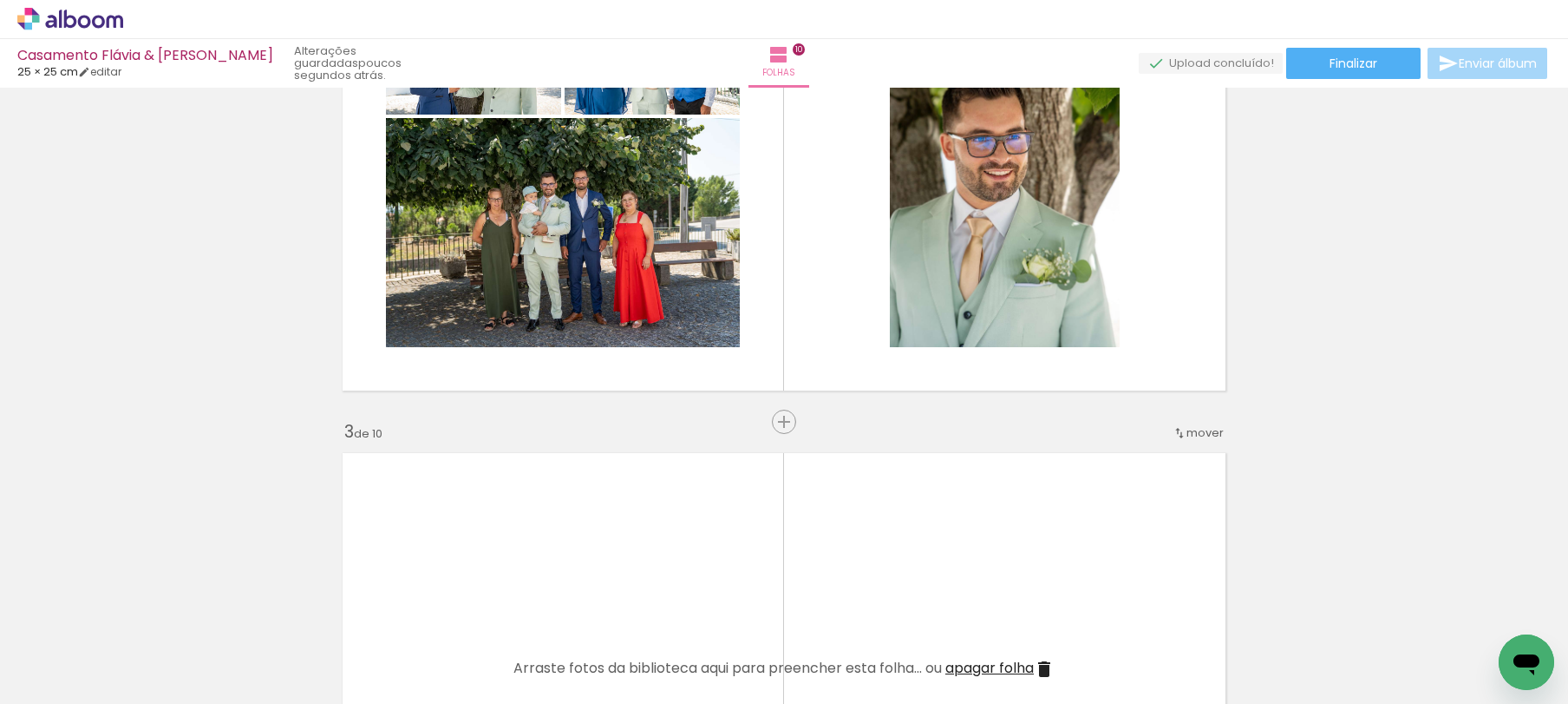
scroll to position [686, 0]
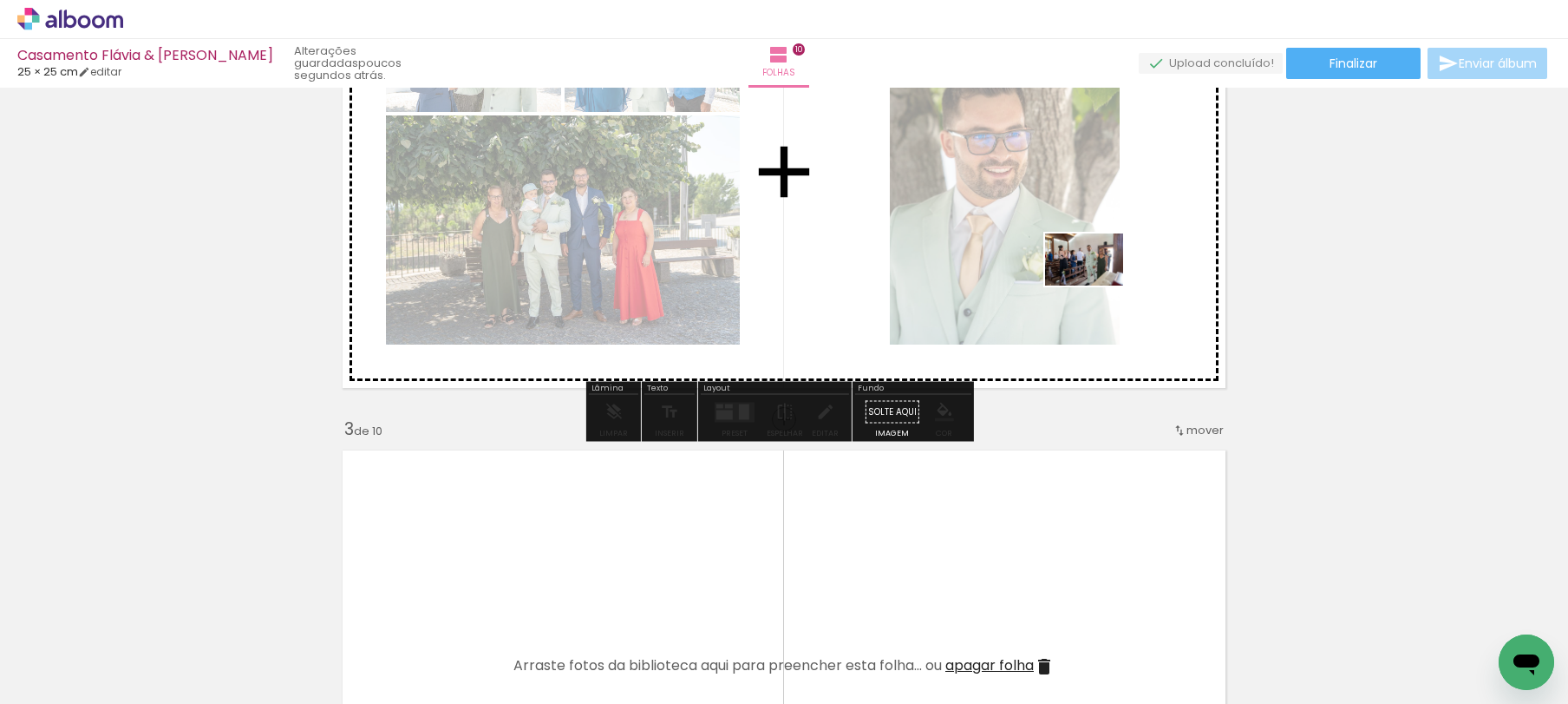
drag, startPoint x: 961, startPoint y: 406, endPoint x: 1097, endPoint y: 286, distance: 181.4
click at [1097, 286] on quentale-workspace at bounding box center [784, 352] width 1568 height 704
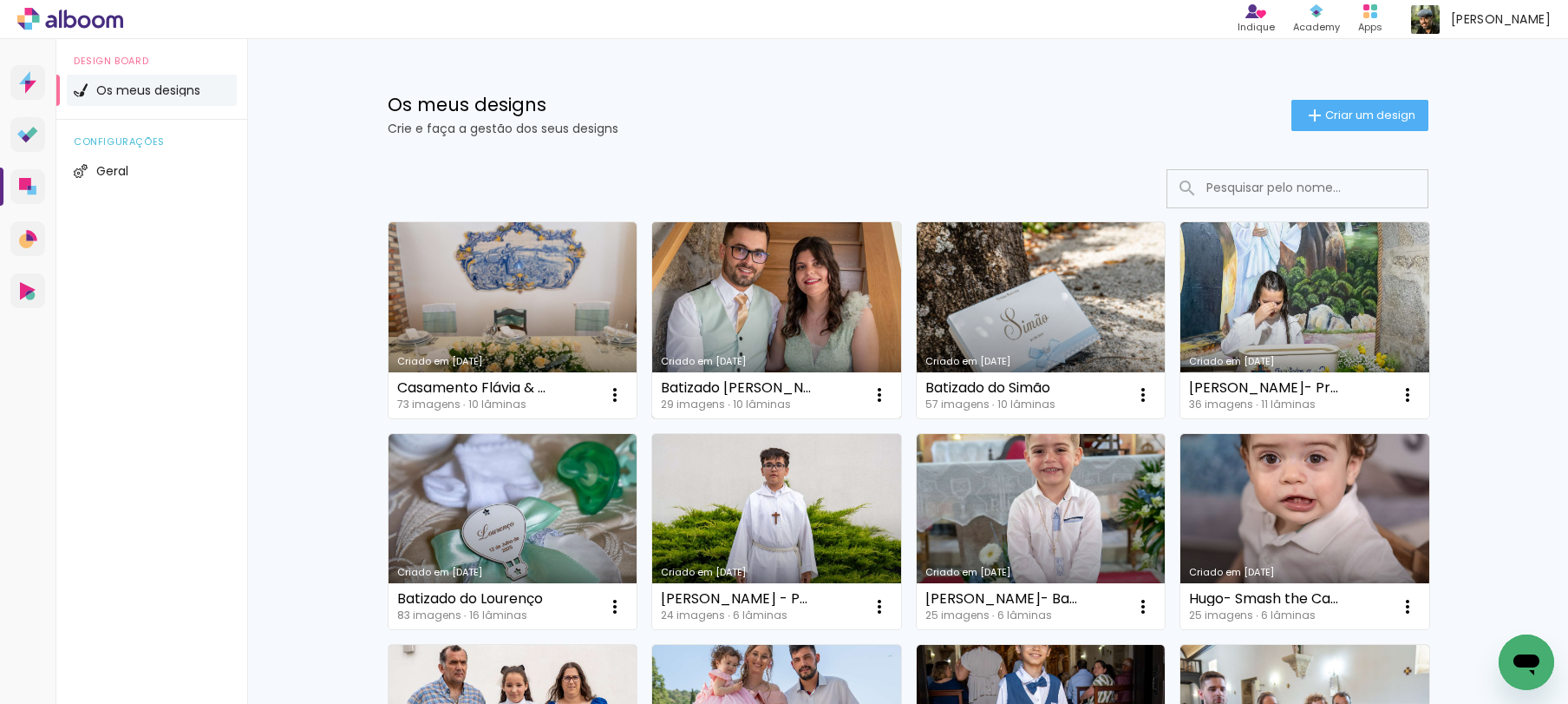
click at [754, 304] on link "Criado em [DATE]" at bounding box center [777, 320] width 249 height 196
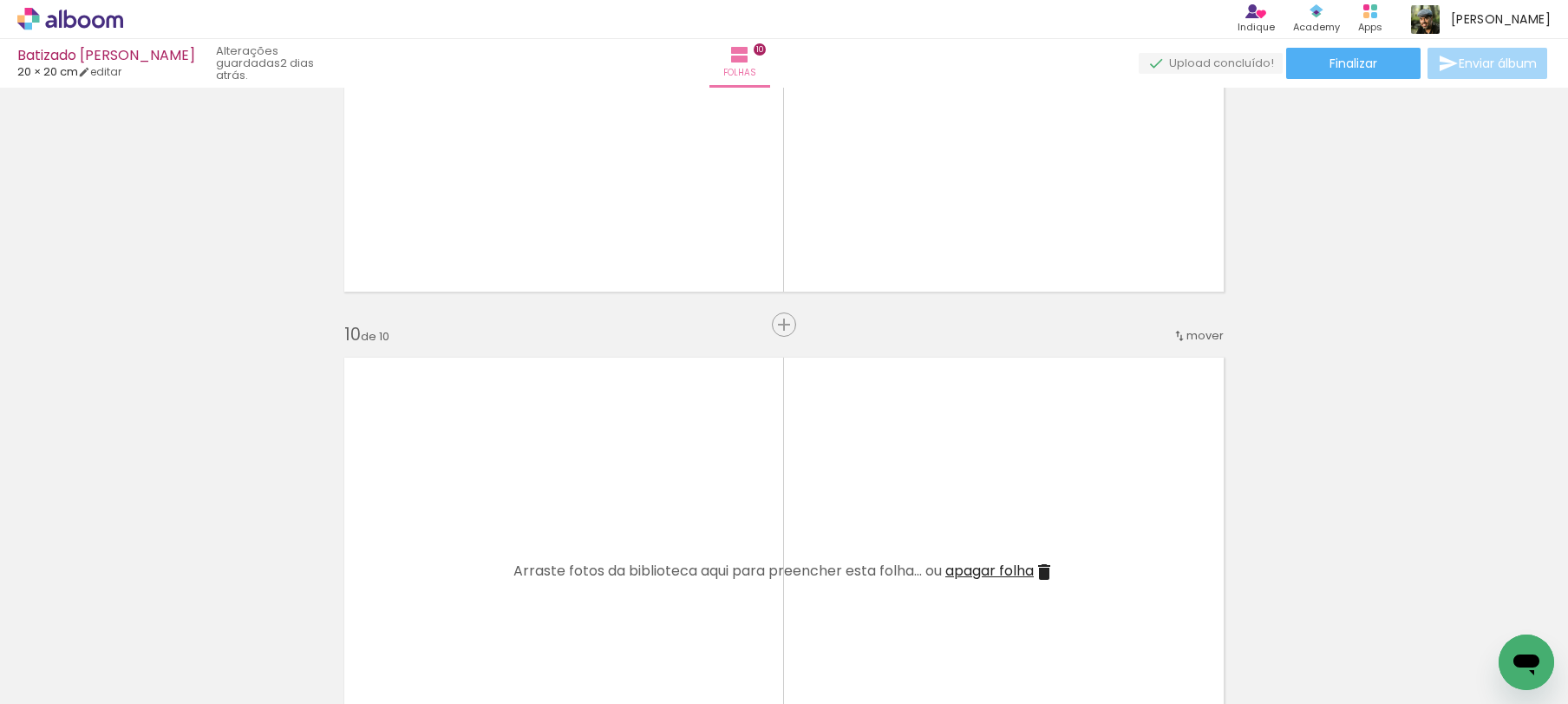
scroll to position [4248, 0]
drag, startPoint x: 1188, startPoint y: 644, endPoint x: 1059, endPoint y: 516, distance: 181.7
click at [1030, 506] on quentale-workspace at bounding box center [784, 352] width 1568 height 704
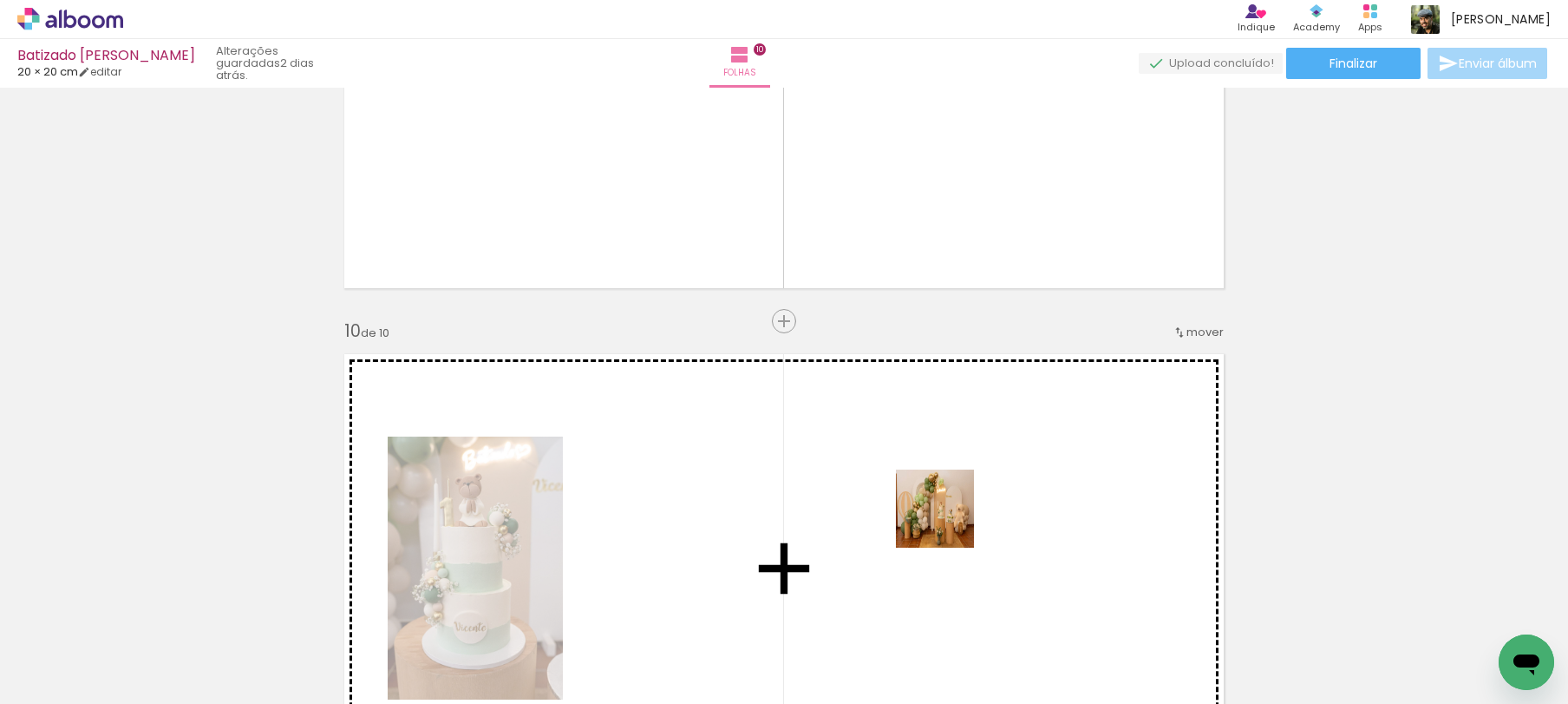
drag, startPoint x: 1067, startPoint y: 556, endPoint x: 919, endPoint y: 513, distance: 154.1
click at [919, 513] on quentale-workspace at bounding box center [784, 352] width 1568 height 704
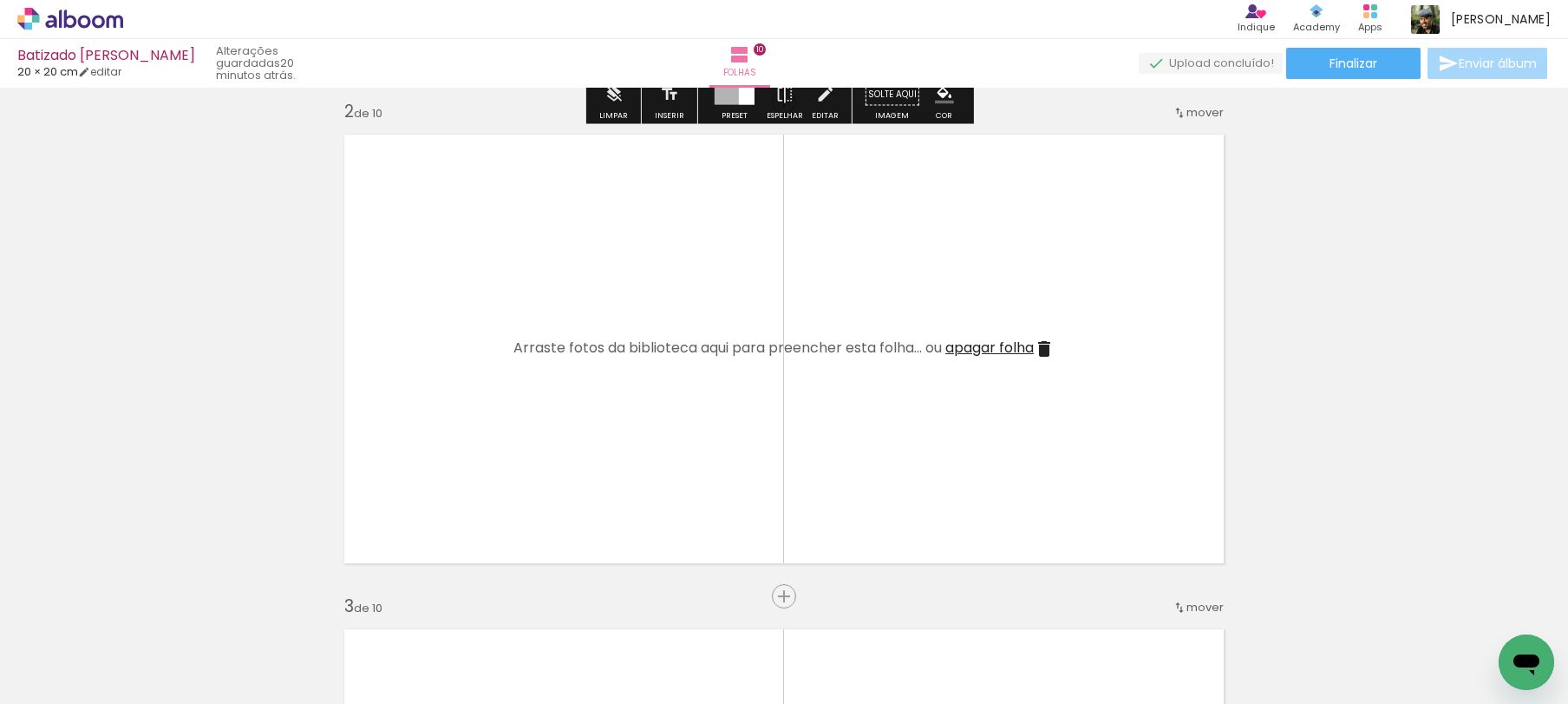
scroll to position [562, 0]
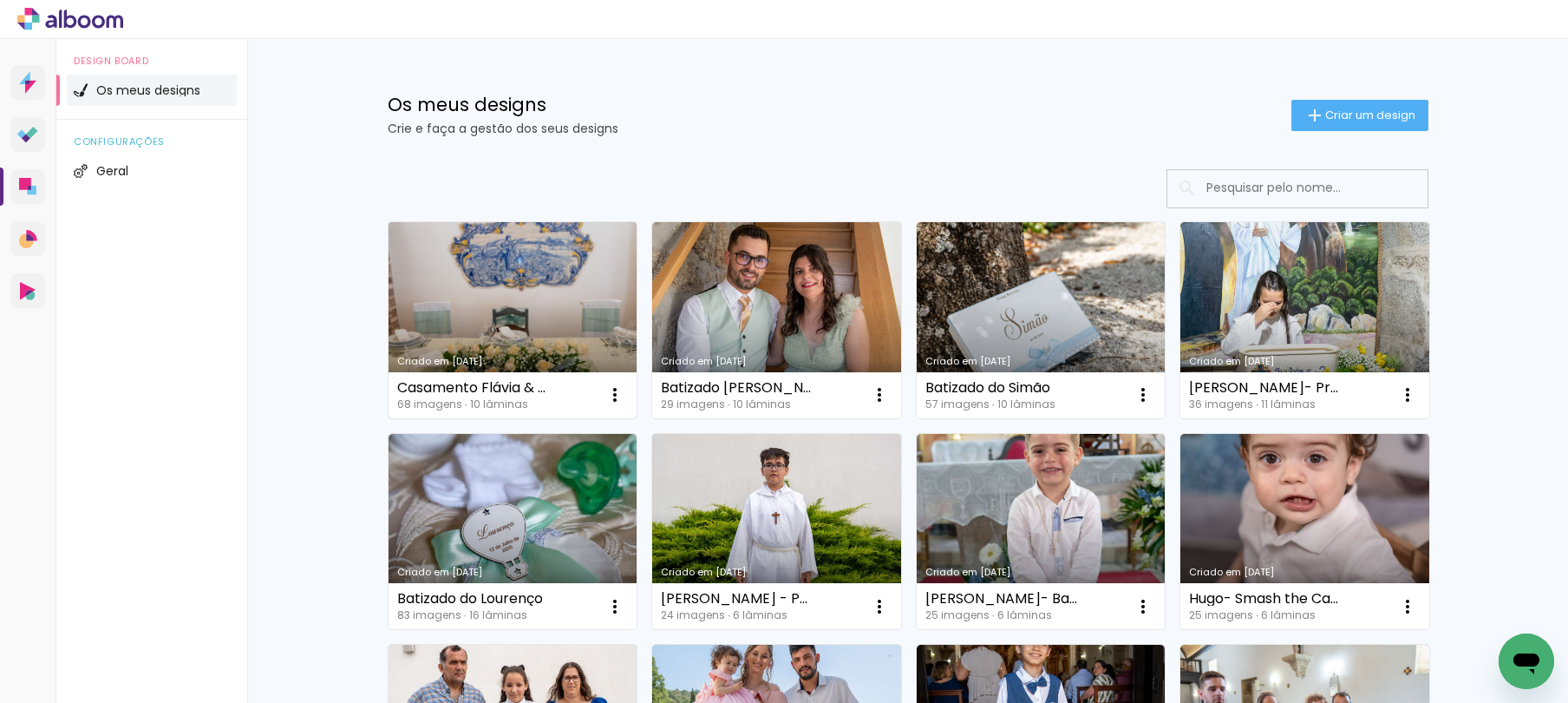
click at [561, 318] on link "Criado em [DATE]" at bounding box center [514, 320] width 249 height 196
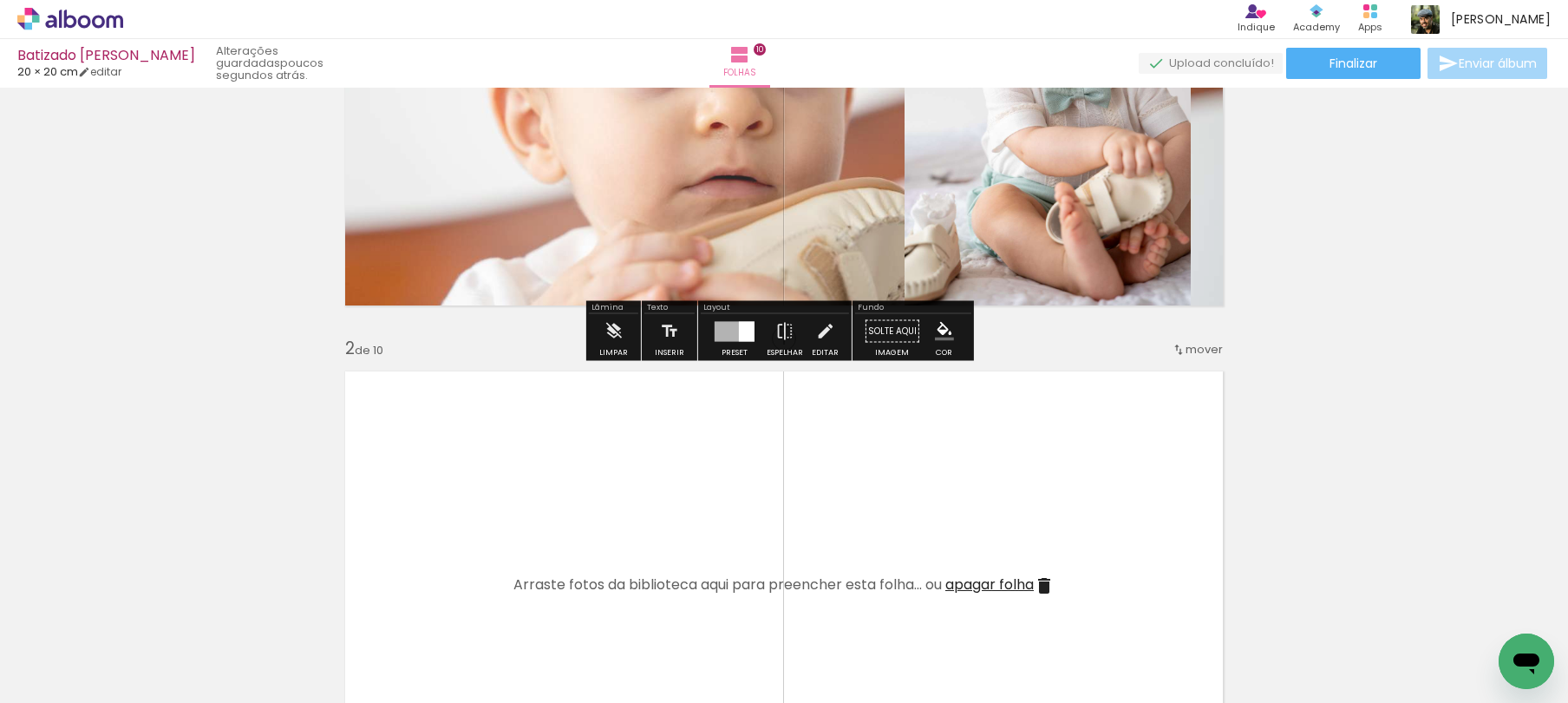
scroll to position [306, 0]
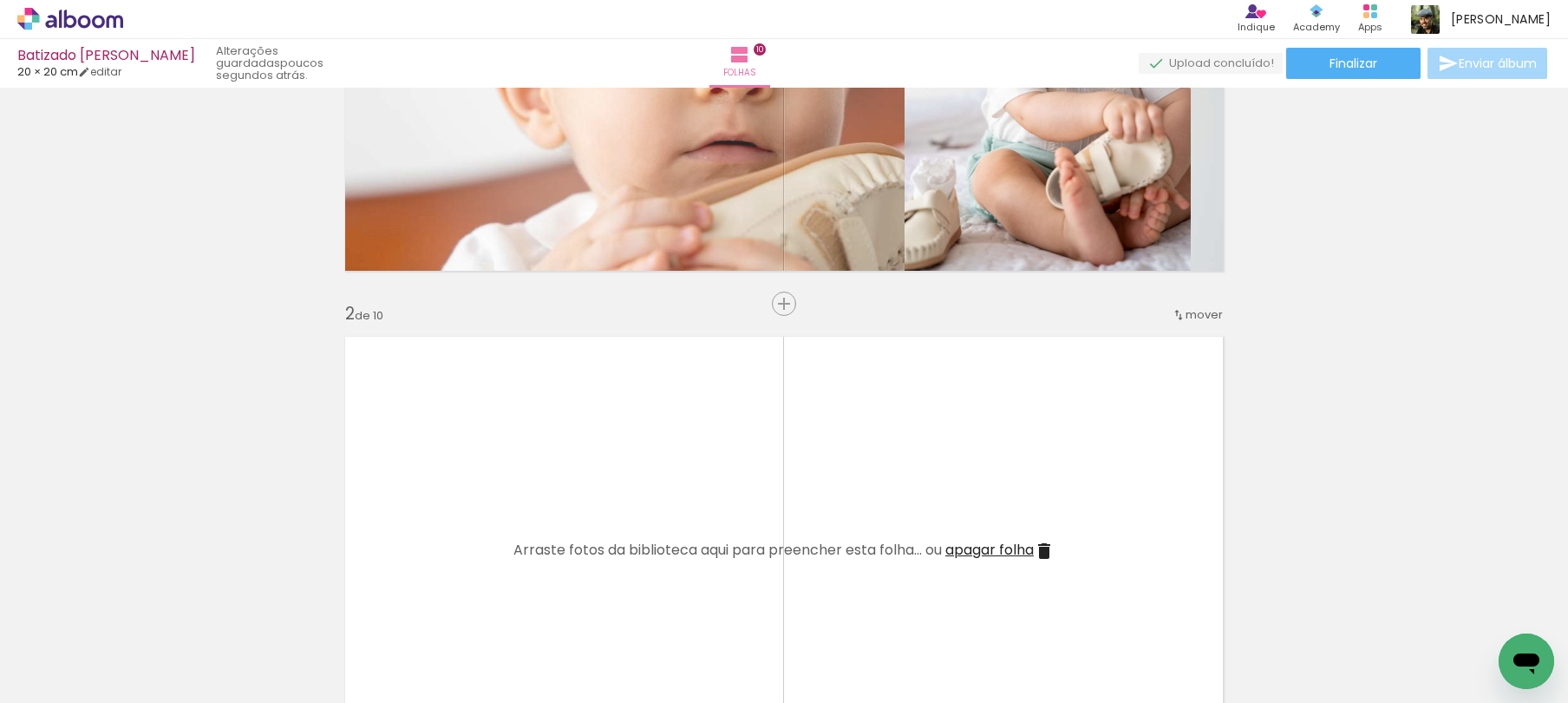
drag, startPoint x: 194, startPoint y: 647, endPoint x: 315, endPoint y: 606, distance: 127.8
click at [339, 569] on quentale-workspace at bounding box center [784, 351] width 1568 height 703
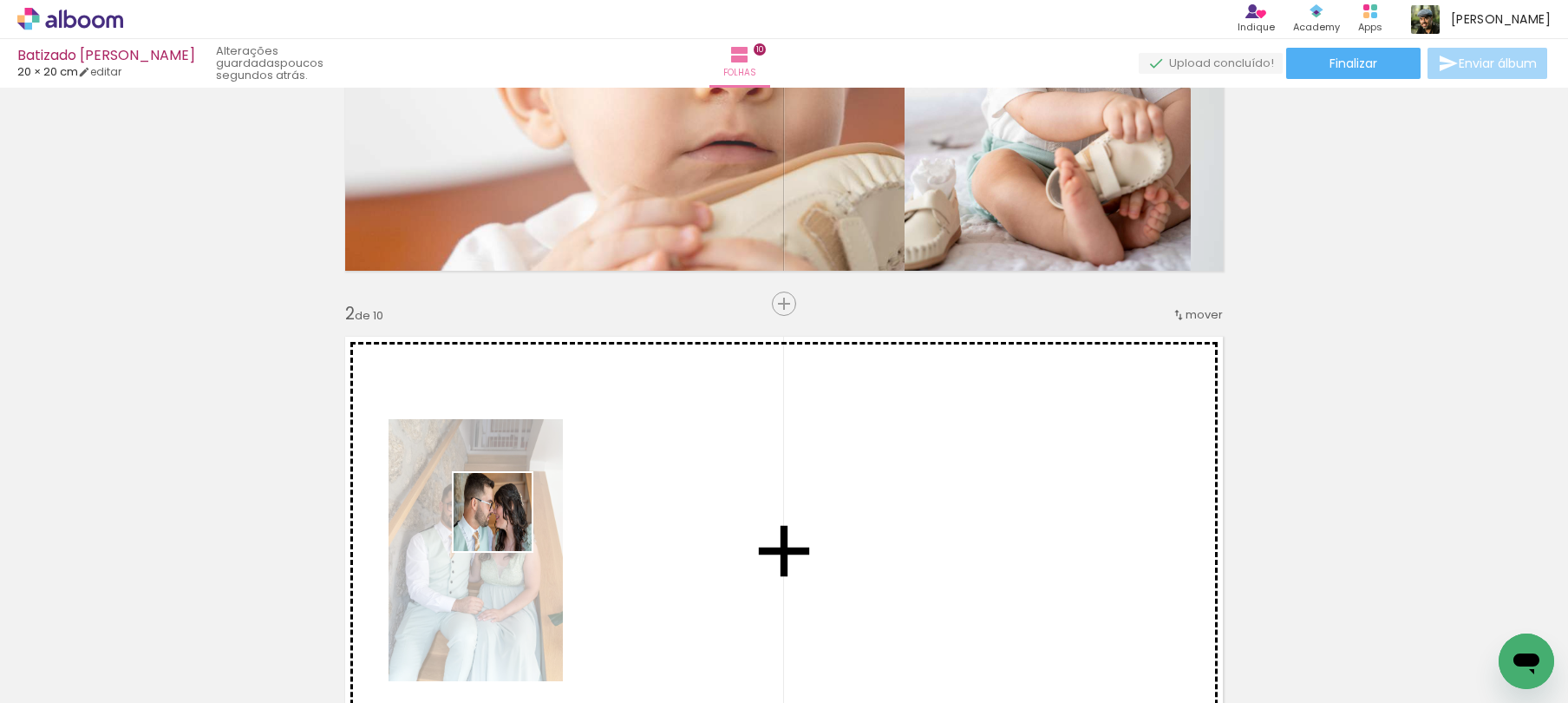
drag, startPoint x: 305, startPoint y: 633, endPoint x: 489, endPoint y: 544, distance: 204.4
click at [520, 519] on quentale-workspace at bounding box center [784, 351] width 1568 height 703
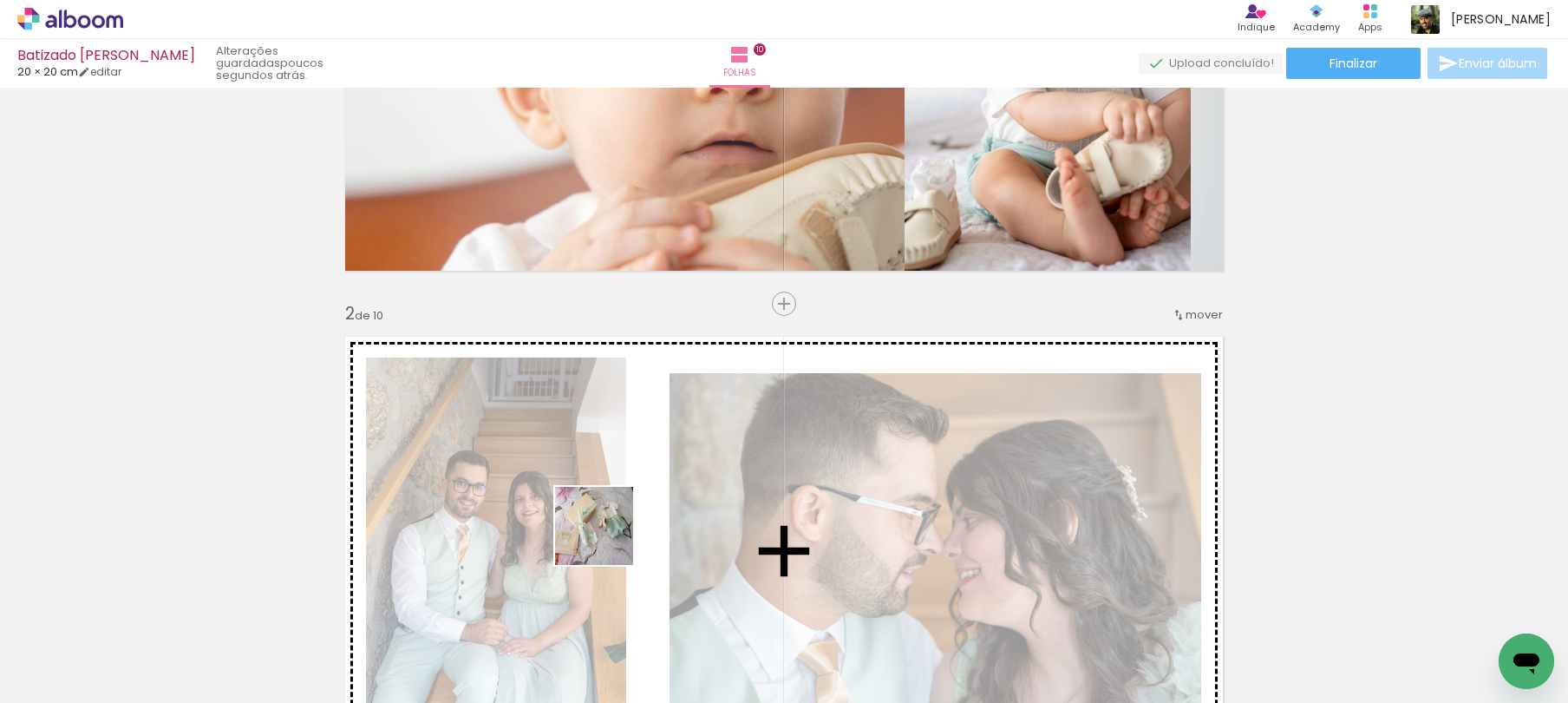
drag, startPoint x: 501, startPoint y: 599, endPoint x: 643, endPoint y: 519, distance: 163.0
click at [633, 526] on quentale-workspace at bounding box center [784, 351] width 1568 height 703
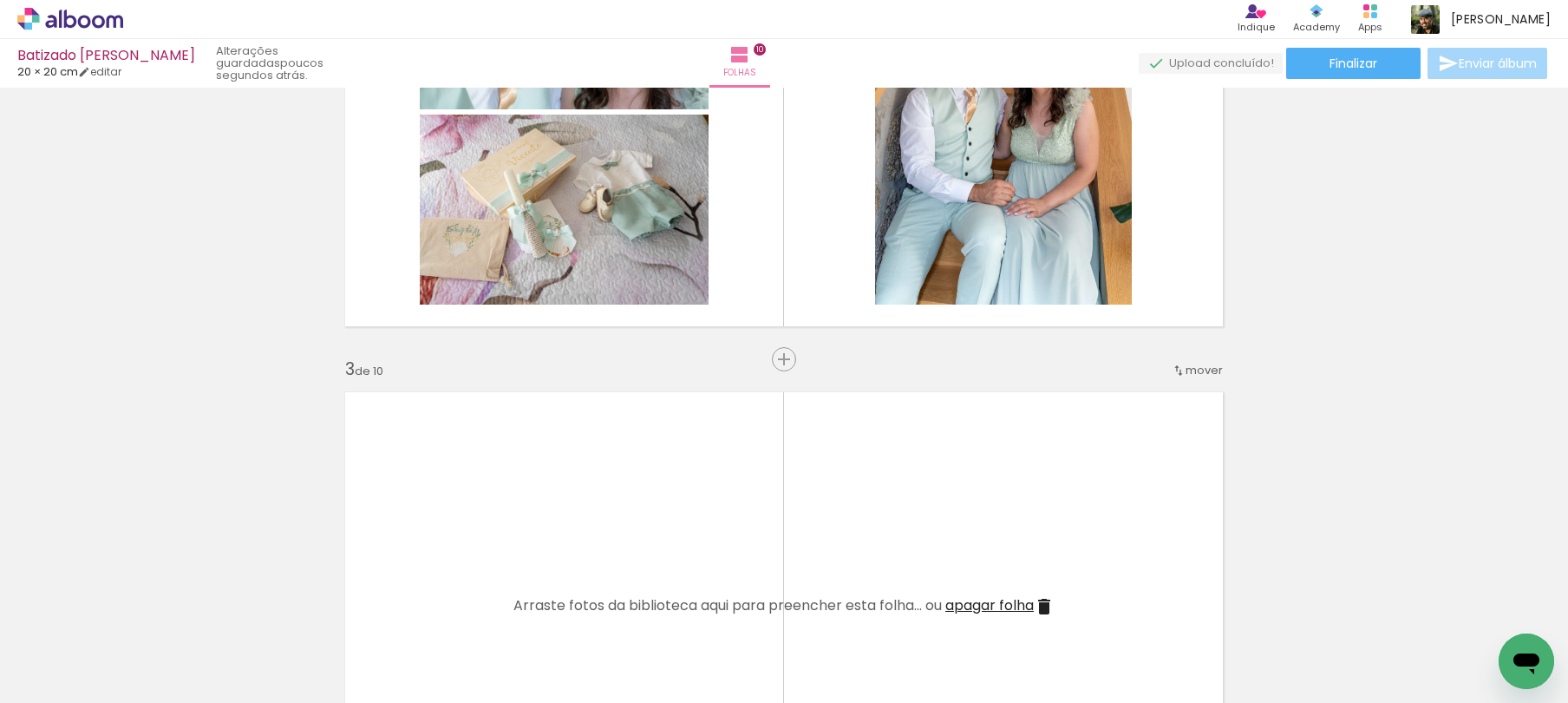
scroll to position [534, 0]
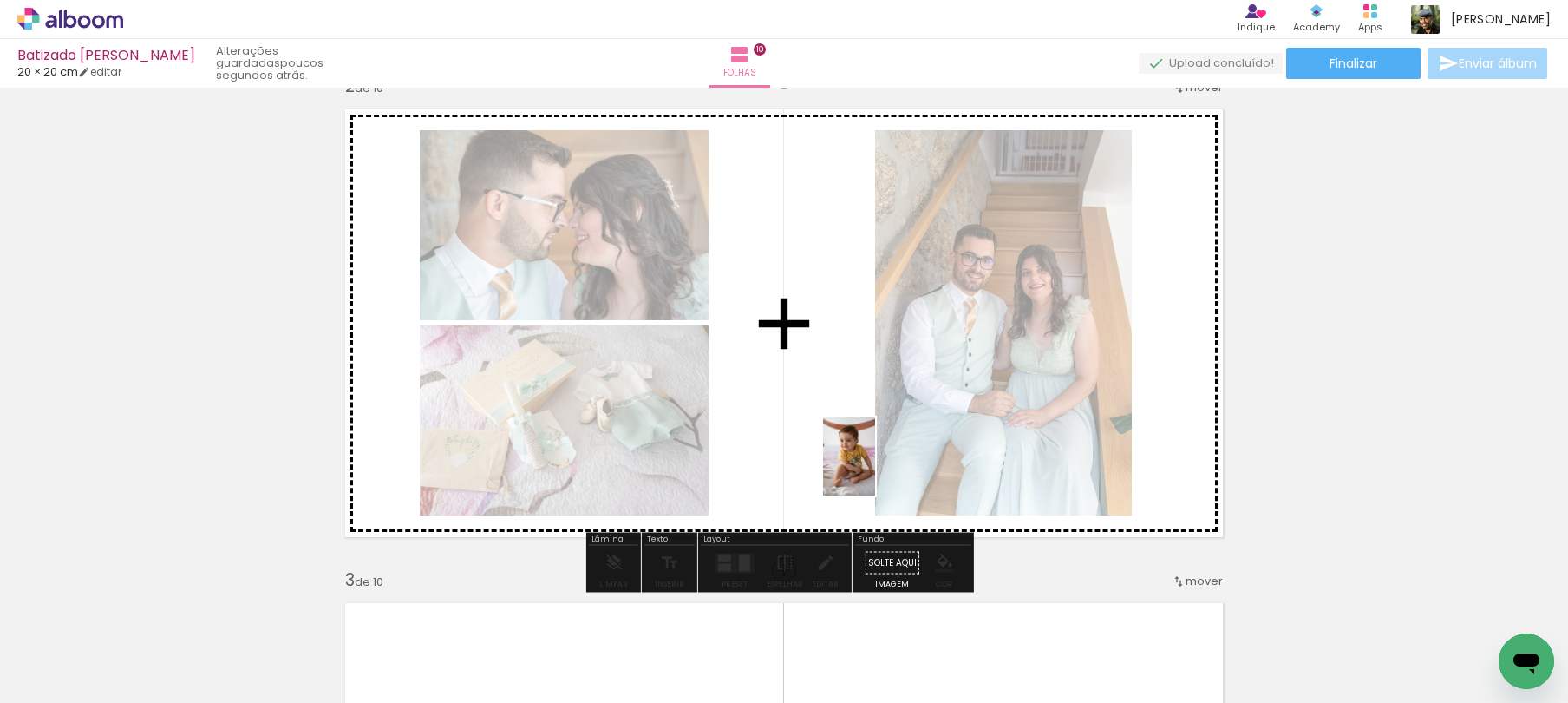
drag, startPoint x: 617, startPoint y: 575, endPoint x: 876, endPoint y: 469, distance: 279.9
click at [876, 469] on quentale-workspace at bounding box center [784, 351] width 1568 height 703
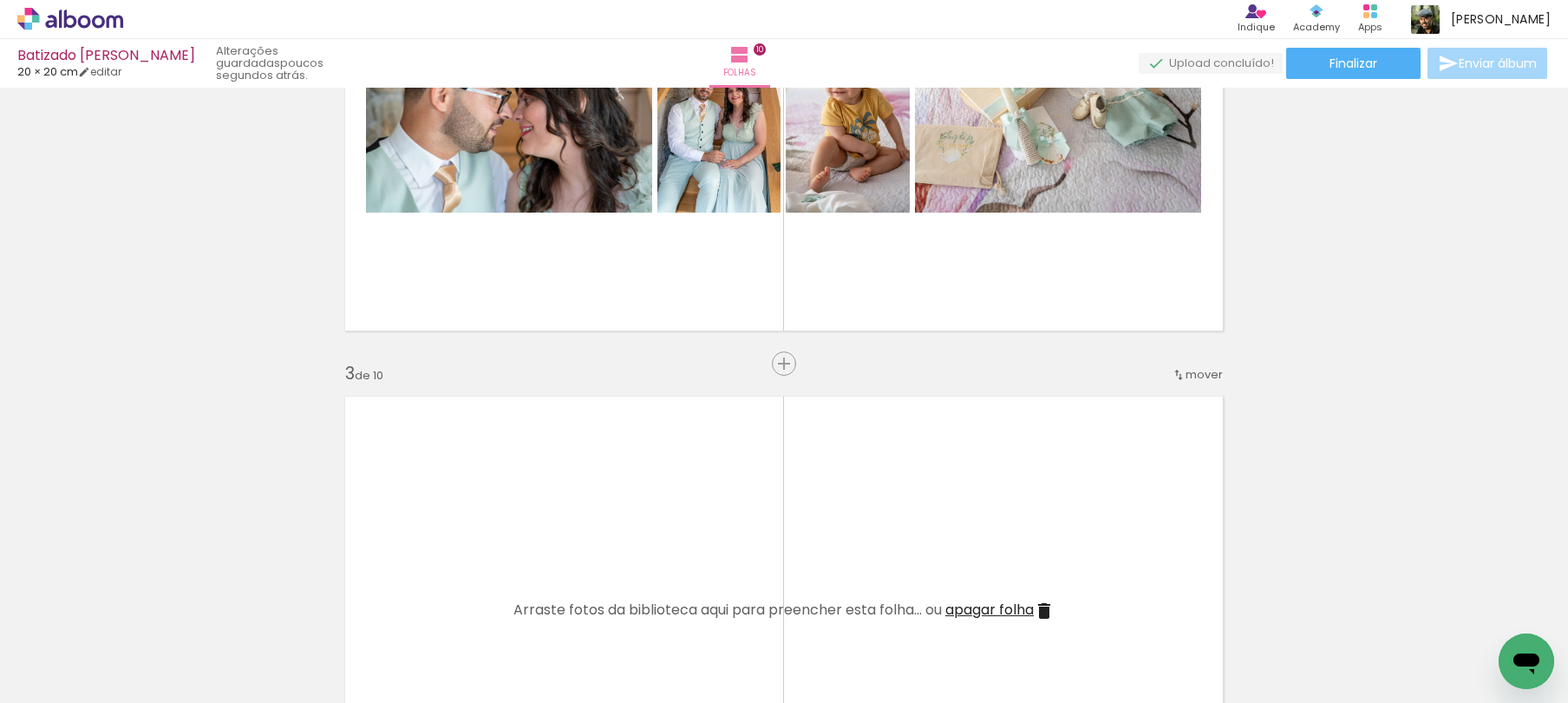
scroll to position [820, 0]
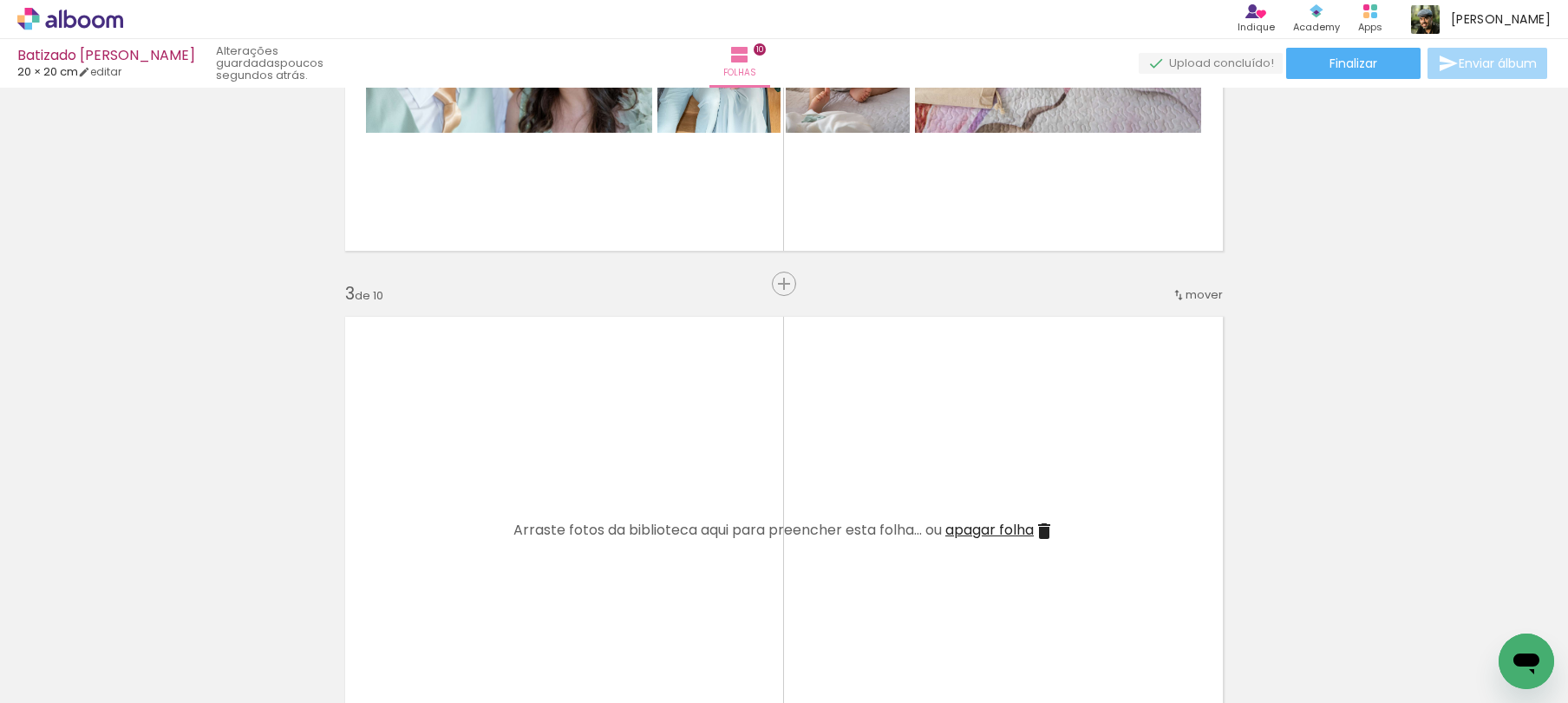
drag, startPoint x: 587, startPoint y: 595, endPoint x: 630, endPoint y: 501, distance: 103.4
click at [620, 513] on quentale-workspace at bounding box center [784, 351] width 1568 height 703
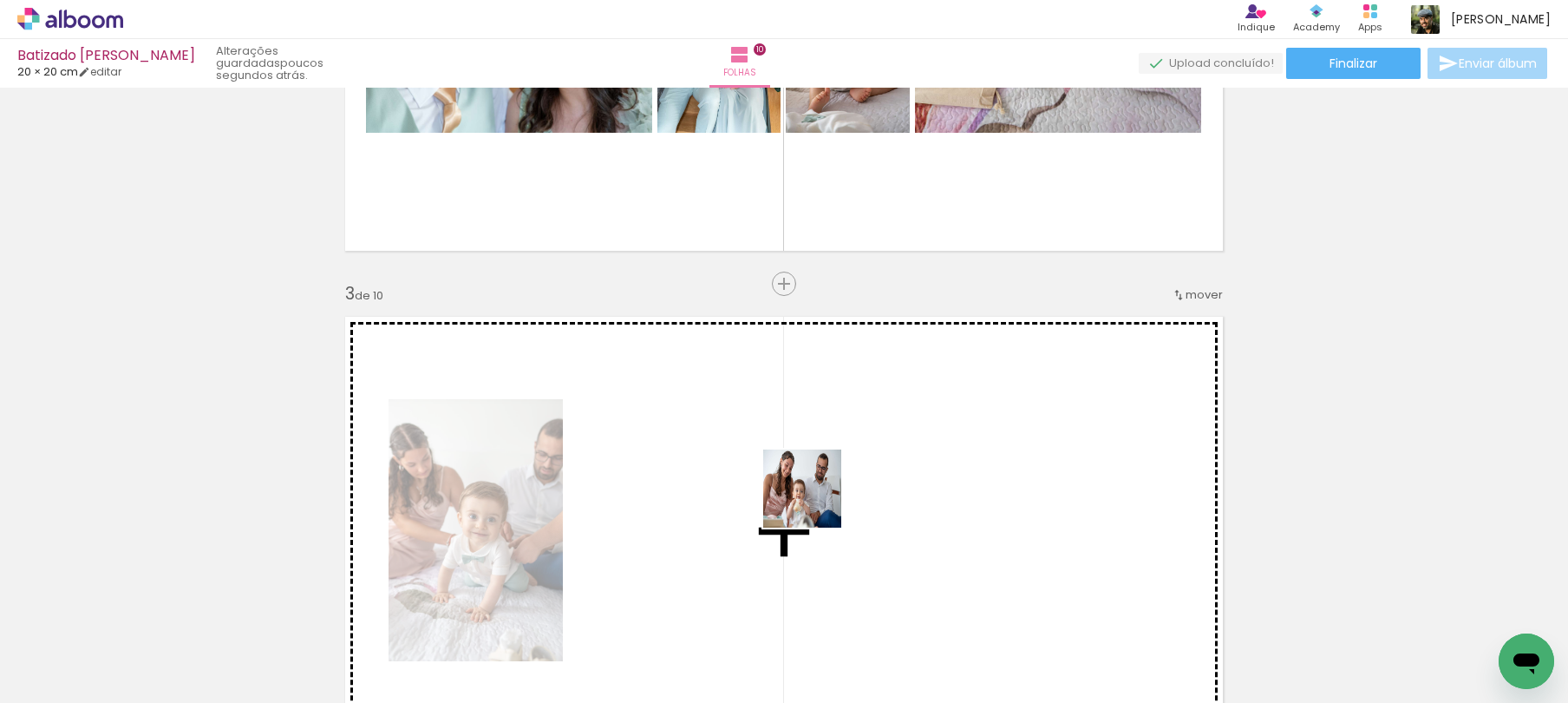
drag, startPoint x: 797, startPoint y: 567, endPoint x: 817, endPoint y: 495, distance: 74.7
click at [817, 495] on quentale-workspace at bounding box center [784, 351] width 1568 height 703
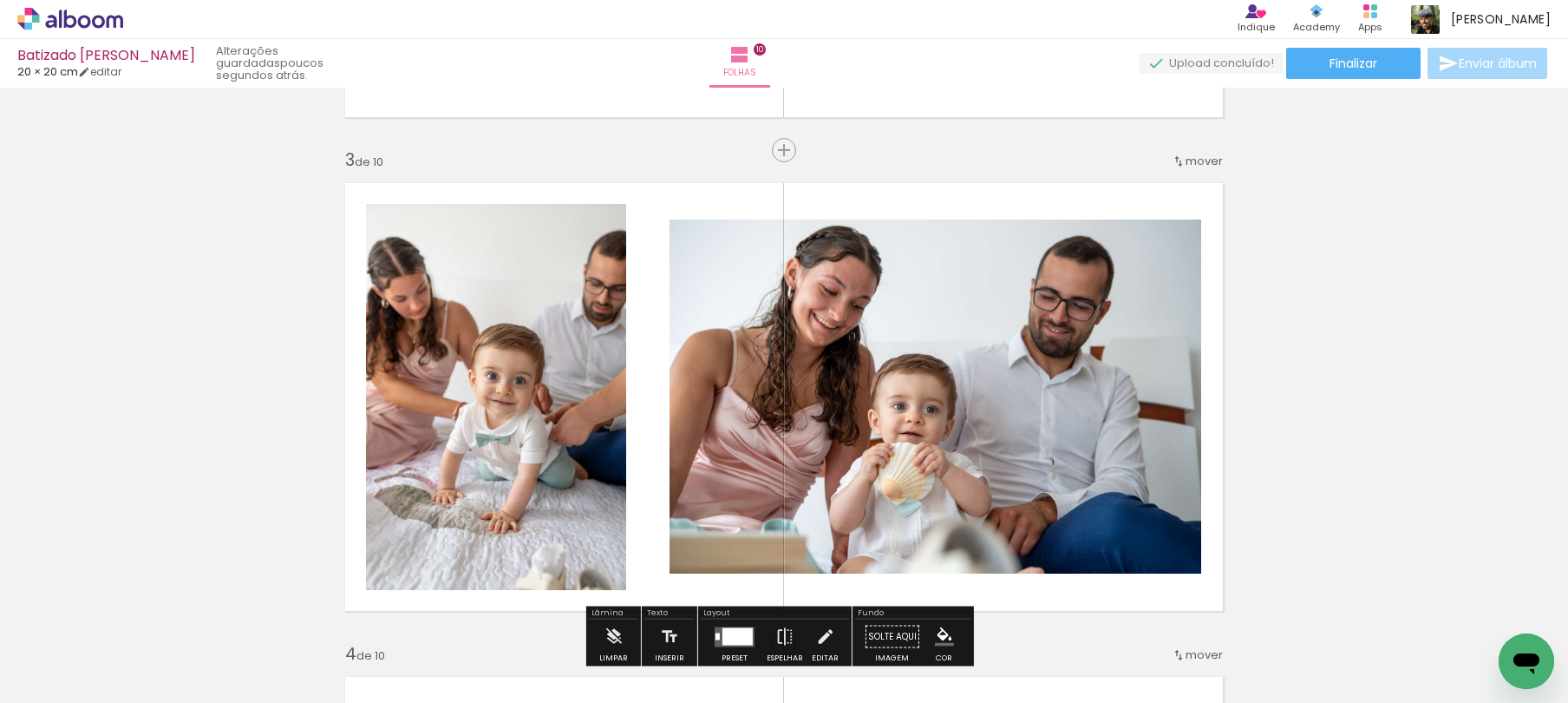
scroll to position [956, 0]
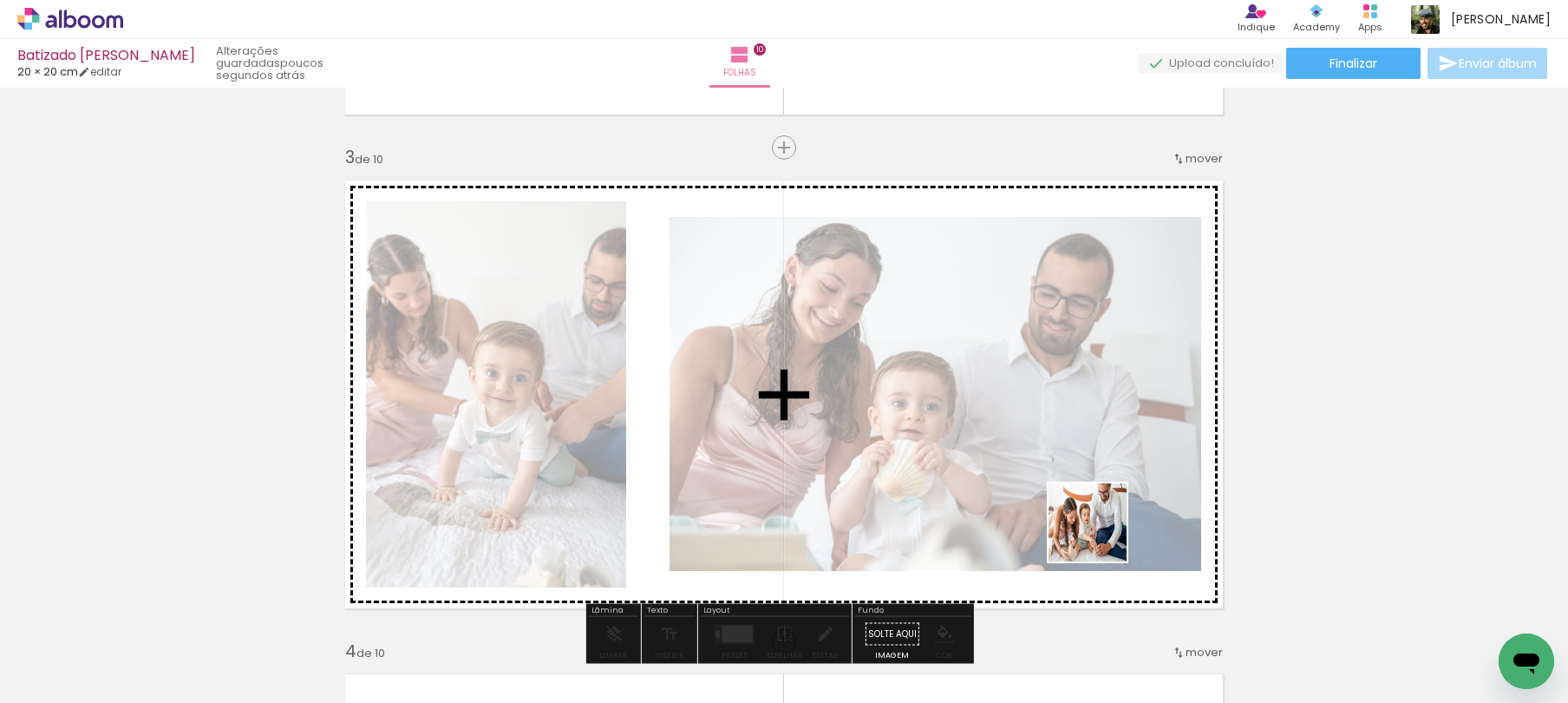
drag, startPoint x: 1292, startPoint y: 608, endPoint x: 879, endPoint y: 463, distance: 437.7
click at [879, 463] on quentale-workspace at bounding box center [784, 351] width 1568 height 703
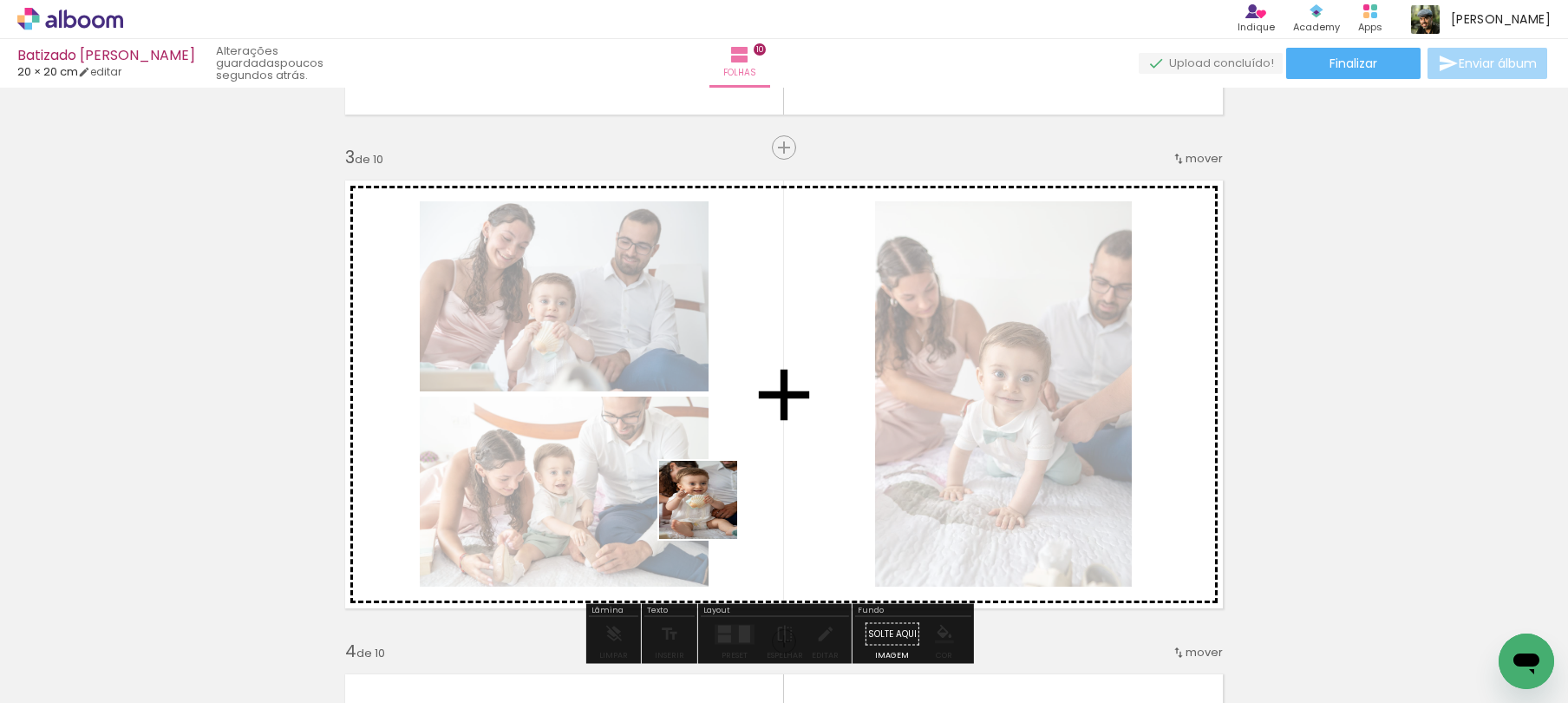
drag, startPoint x: 705, startPoint y: 537, endPoint x: 716, endPoint y: 487, distance: 51.2
click at [713, 504] on quentale-workspace at bounding box center [784, 351] width 1568 height 703
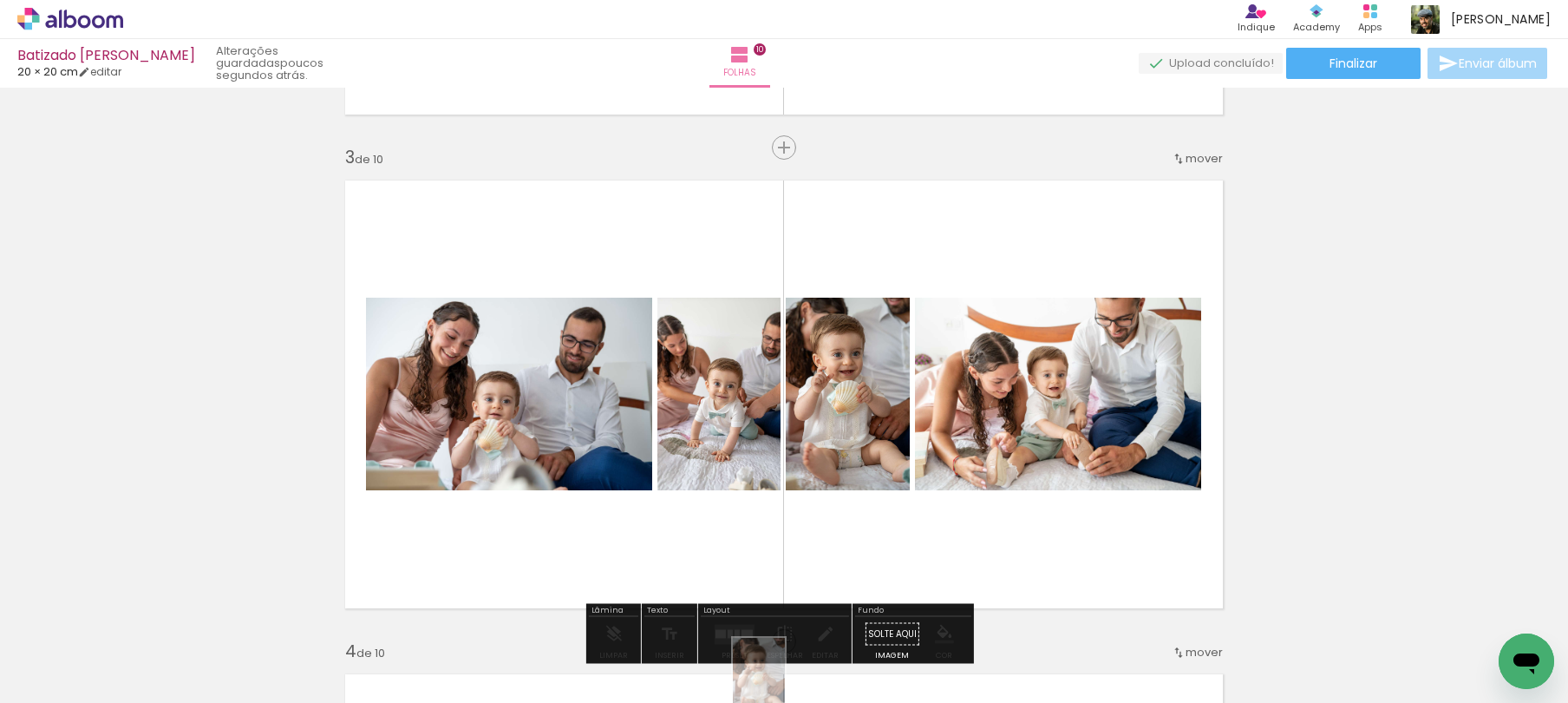
drag, startPoint x: 678, startPoint y: 689, endPoint x: 785, endPoint y: 690, distance: 107.0
click at [142, 690] on iron-horizontal-list at bounding box center [125, 648] width 34 height 109
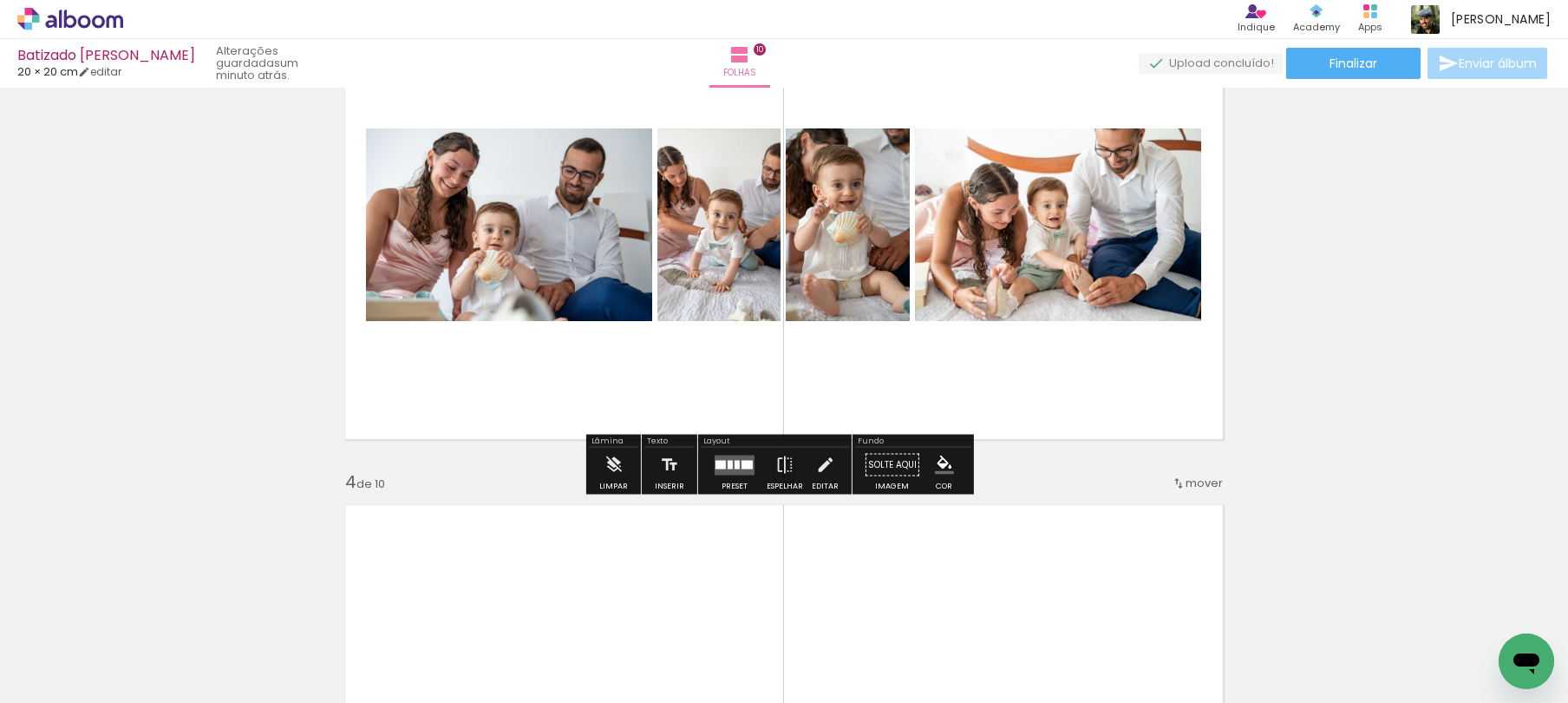
scroll to position [1209, 0]
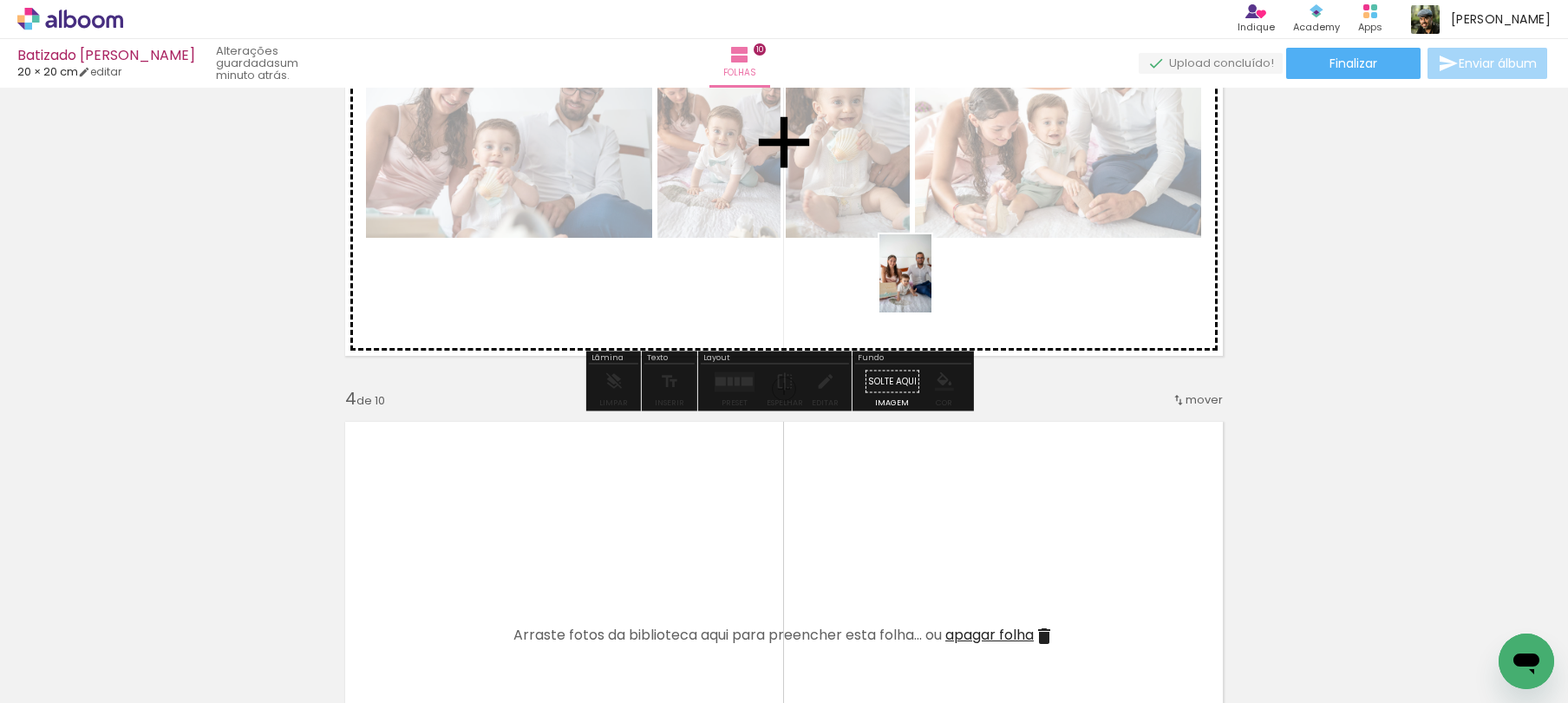
drag, startPoint x: 880, startPoint y: 617, endPoint x: 931, endPoint y: 287, distance: 333.9
click at [931, 287] on quentale-workspace at bounding box center [784, 351] width 1568 height 703
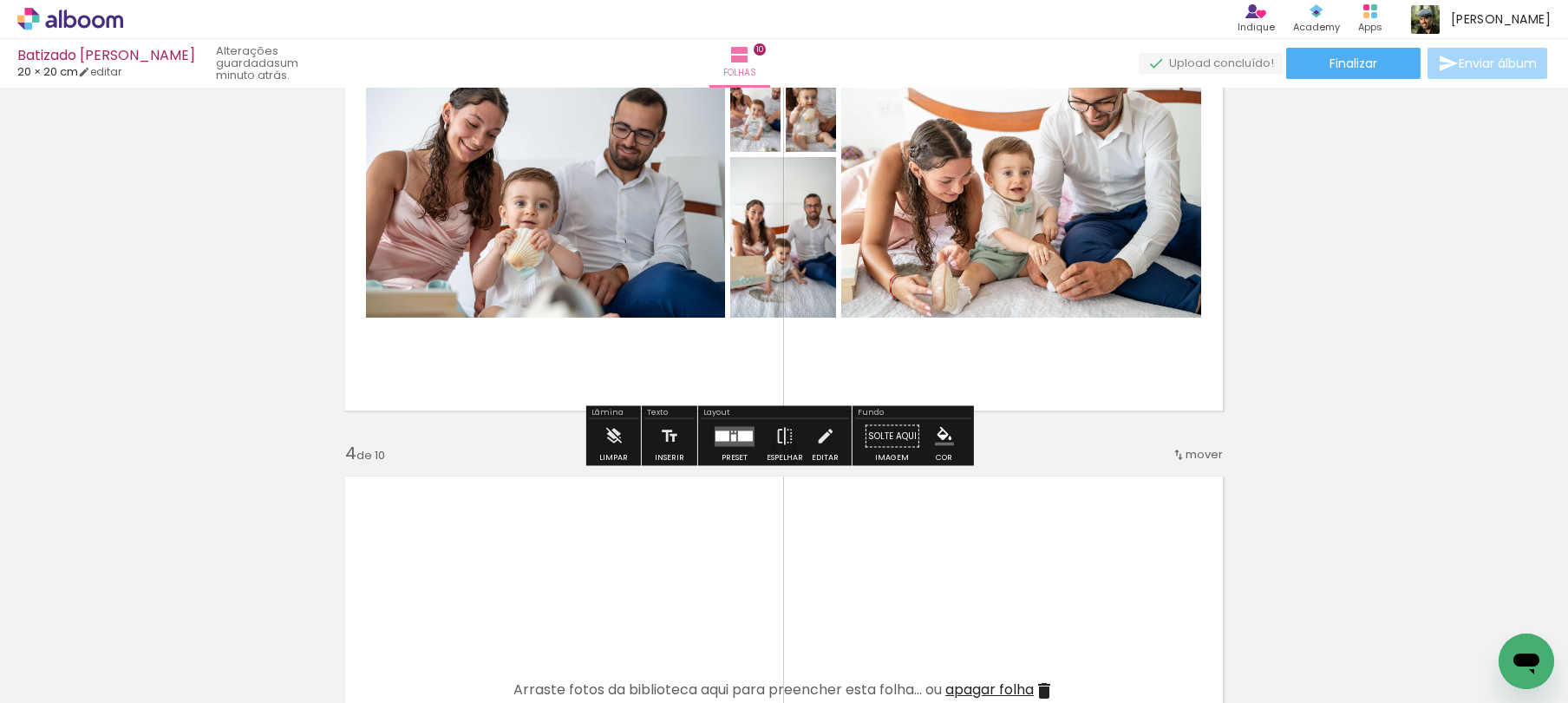
scroll to position [1176, 0]
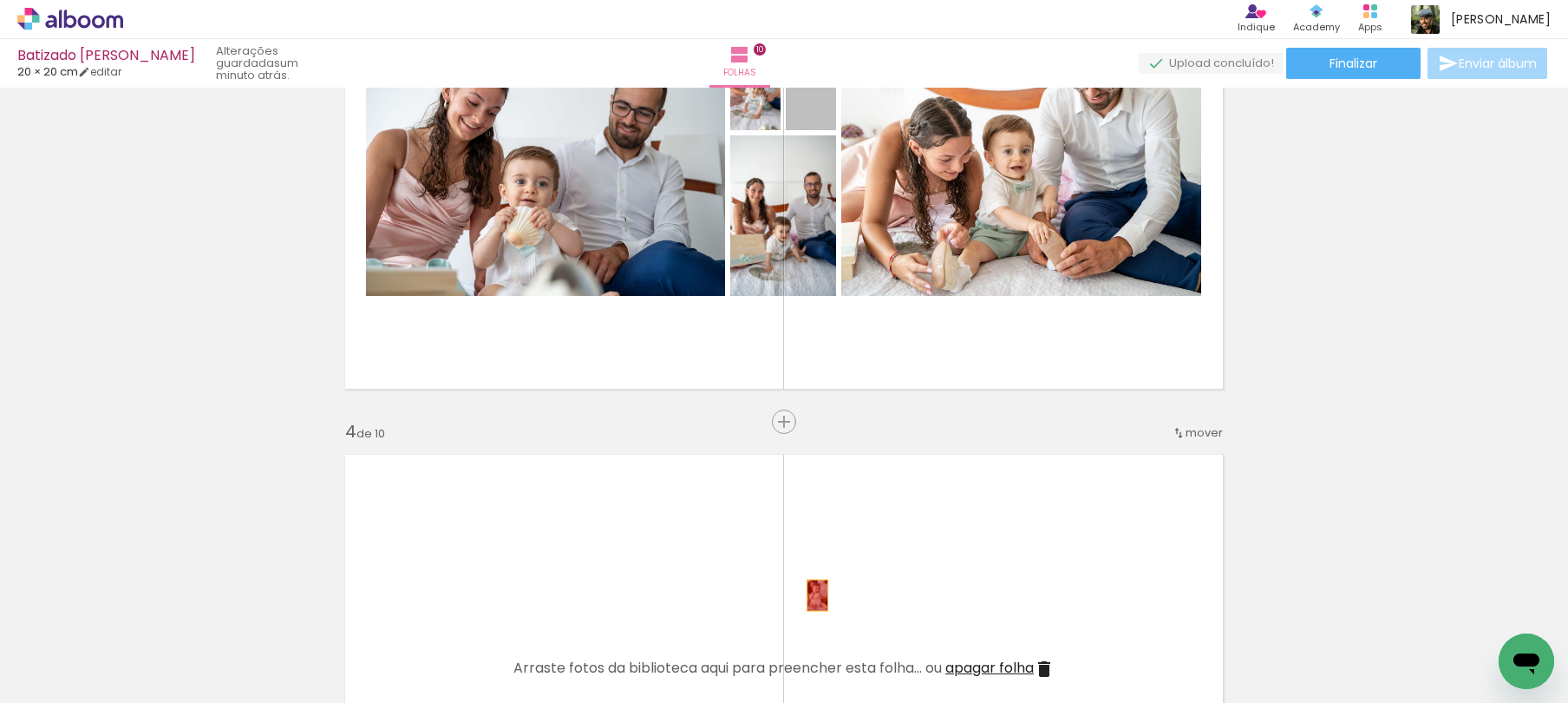
drag, startPoint x: 819, startPoint y: 109, endPoint x: 811, endPoint y: 596, distance: 487.1
click at [811, 596] on quentale-workspace at bounding box center [784, 351] width 1568 height 703
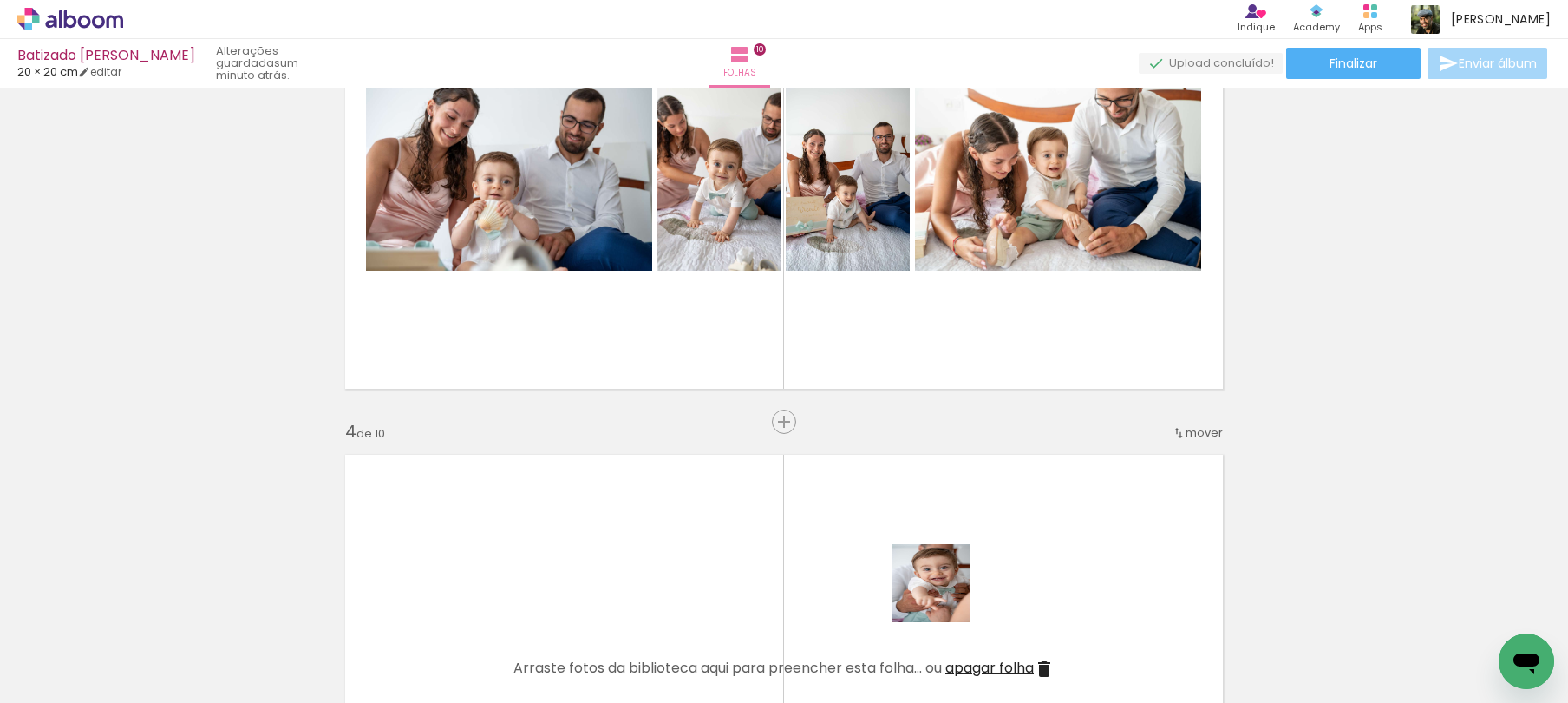
drag, startPoint x: 945, startPoint y: 628, endPoint x: 1003, endPoint y: 556, distance: 92.5
click at [925, 514] on quentale-workspace at bounding box center [784, 351] width 1568 height 703
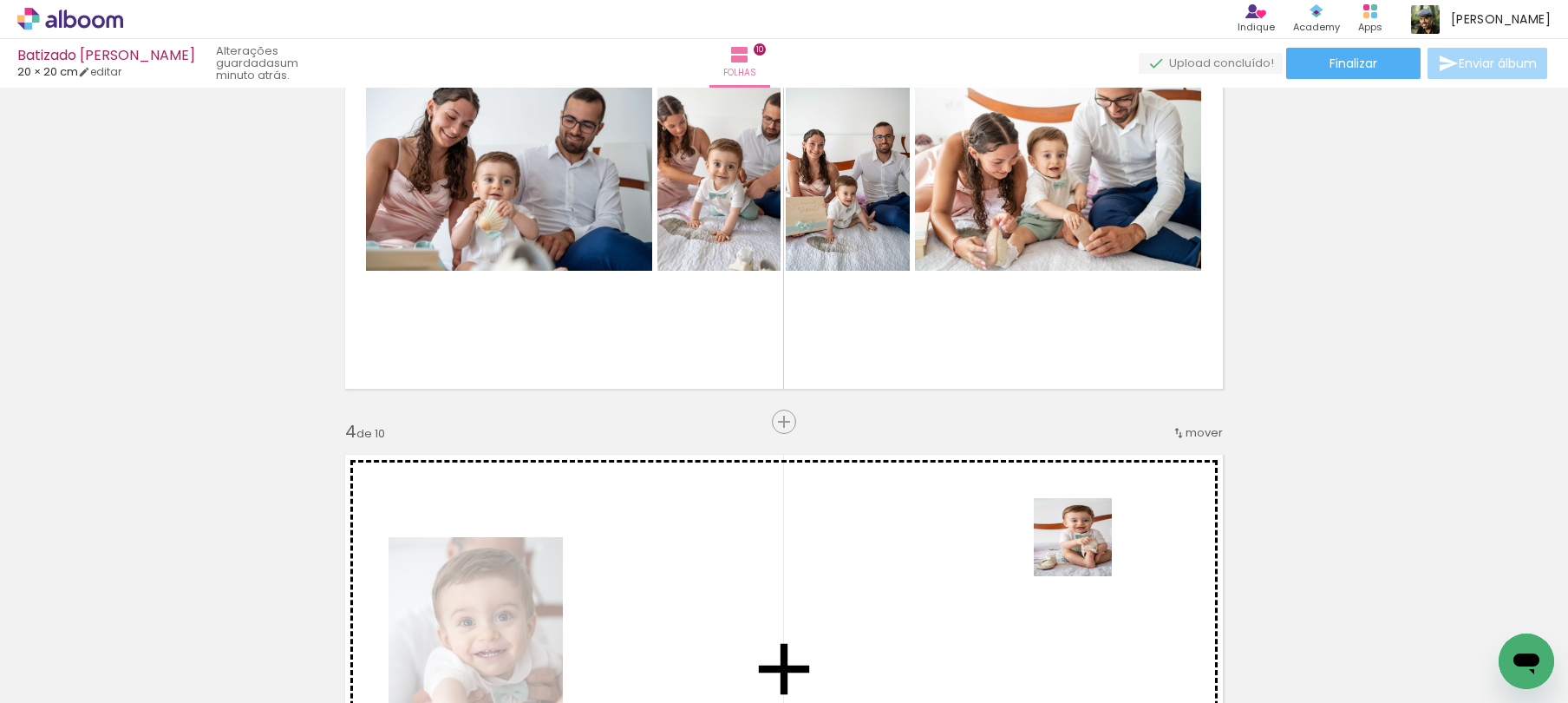
drag, startPoint x: 1142, startPoint y: 622, endPoint x: 1071, endPoint y: 536, distance: 111.5
click at [1071, 536] on quentale-workspace at bounding box center [784, 351] width 1568 height 703
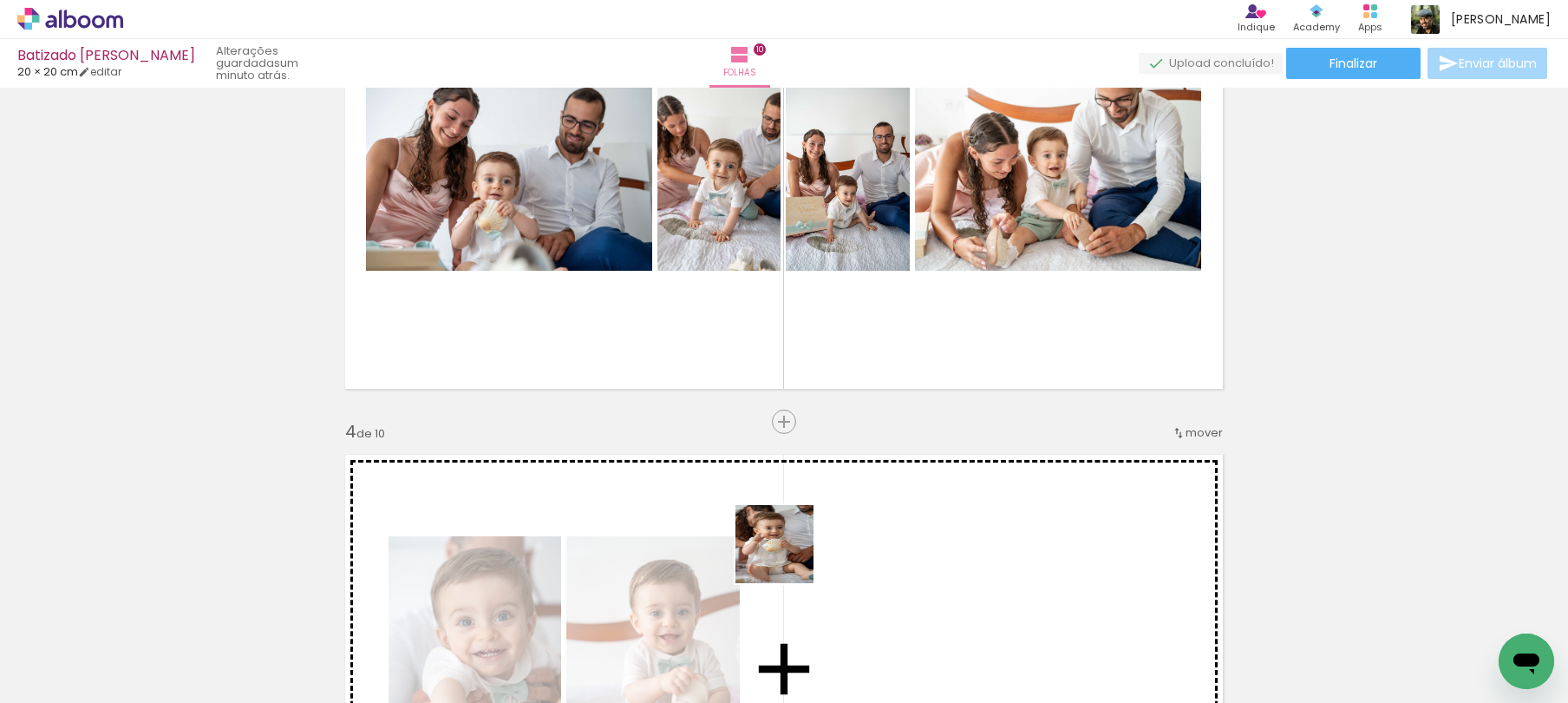
drag, startPoint x: 742, startPoint y: 587, endPoint x: 815, endPoint y: 542, distance: 85.8
click at [815, 542] on quentale-workspace at bounding box center [784, 351] width 1568 height 703
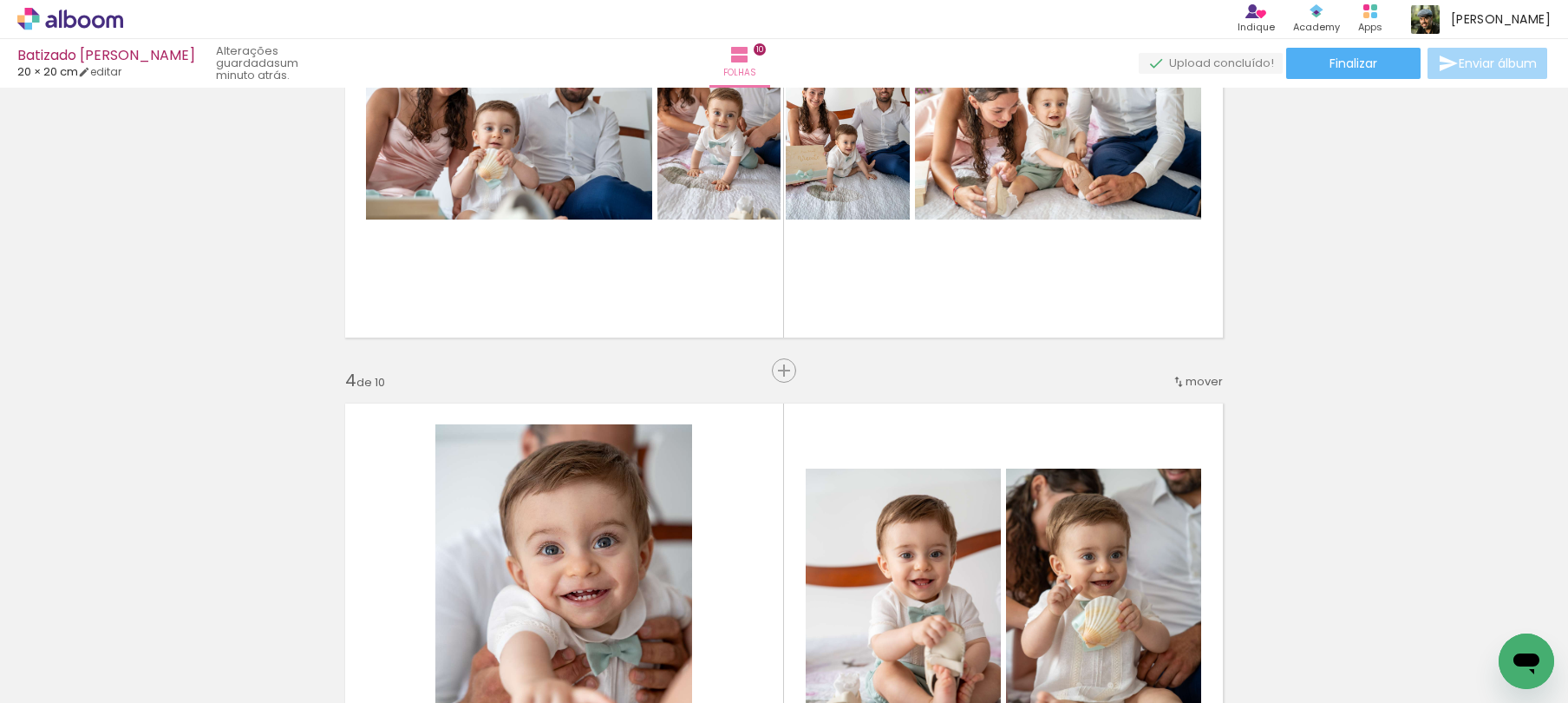
scroll to position [1338, 0]
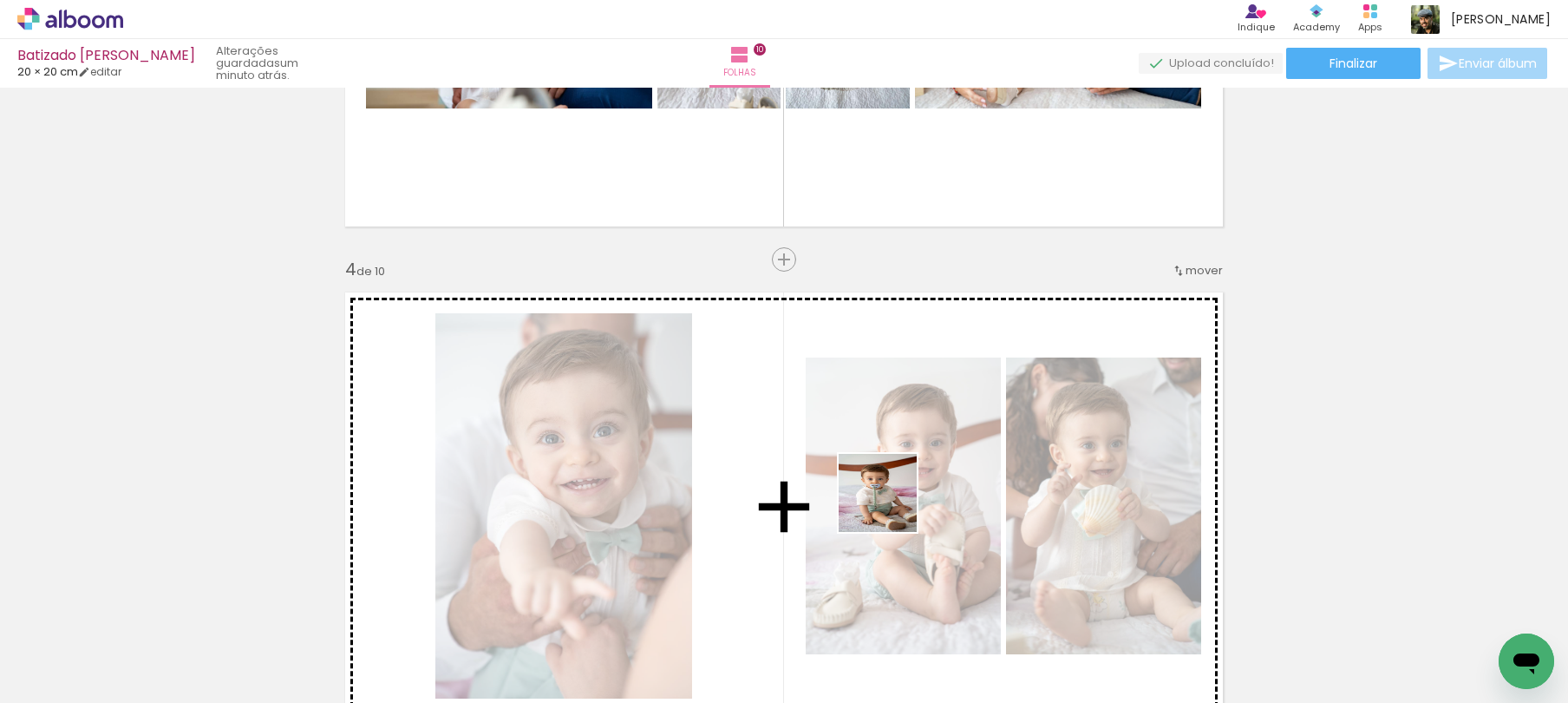
drag, startPoint x: 907, startPoint y: 542, endPoint x: 889, endPoint y: 495, distance: 50.3
click at [890, 503] on quentale-workspace at bounding box center [784, 351] width 1568 height 703
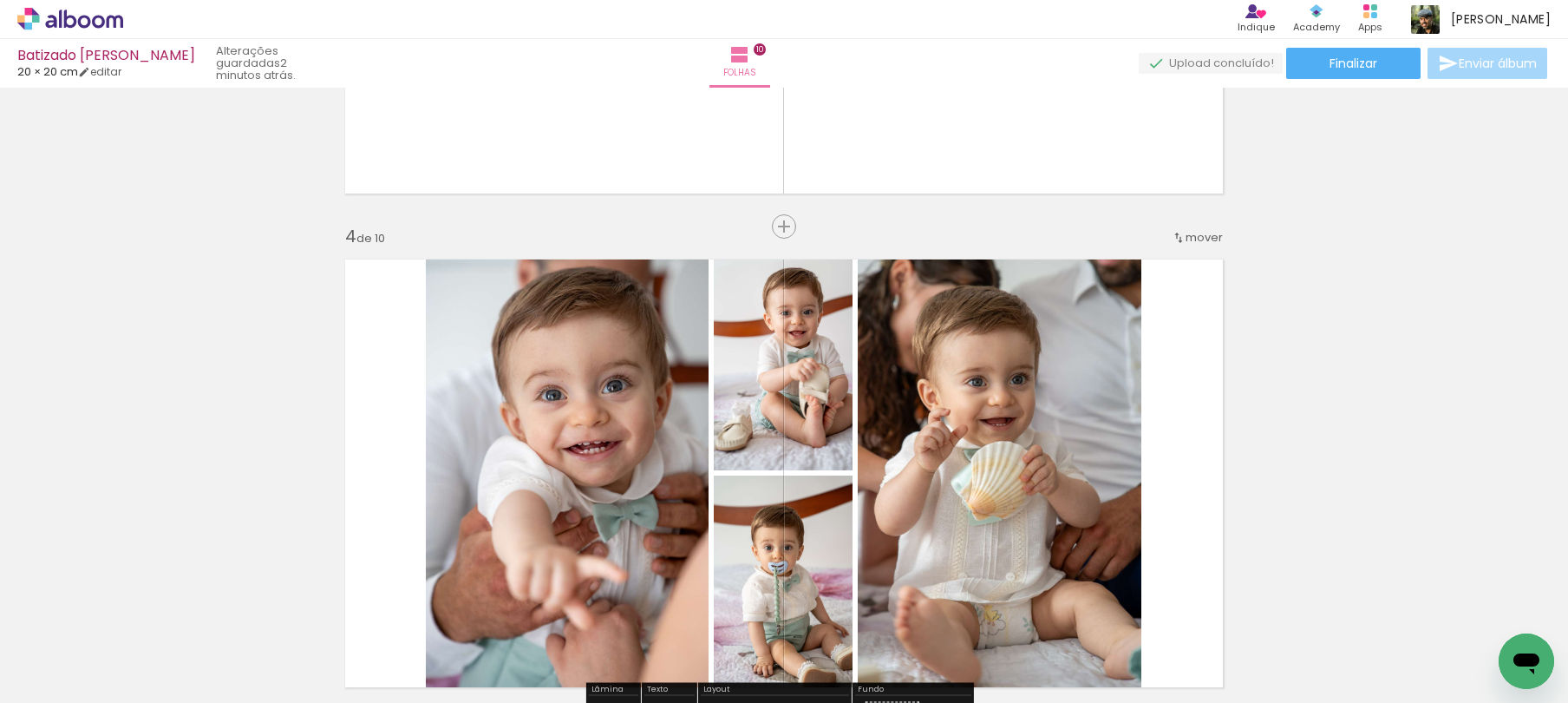
scroll to position [1372, 0]
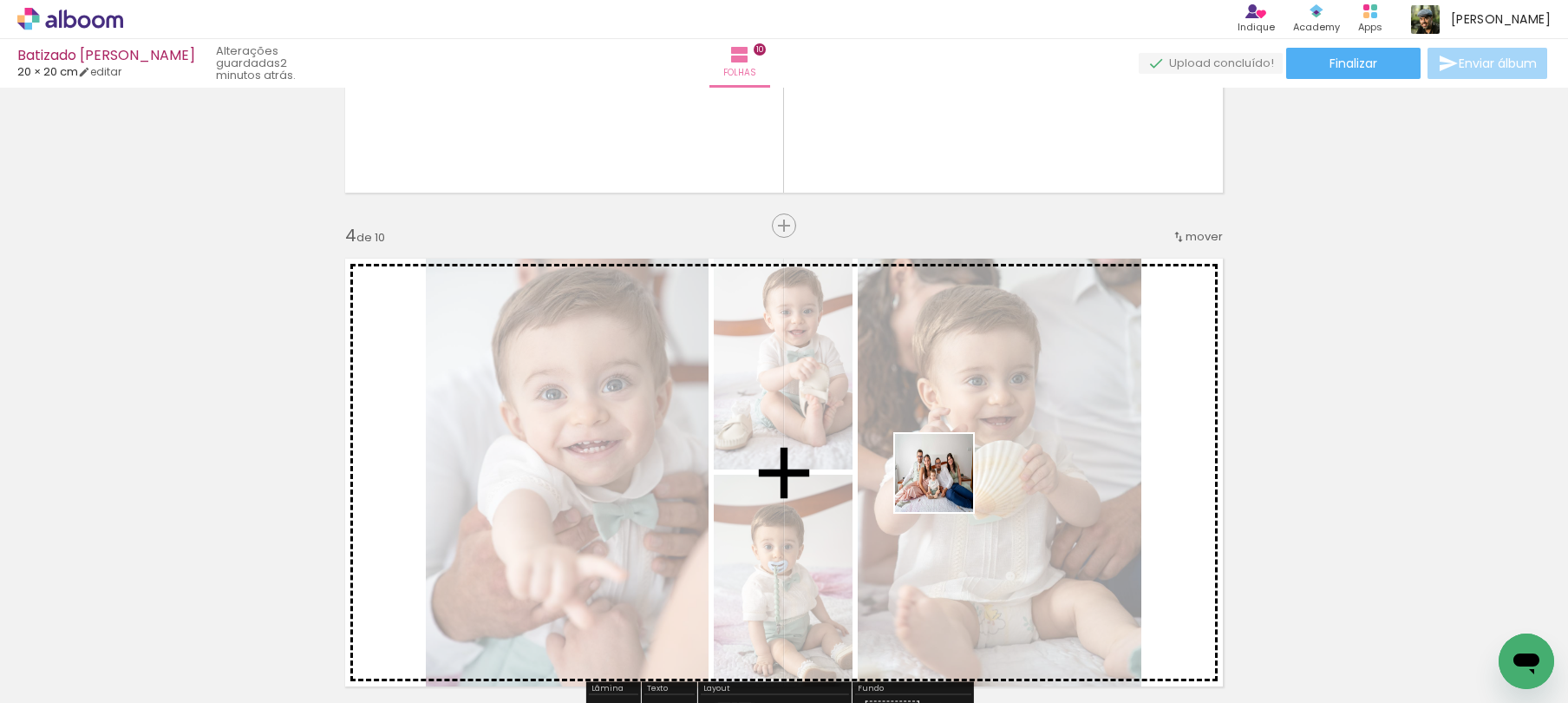
drag, startPoint x: 873, startPoint y: 637, endPoint x: 947, endPoint y: 486, distance: 168.2
click at [947, 486] on quentale-workspace at bounding box center [784, 351] width 1568 height 703
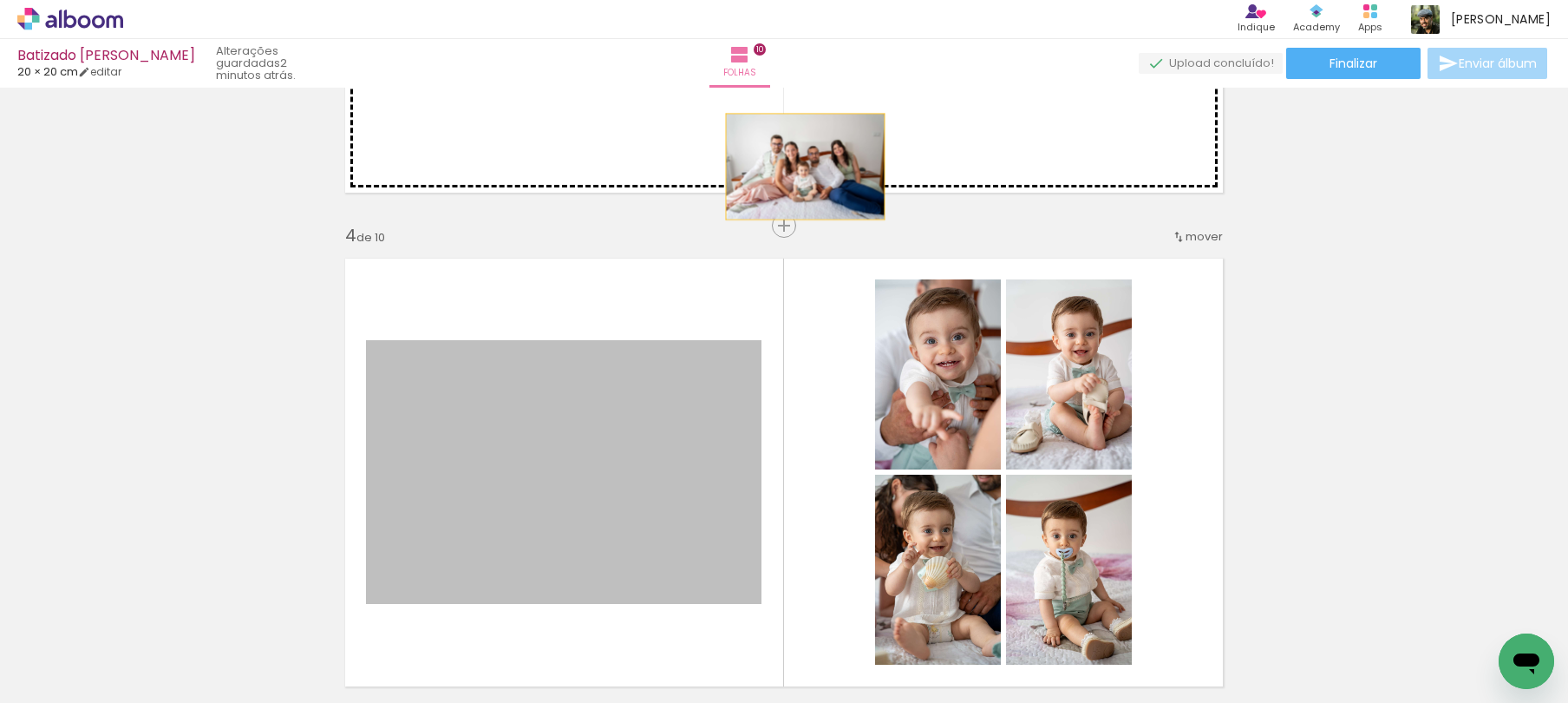
drag, startPoint x: 619, startPoint y: 465, endPoint x: 798, endPoint y: 167, distance: 347.6
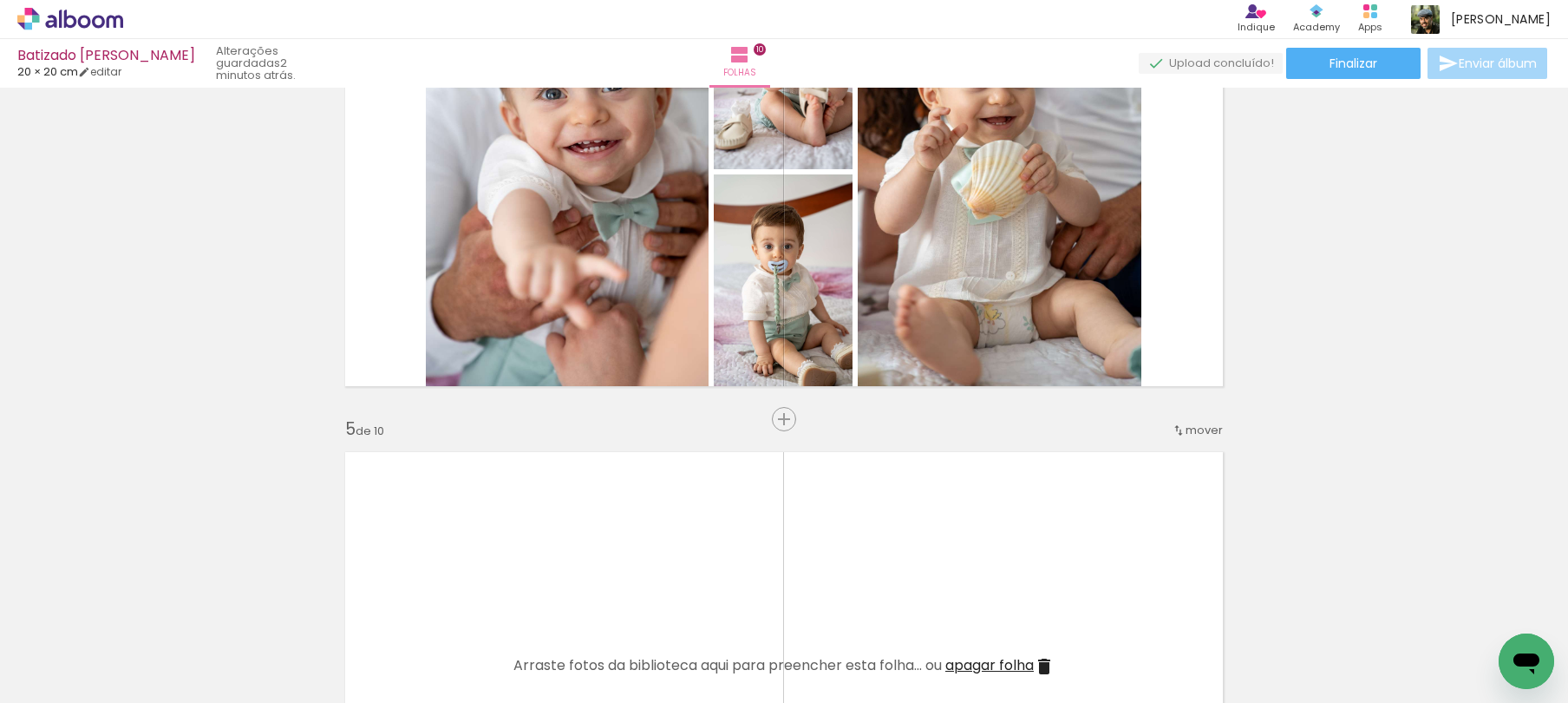
scroll to position [1713, 0]
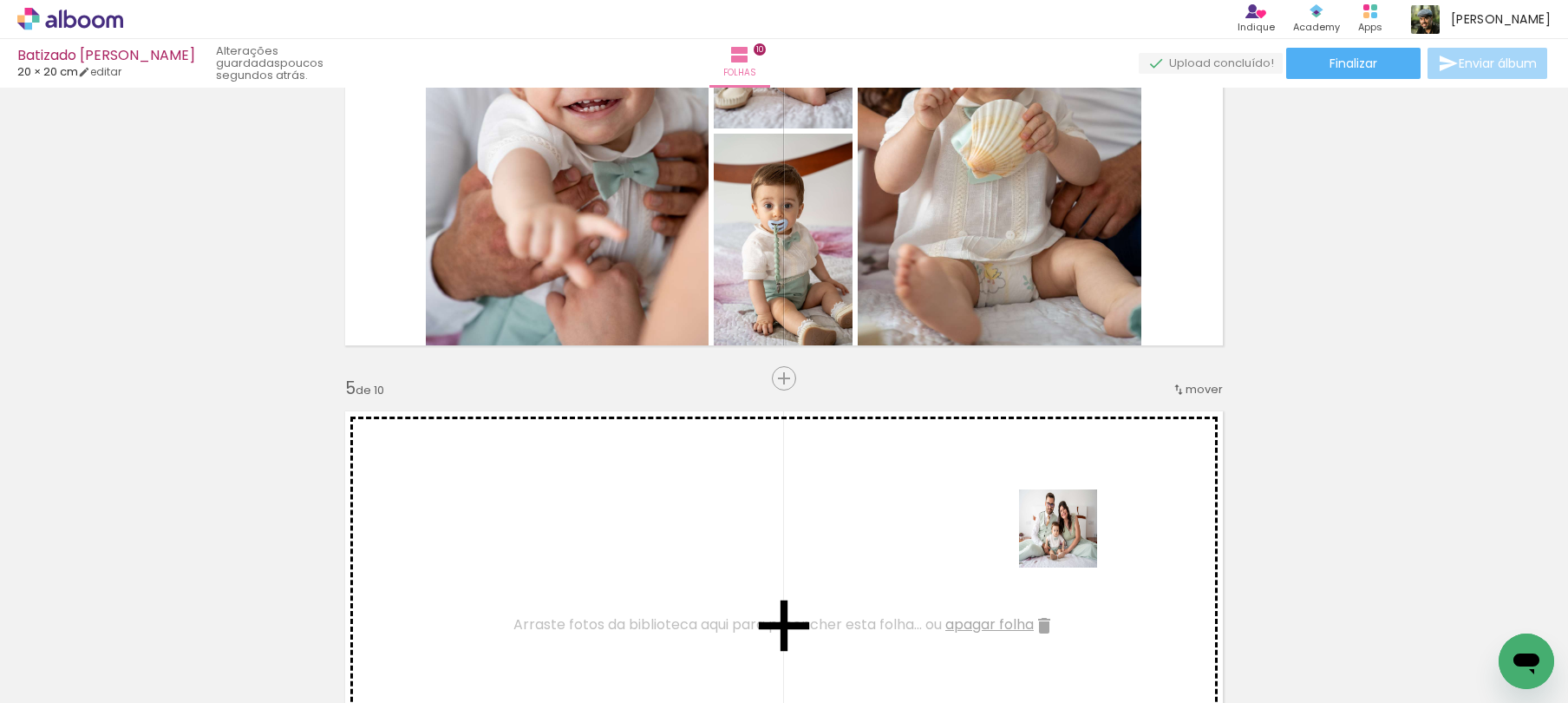
drag, startPoint x: 1159, startPoint y: 633, endPoint x: 1064, endPoint y: 537, distance: 135.1
click at [1064, 537] on quentale-workspace at bounding box center [784, 351] width 1568 height 703
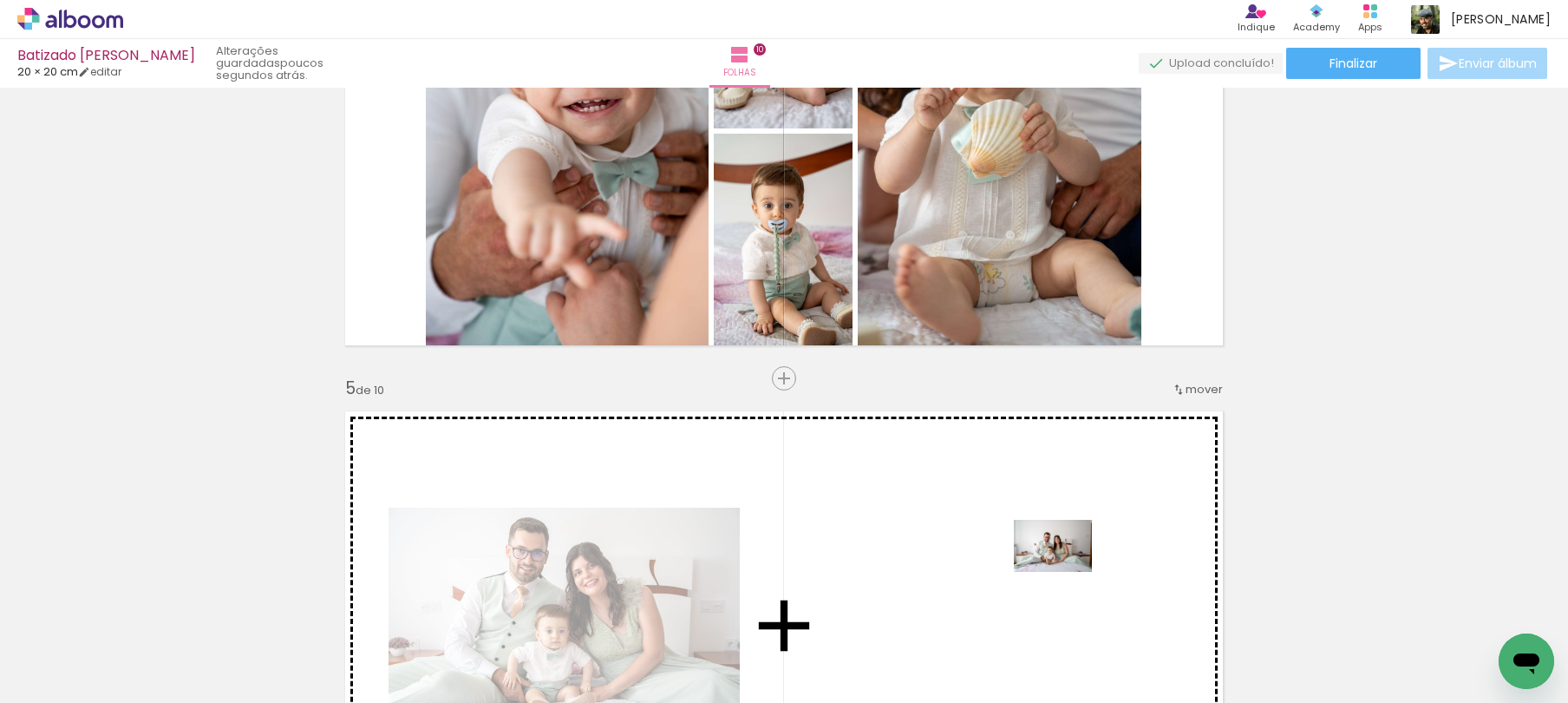
drag, startPoint x: 1266, startPoint y: 651, endPoint x: 1025, endPoint y: 559, distance: 258.0
click at [1025, 559] on quentale-workspace at bounding box center [784, 351] width 1568 height 703
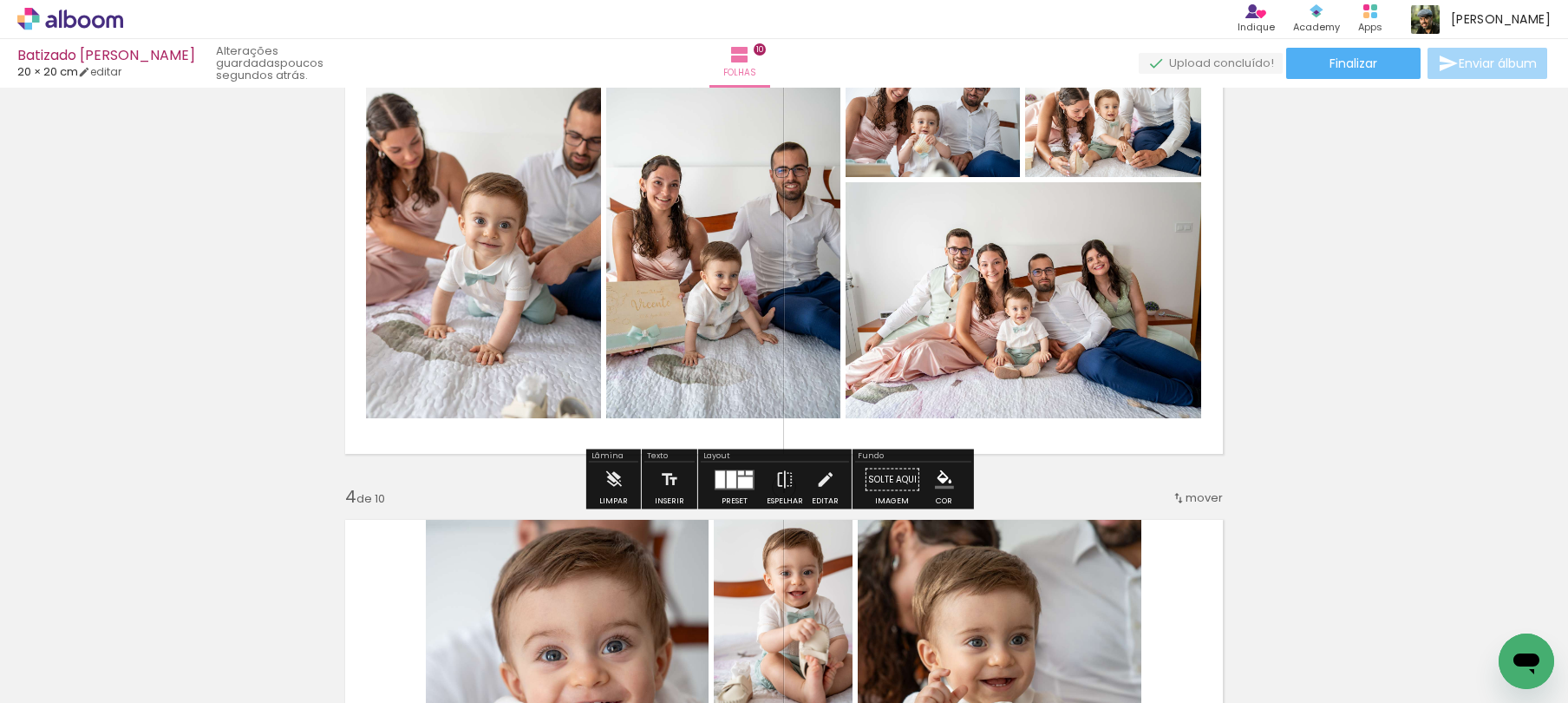
scroll to position [1115, 0]
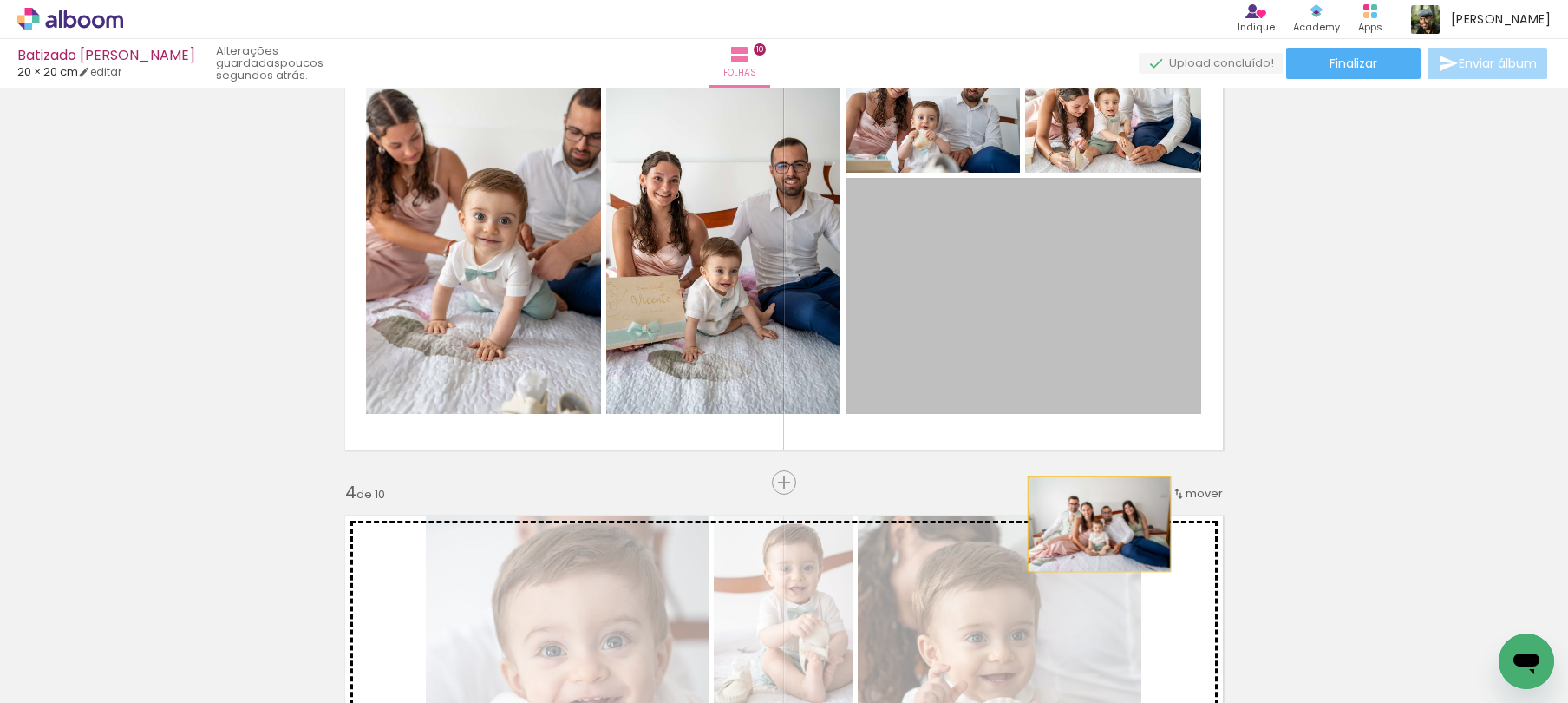
drag, startPoint x: 1113, startPoint y: 315, endPoint x: 1092, endPoint y: 524, distance: 210.1
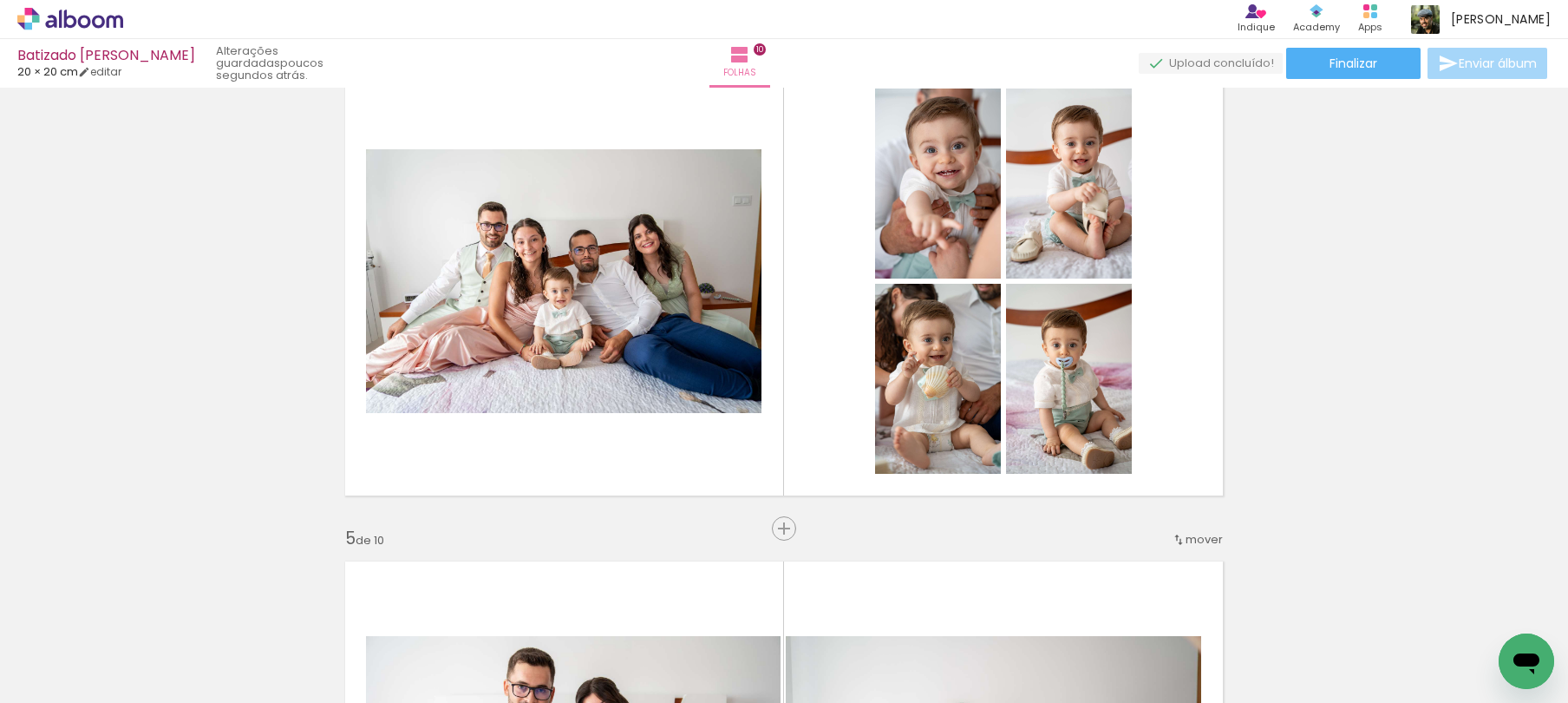
scroll to position [1680, 0]
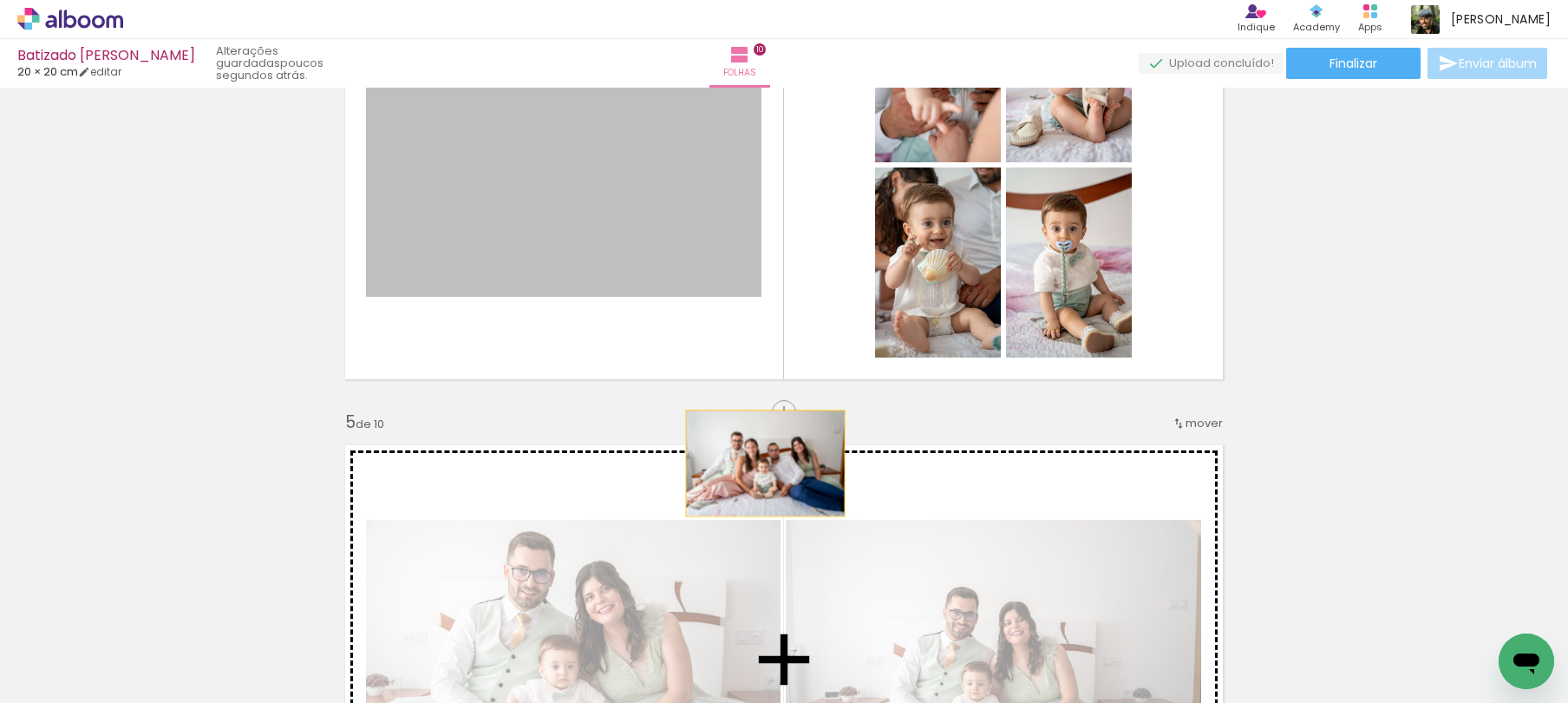
drag, startPoint x: 690, startPoint y: 311, endPoint x: 777, endPoint y: 506, distance: 213.5
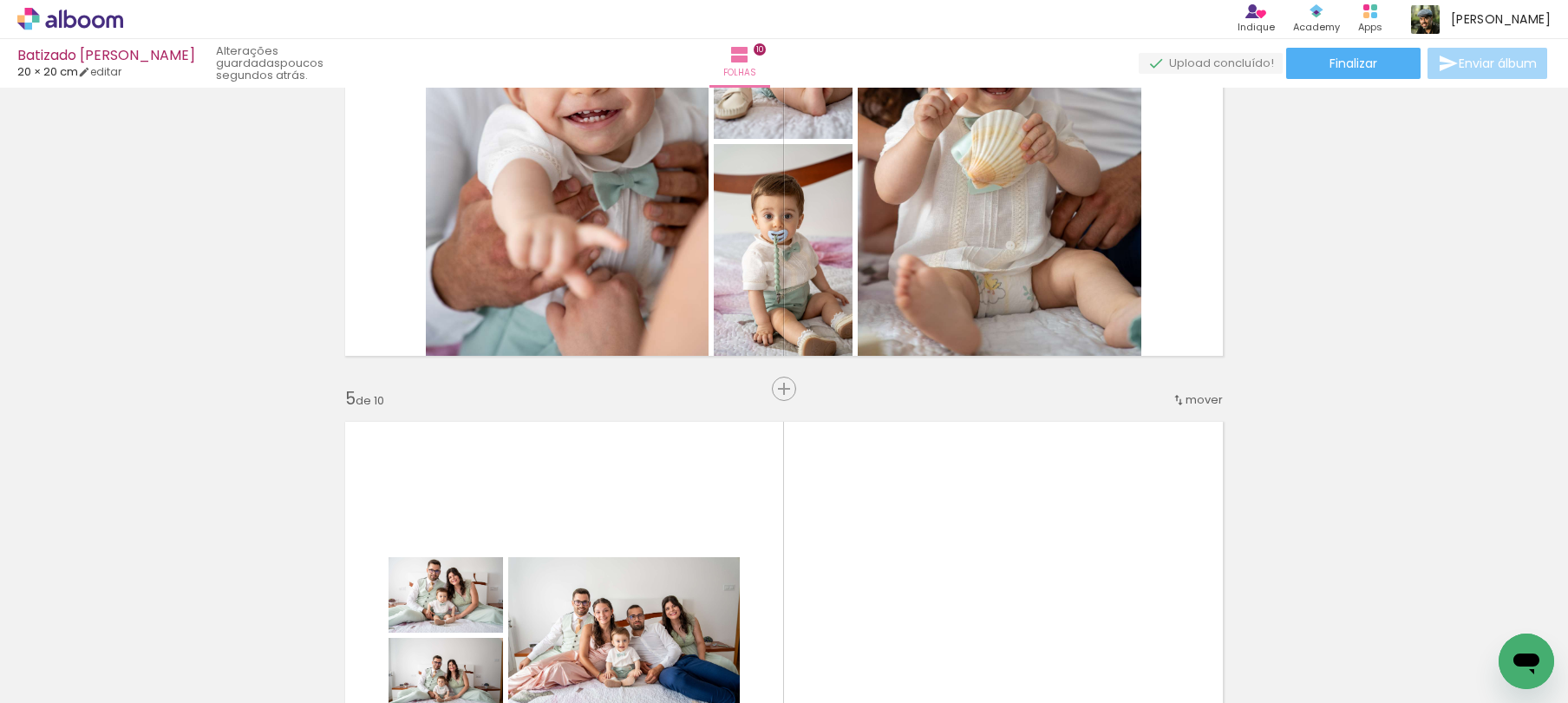
scroll to position [1843, 0]
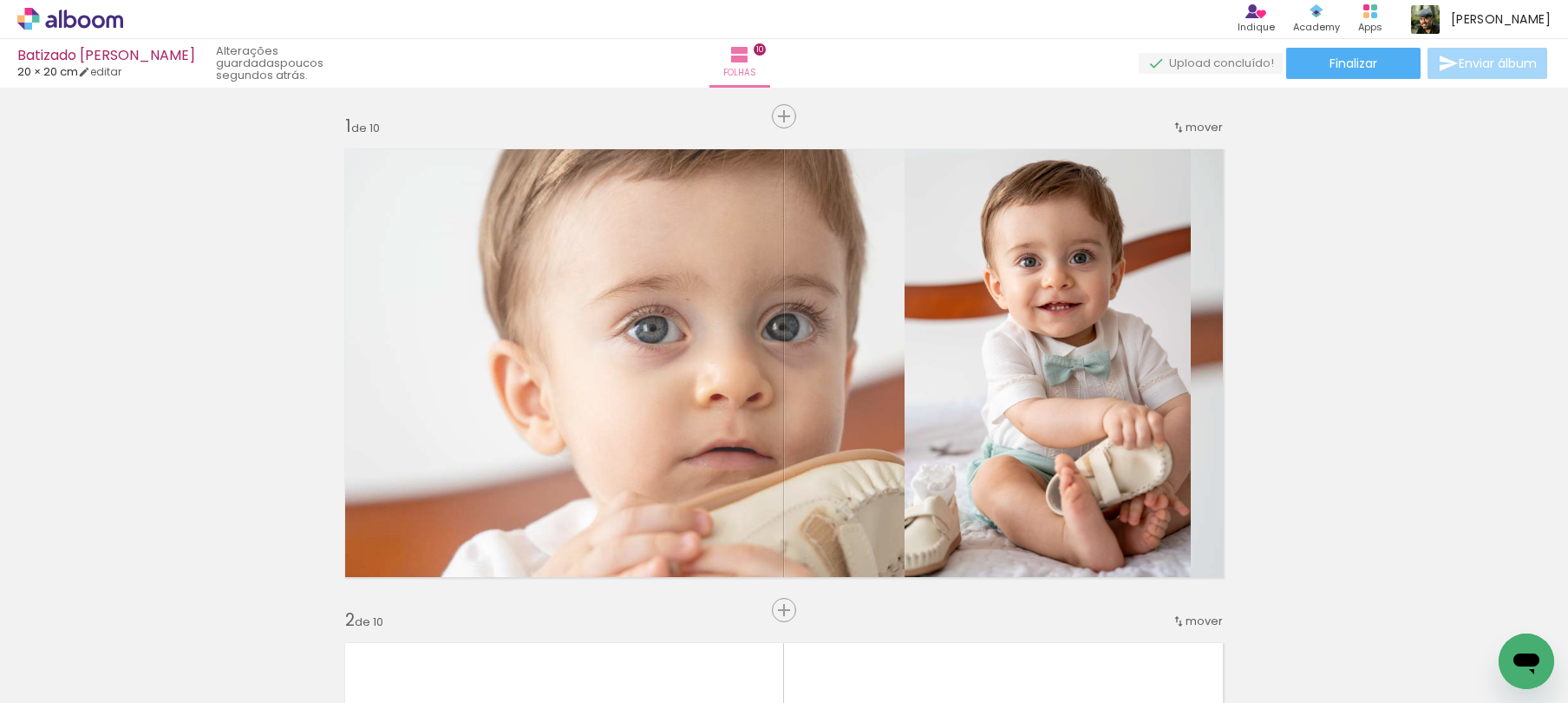
scroll to position [0, 1300]
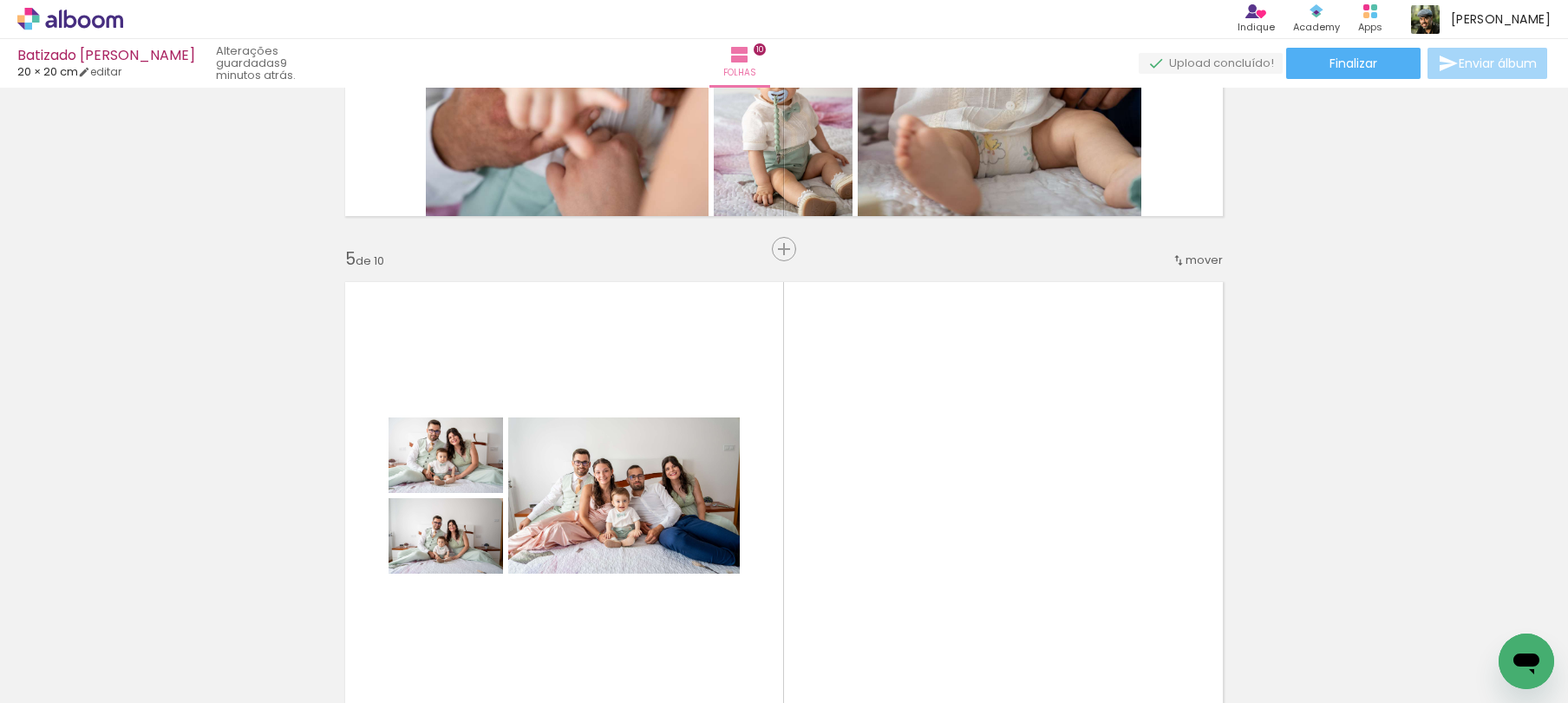
click at [121, 21] on icon at bounding box center [115, 21] width 17 height 13
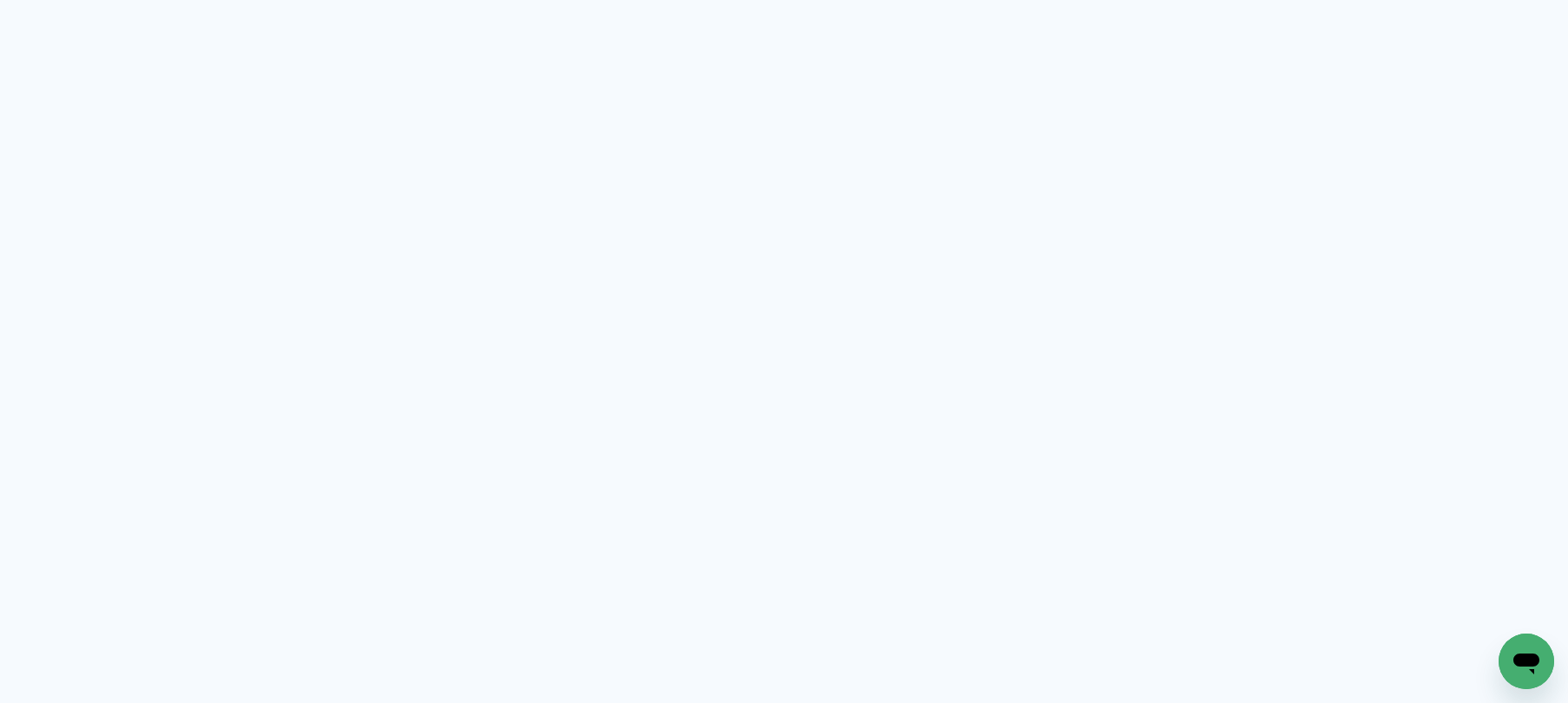
click at [118, 21] on quentale-app at bounding box center [784, 351] width 1568 height 703
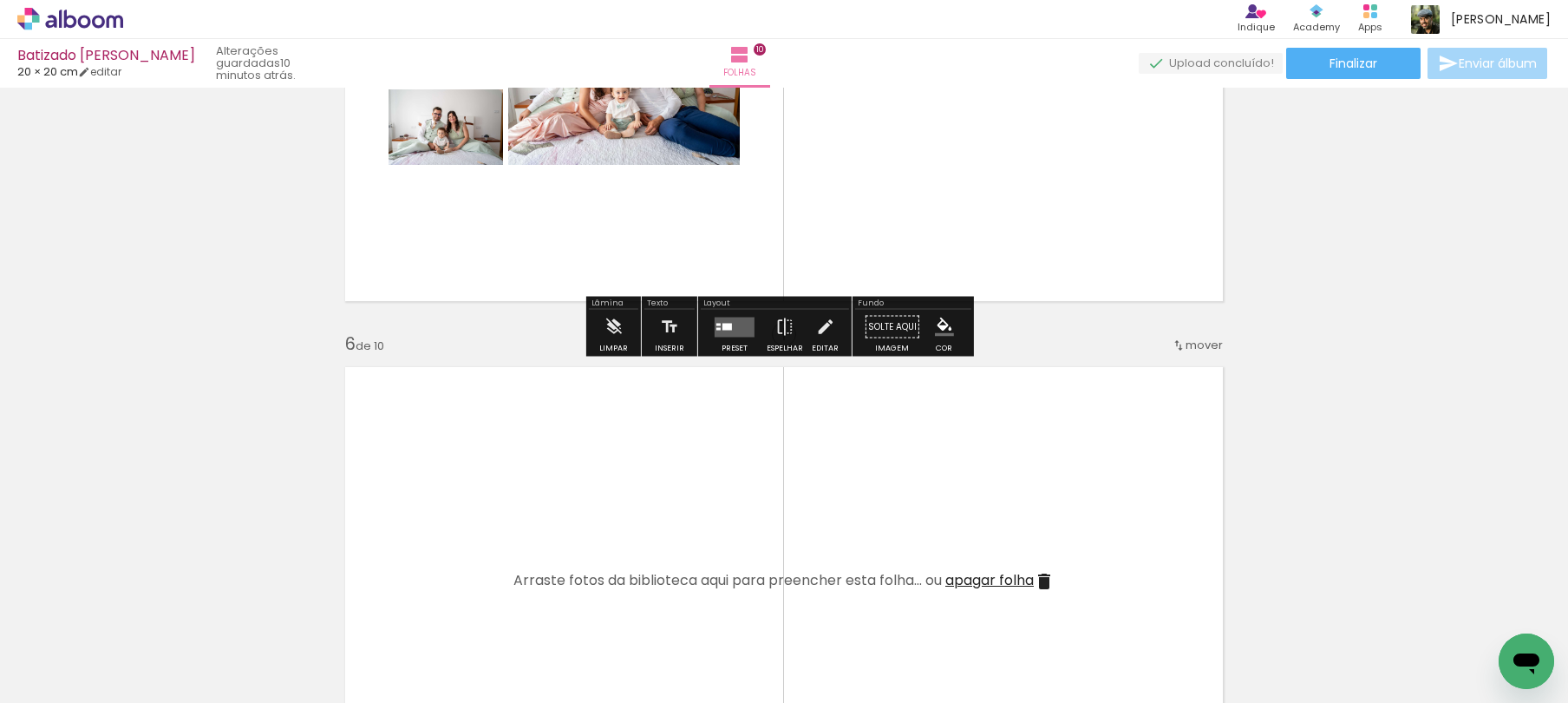
scroll to position [2375, 0]
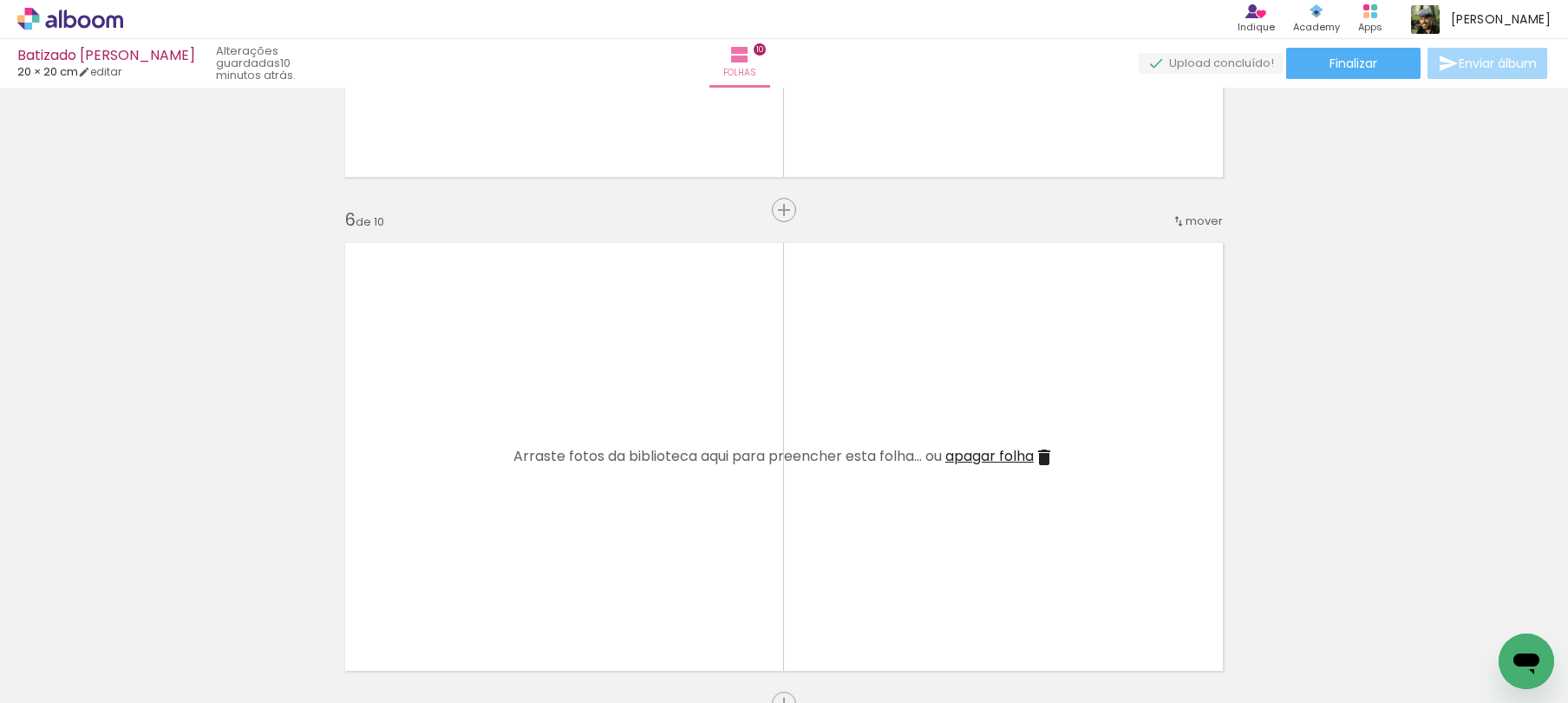
drag, startPoint x: 757, startPoint y: 533, endPoint x: 781, endPoint y: 501, distance: 40.0
click at [714, 447] on quentale-workspace at bounding box center [784, 351] width 1568 height 703
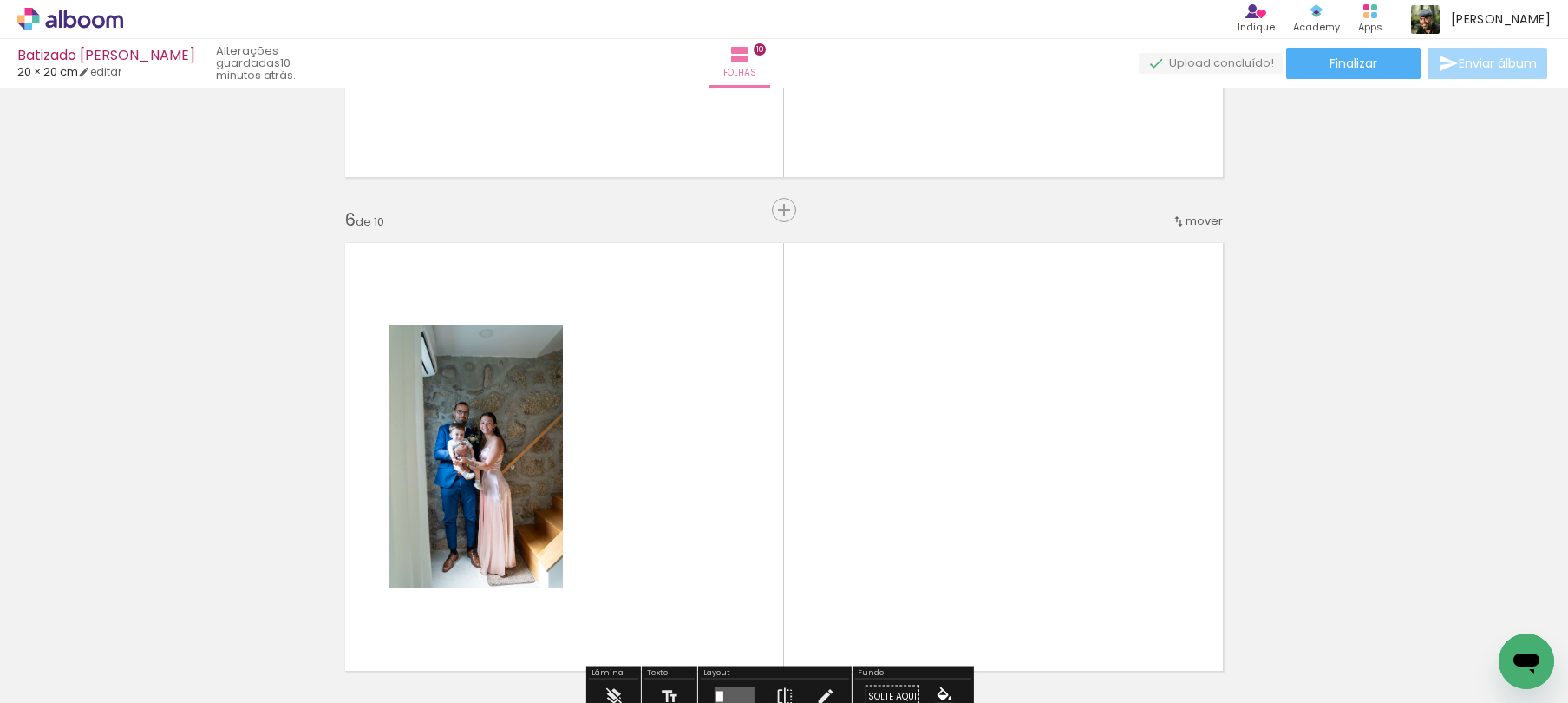
drag, startPoint x: 903, startPoint y: 621, endPoint x: 920, endPoint y: 513, distance: 109.3
click at [906, 520] on quentale-workspace at bounding box center [784, 351] width 1568 height 703
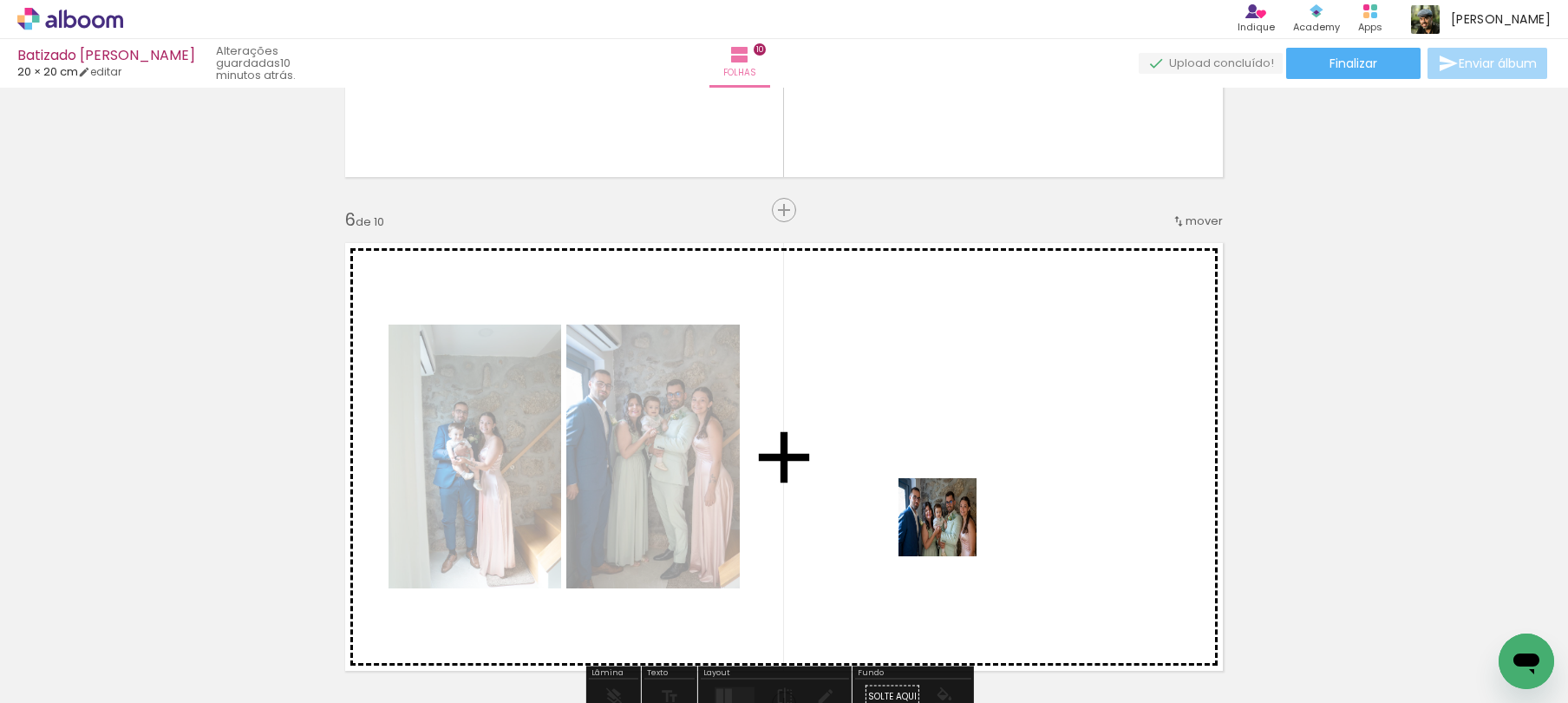
drag, startPoint x: 974, startPoint y: 639, endPoint x: 1037, endPoint y: 616, distance: 67.1
click at [949, 524] on quentale-workspace at bounding box center [784, 351] width 1568 height 703
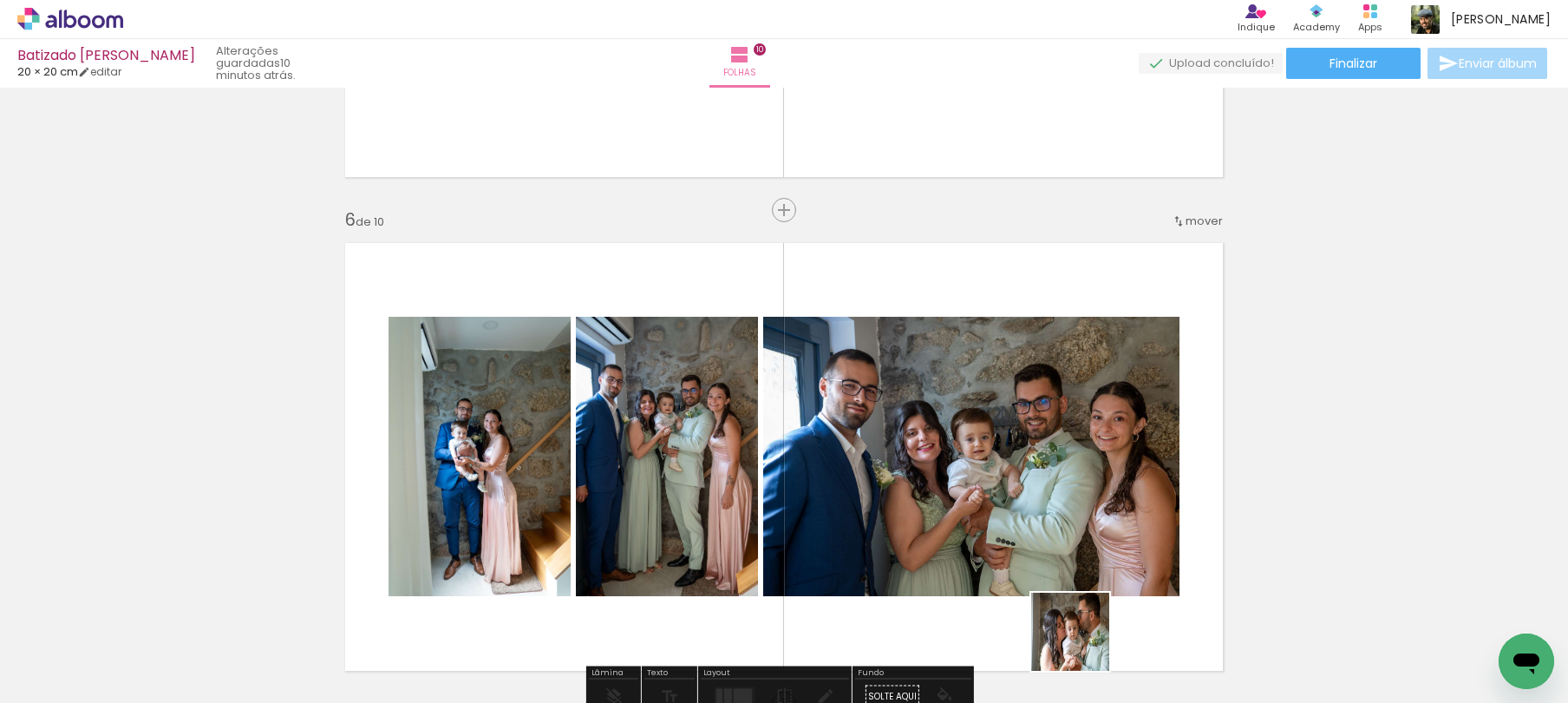
drag, startPoint x: 1090, startPoint y: 657, endPoint x: 1108, endPoint y: 568, distance: 90.8
click at [1035, 540] on quentale-workspace at bounding box center [784, 351] width 1568 height 703
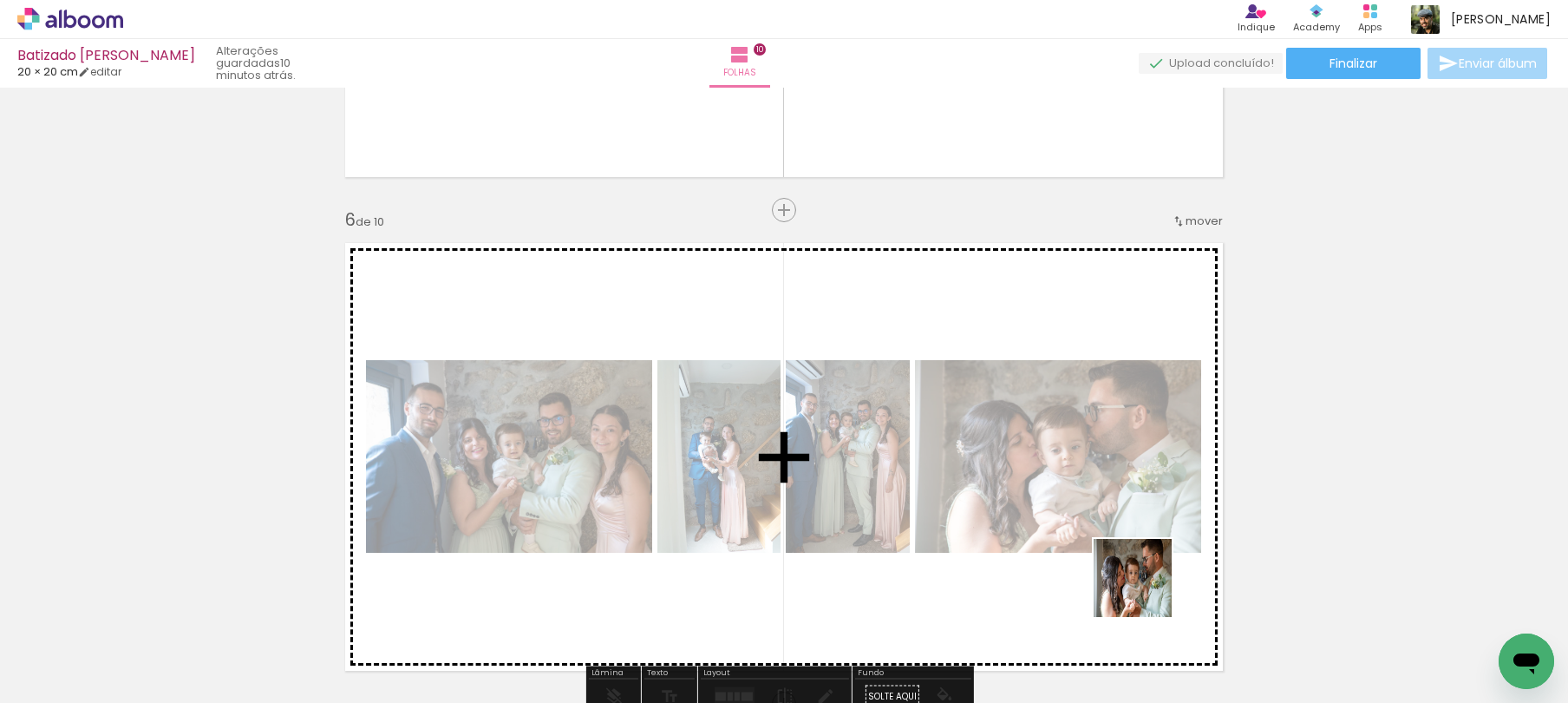
drag, startPoint x: 1206, startPoint y: 653, endPoint x: 1108, endPoint y: 561, distance: 134.4
click at [1108, 561] on quentale-workspace at bounding box center [784, 351] width 1568 height 703
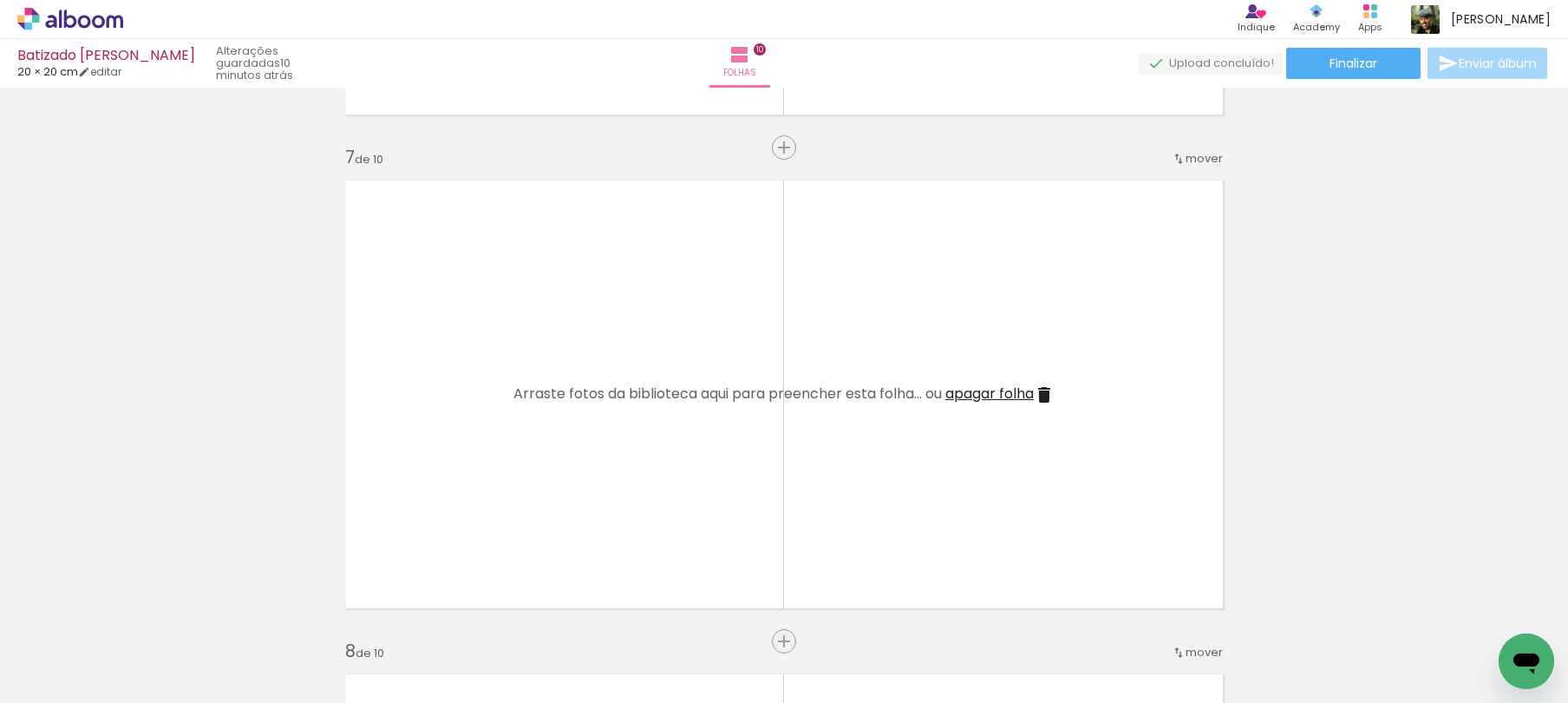
scroll to position [3005, 0]
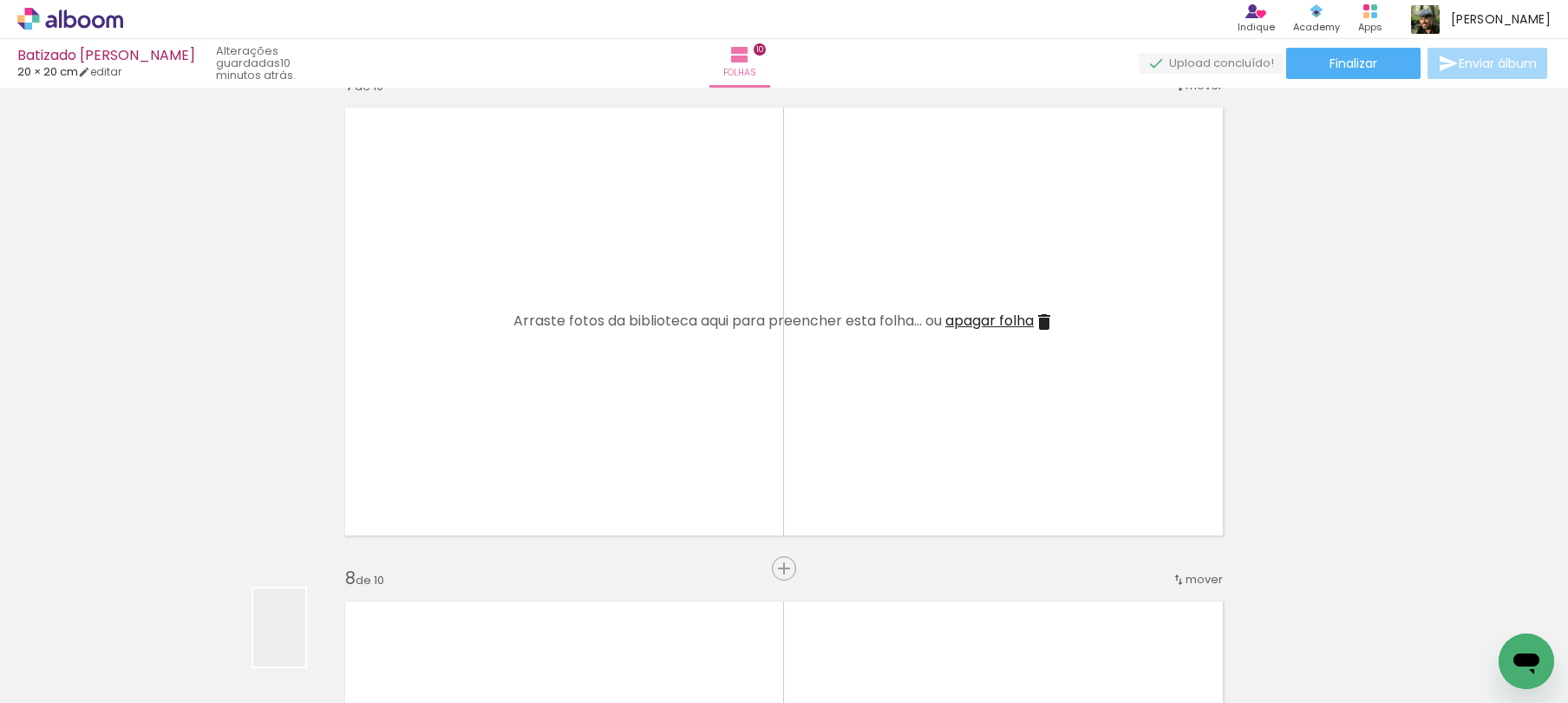
drag, startPoint x: 305, startPoint y: 641, endPoint x: 574, endPoint y: 449, distance: 330.5
click at [529, 366] on quentale-workspace at bounding box center [784, 351] width 1568 height 703
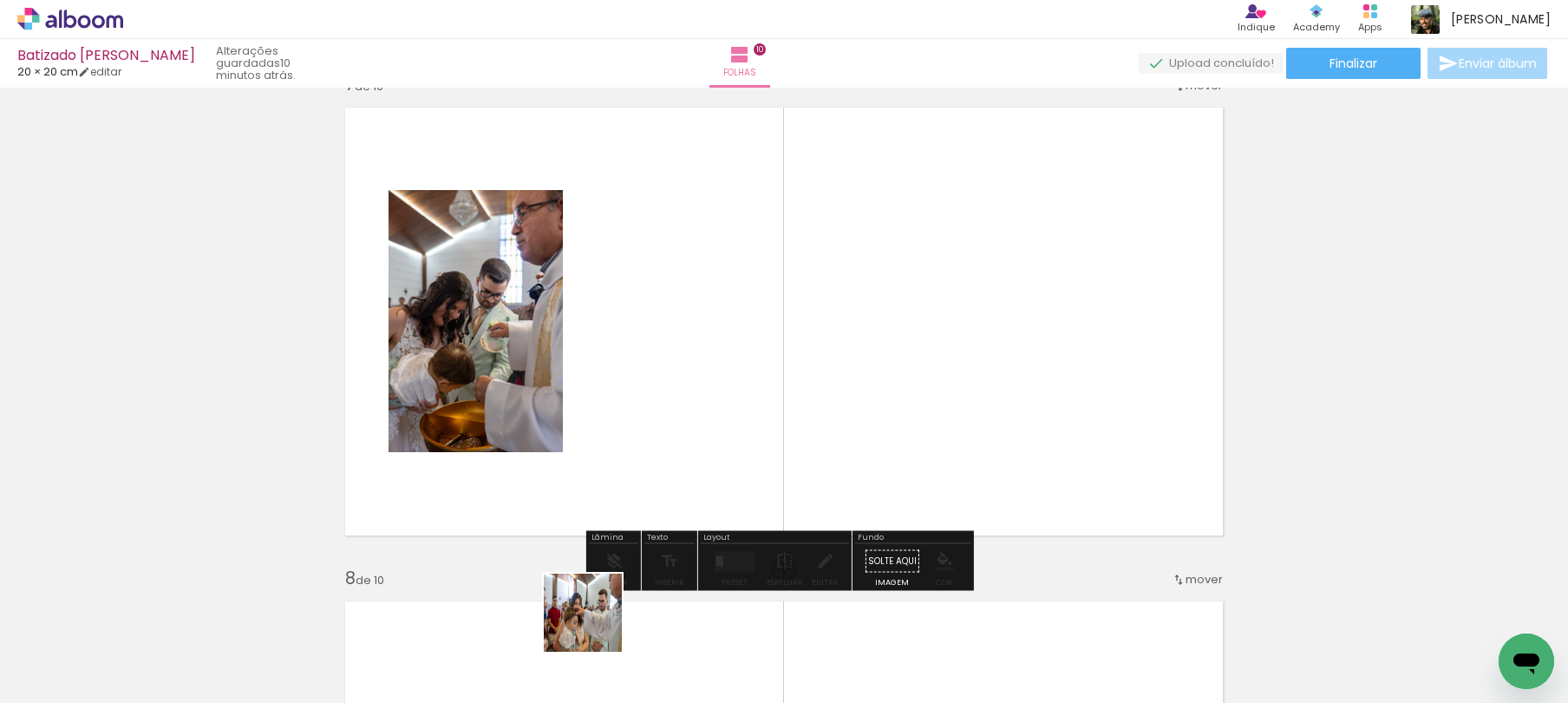
drag, startPoint x: 596, startPoint y: 626, endPoint x: 634, endPoint y: 412, distance: 217.3
click at [616, 412] on quentale-workspace at bounding box center [784, 351] width 1568 height 703
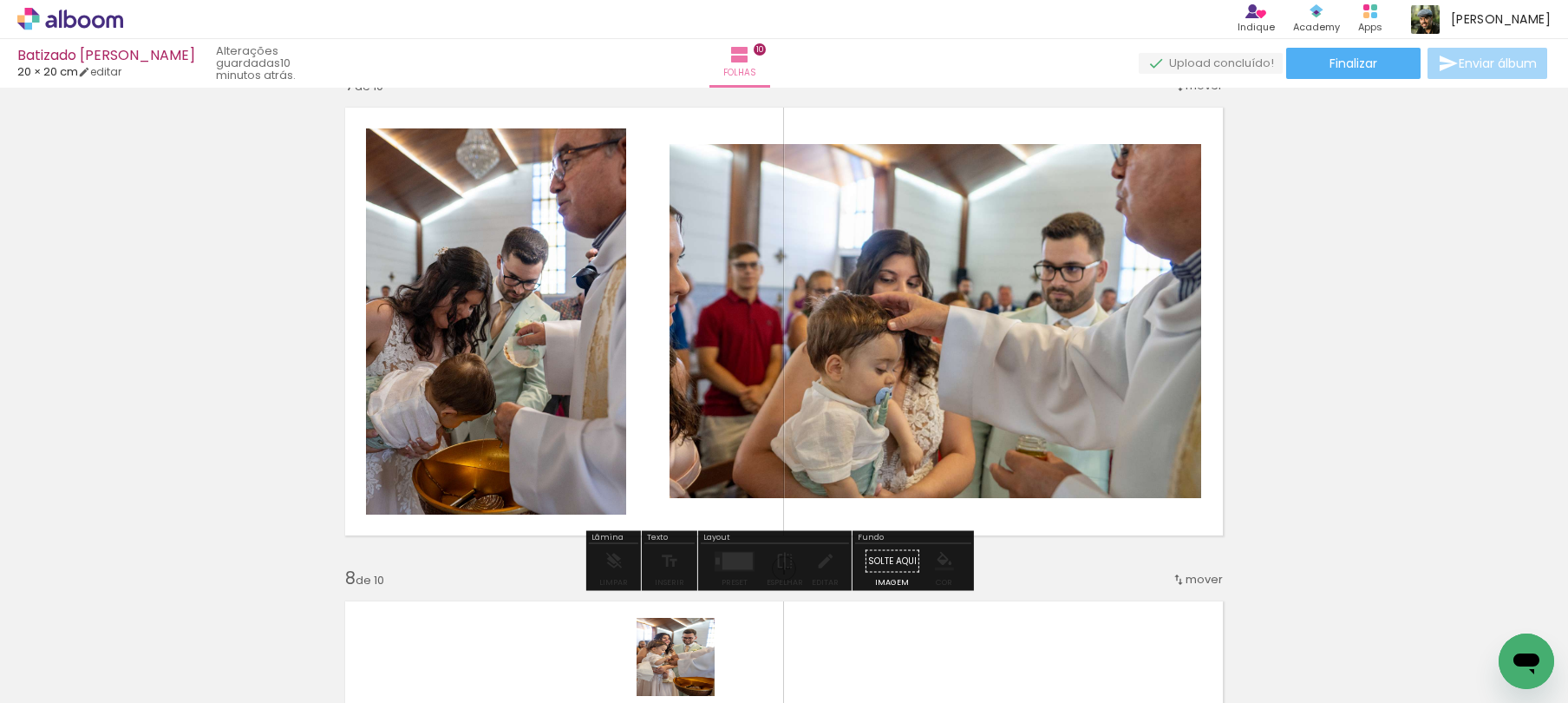
drag, startPoint x: 689, startPoint y: 670, endPoint x: 693, endPoint y: 390, distance: 280.0
click at [685, 438] on quentale-workspace at bounding box center [784, 351] width 1568 height 703
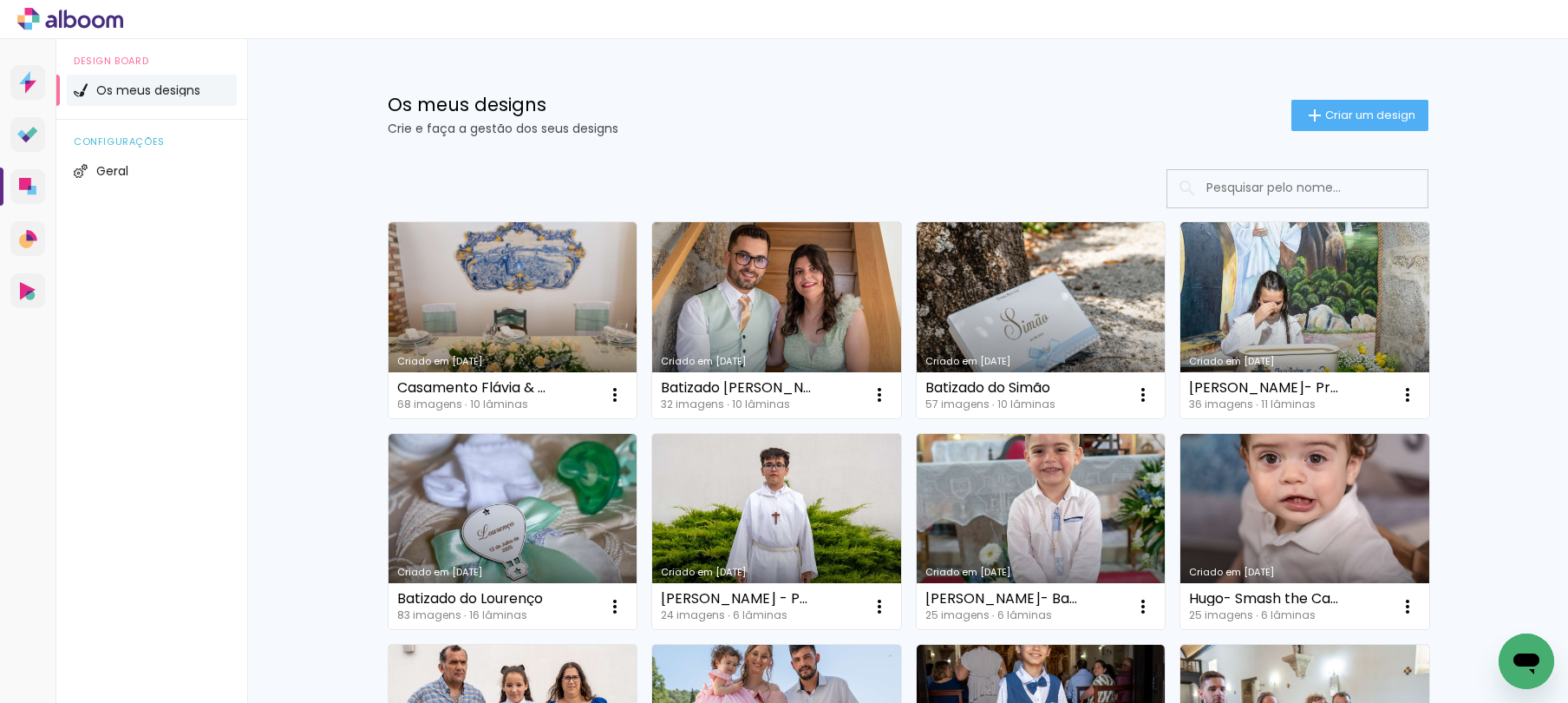
drag, startPoint x: 45, startPoint y: 10, endPoint x: 89, endPoint y: 10, distance: 44.0
click at [45, 10] on icon at bounding box center [71, 19] width 106 height 22
